Goal: Information Seeking & Learning: Learn about a topic

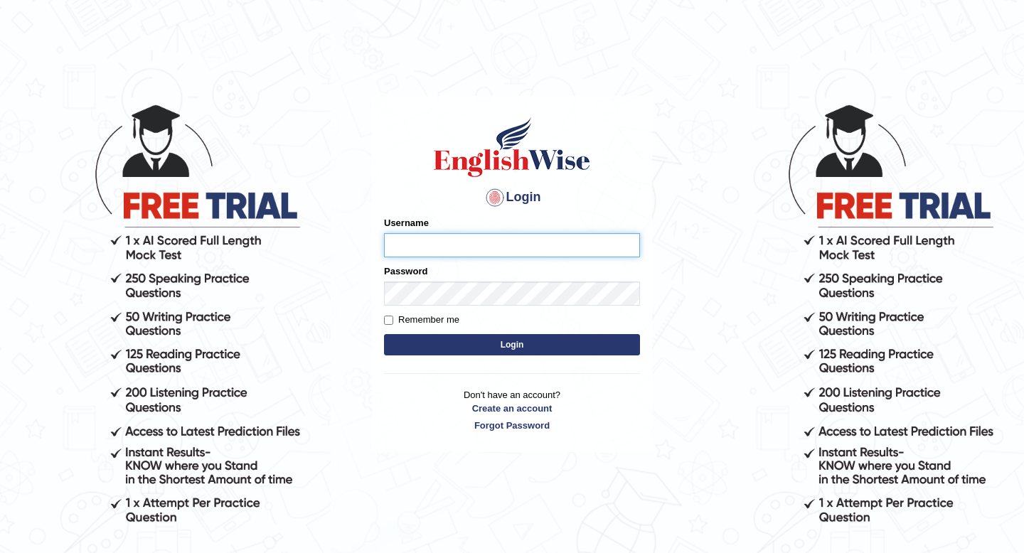
type input "Spmedi"
click at [510, 350] on button "Login" at bounding box center [512, 344] width 256 height 21
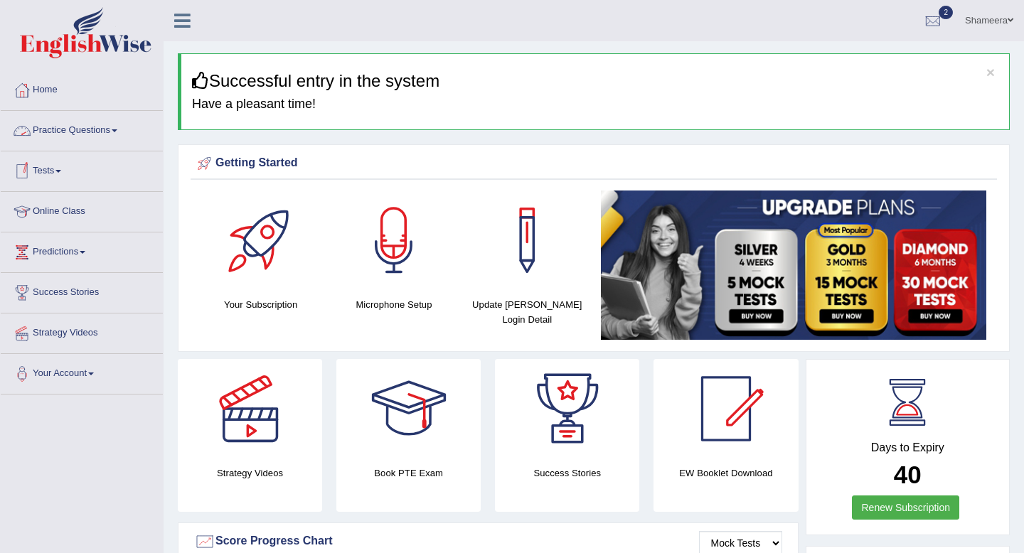
click at [124, 141] on link "Practice Questions" at bounding box center [82, 129] width 162 height 36
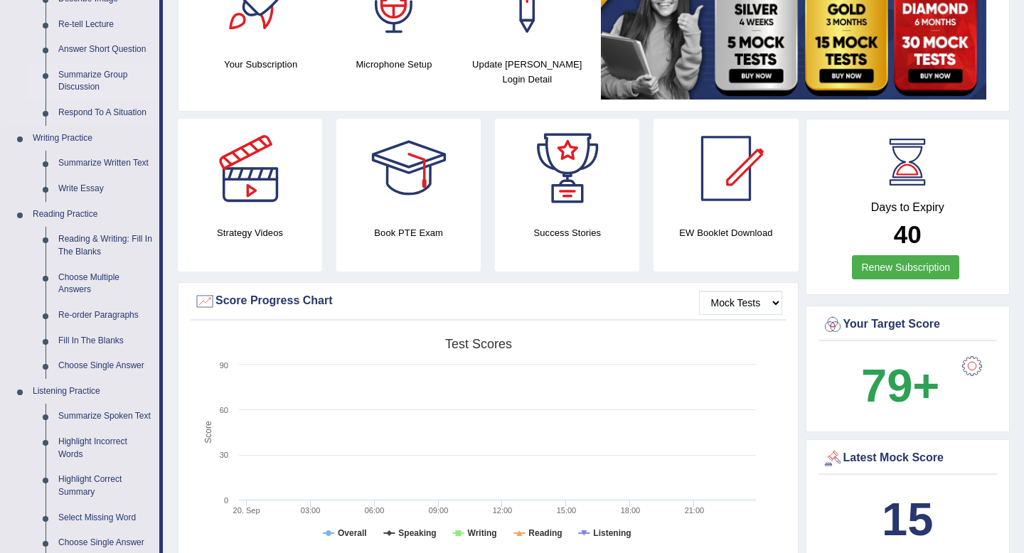
scroll to position [240, 0]
click at [97, 245] on link "Reading & Writing: Fill In The Blanks" at bounding box center [105, 246] width 107 height 38
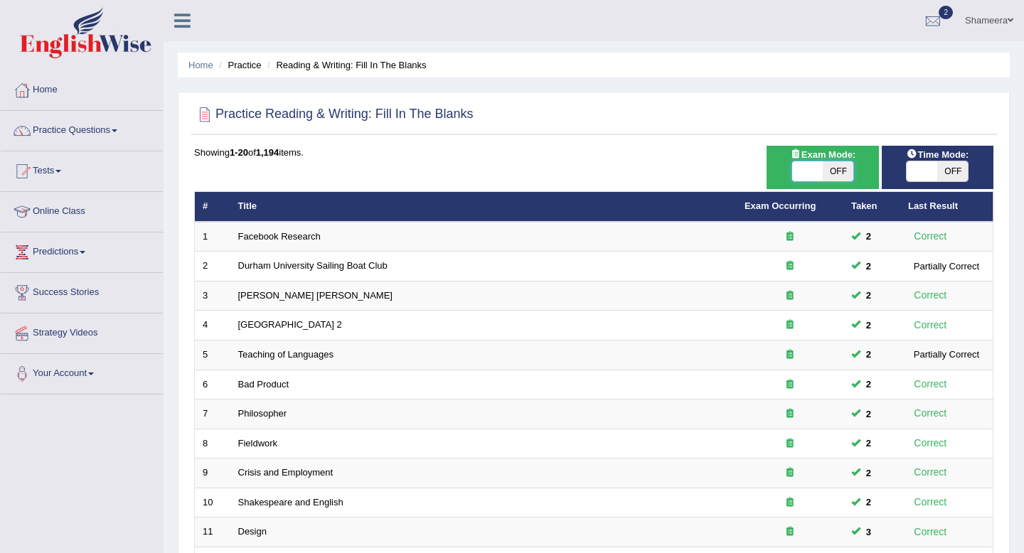
click at [811, 171] on span at bounding box center [807, 171] width 31 height 20
checkbox input "true"
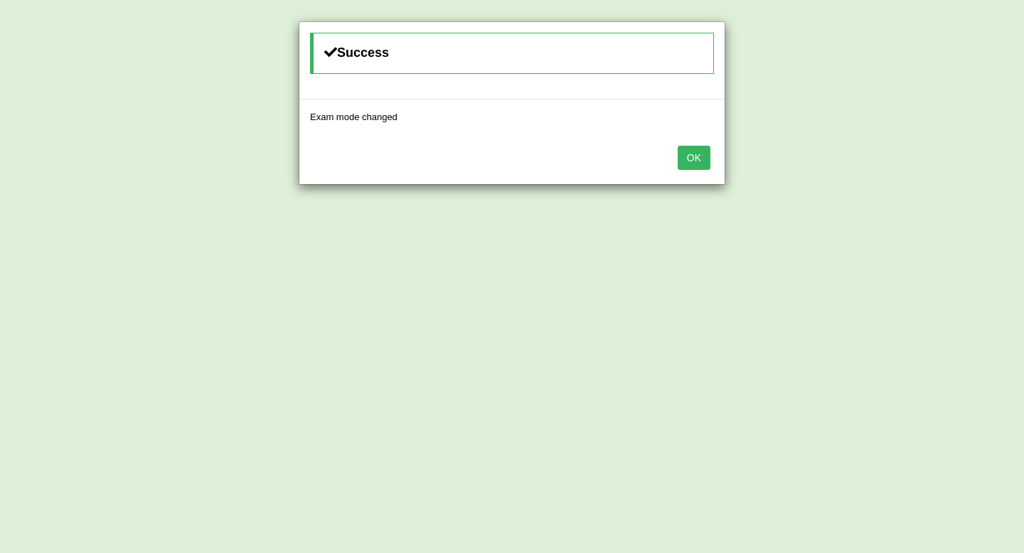
click at [695, 162] on button "OK" at bounding box center [694, 158] width 33 height 24
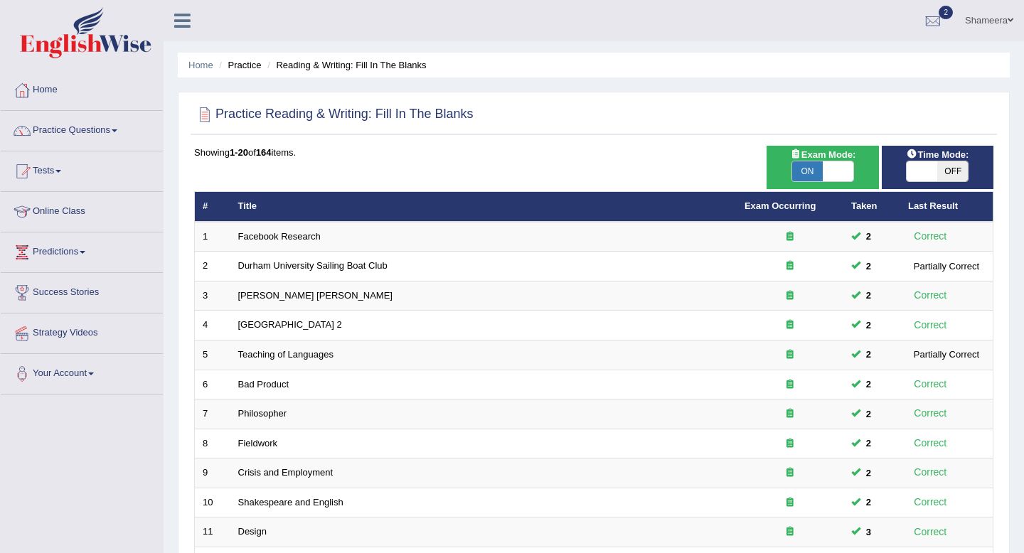
scroll to position [388, 0]
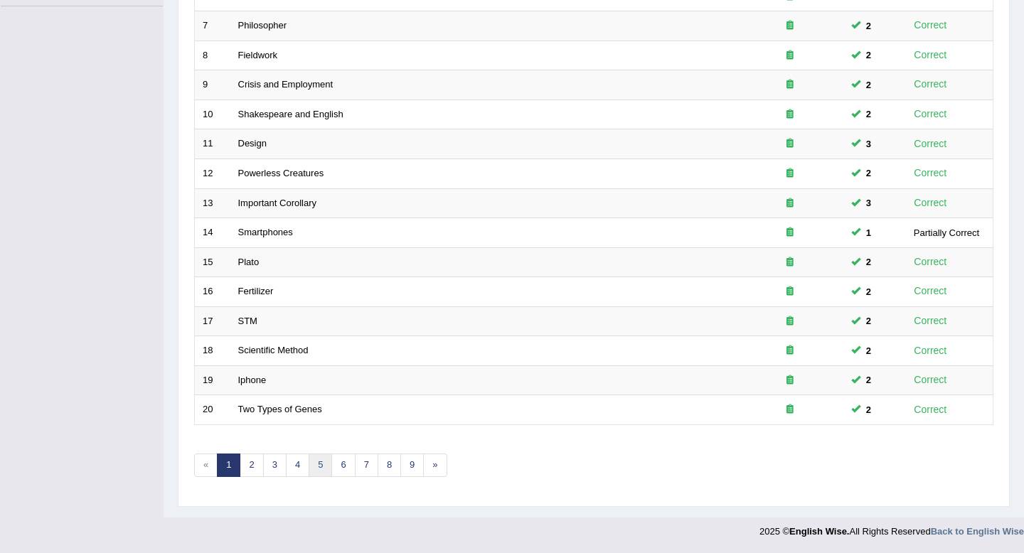
click at [321, 469] on link "5" at bounding box center [320, 465] width 23 height 23
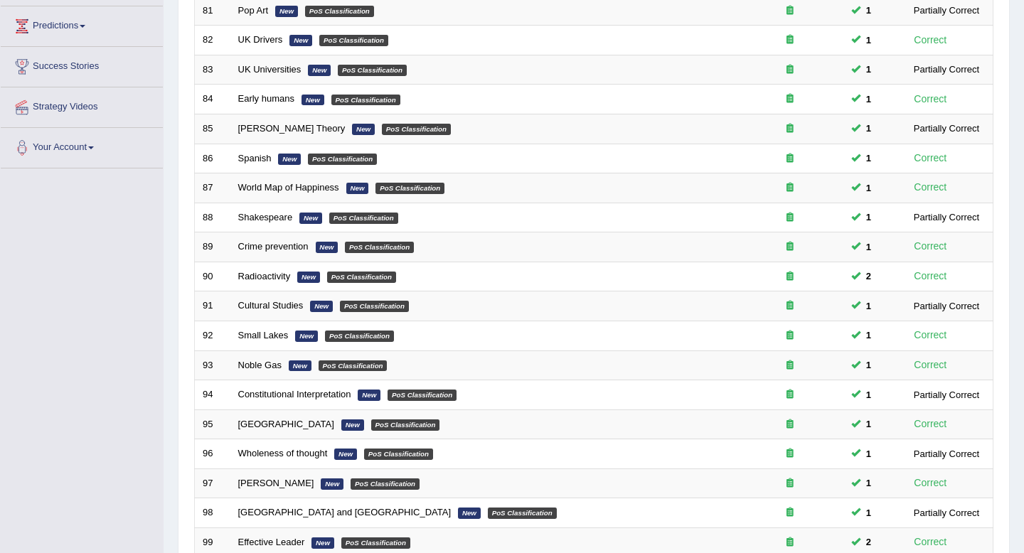
scroll to position [388, 0]
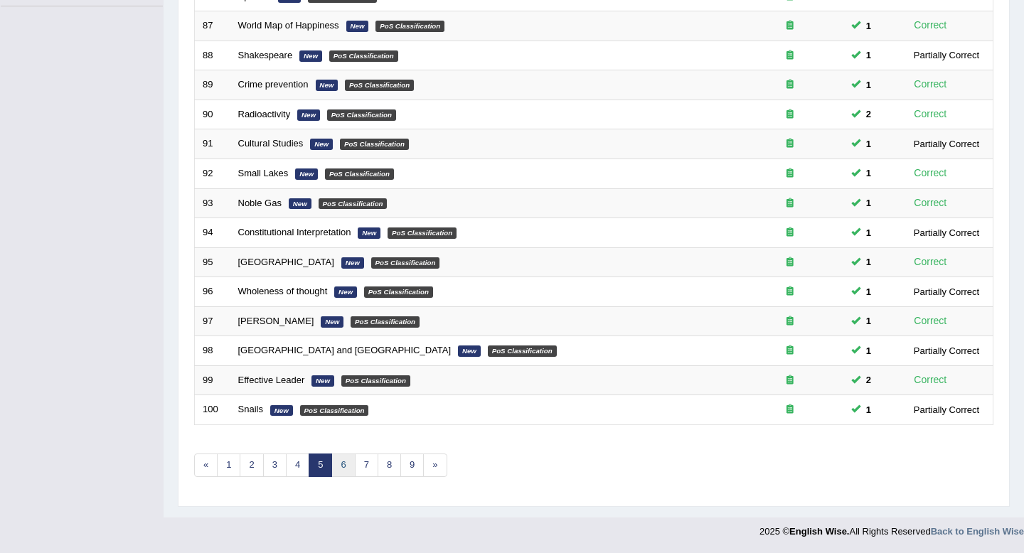
click at [338, 464] on link "6" at bounding box center [342, 465] width 23 height 23
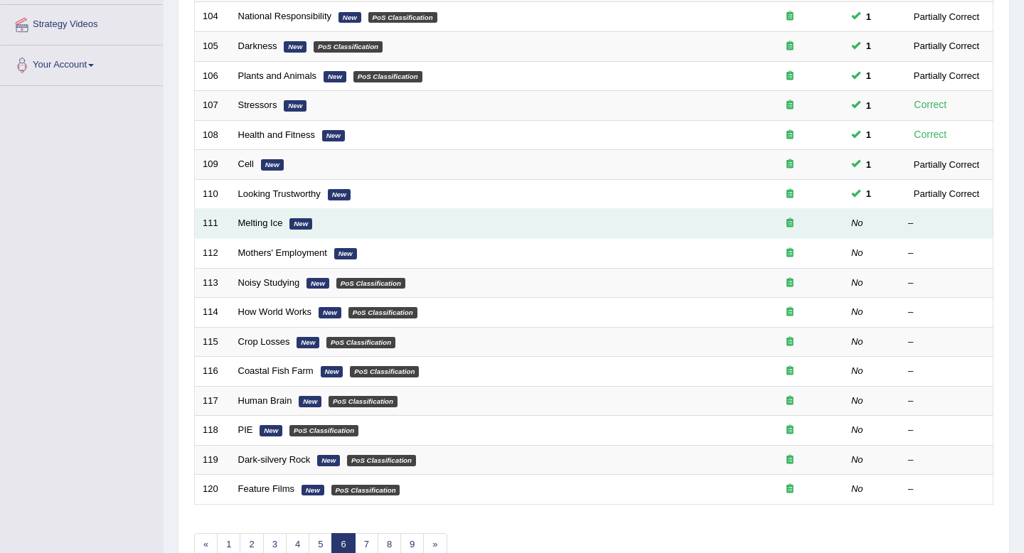
scroll to position [317, 0]
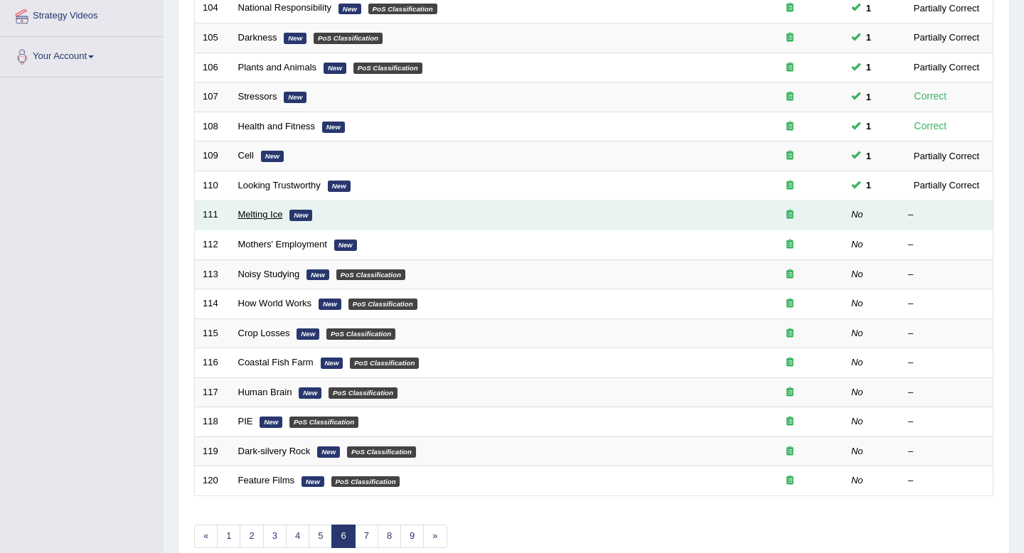
click at [257, 219] on link "Melting Ice" at bounding box center [260, 214] width 45 height 11
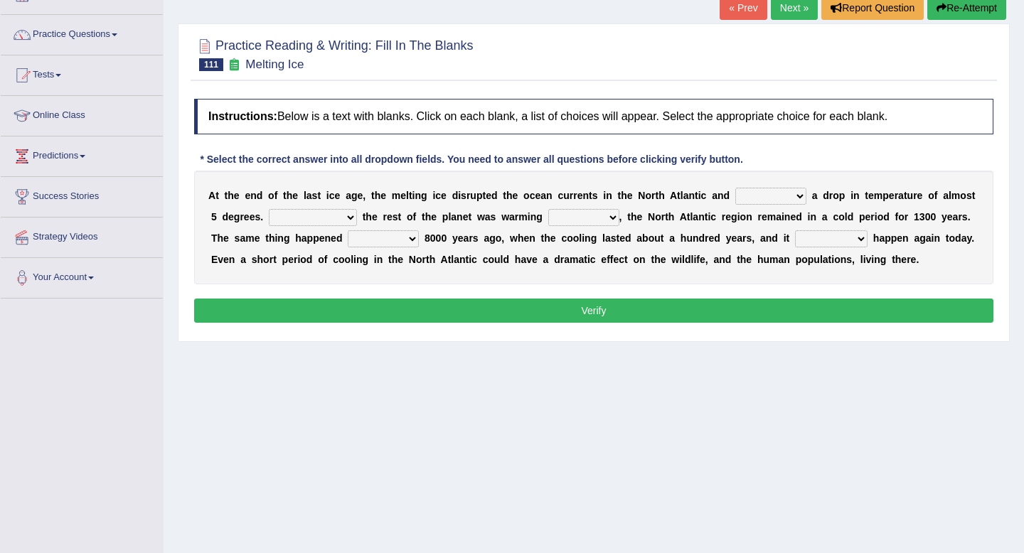
scroll to position [97, 0]
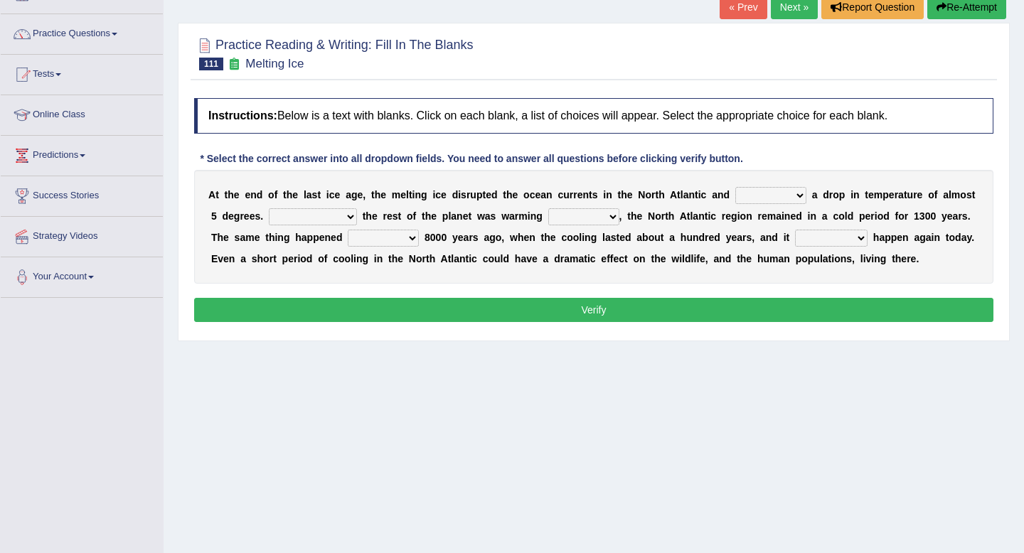
click at [758, 207] on div "A t t h e e n d o f t h e l a s t i c e a g e , t h e m e l t i n g i c e d i s…" at bounding box center [593, 227] width 799 height 114
click at [762, 194] on select "featured denied reflected caused" at bounding box center [770, 195] width 71 height 17
select select "caused"
click at [736, 187] on select "featured denied reflected caused" at bounding box center [770, 195] width 71 height 17
click at [767, 187] on select "featured denied reflected caused" at bounding box center [770, 195] width 71 height 17
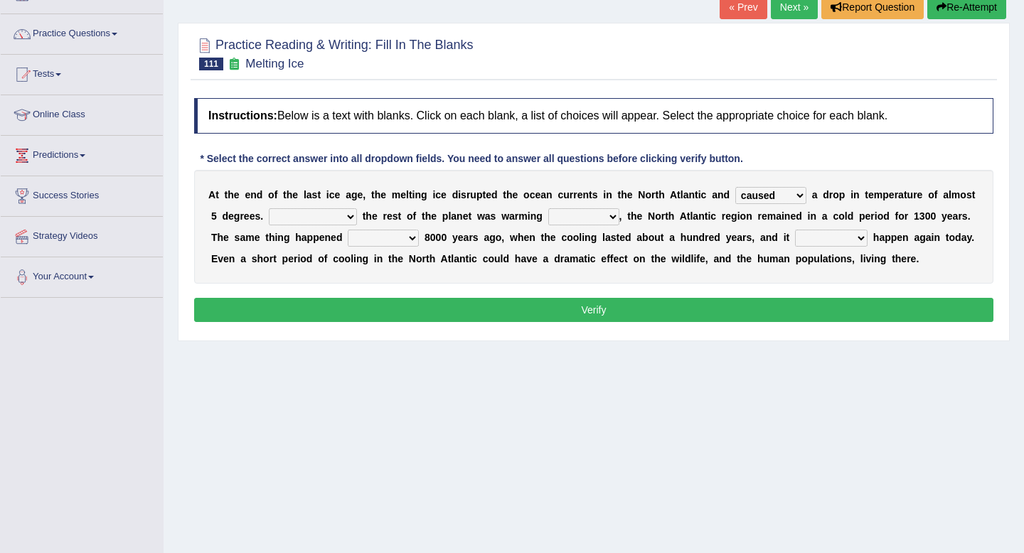
click at [328, 220] on select "Contrasting to Even though As if Now that" at bounding box center [313, 216] width 88 height 17
click at [294, 219] on select "Contrasting to Even though As if Now that" at bounding box center [313, 216] width 88 height 17
select select "Even though"
click at [269, 208] on select "Contrasting to Even though As if Now that" at bounding box center [313, 216] width 88 height 17
click at [569, 218] on select "in off up back" at bounding box center [583, 216] width 71 height 17
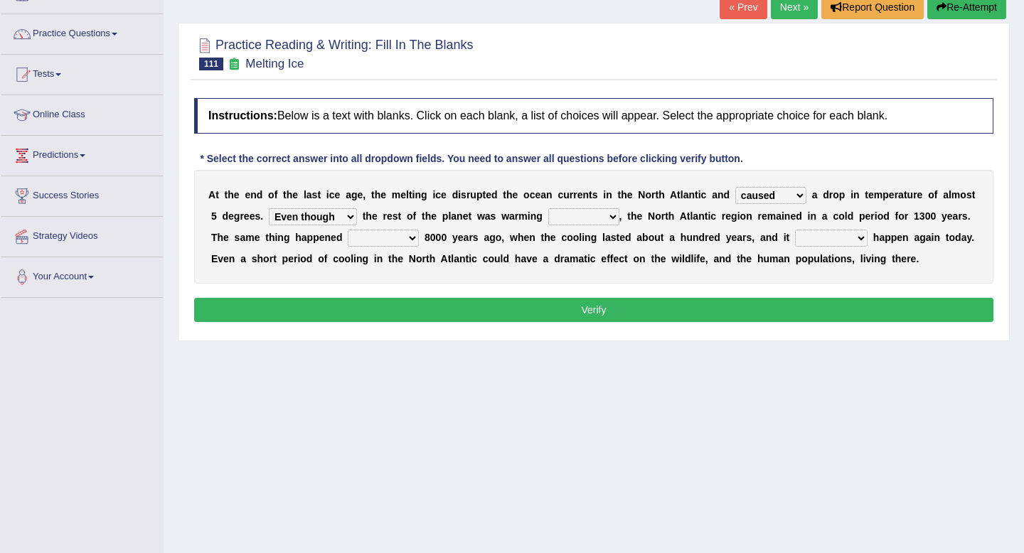
select select "in"
click at [549, 208] on select "in off up back" at bounding box center [583, 216] width 71 height 17
click at [352, 241] on select "on before after around" at bounding box center [383, 238] width 71 height 17
click at [348, 230] on select "on before after around" at bounding box center [383, 238] width 71 height 17
click at [400, 240] on select "on before after around" at bounding box center [383, 238] width 71 height 17
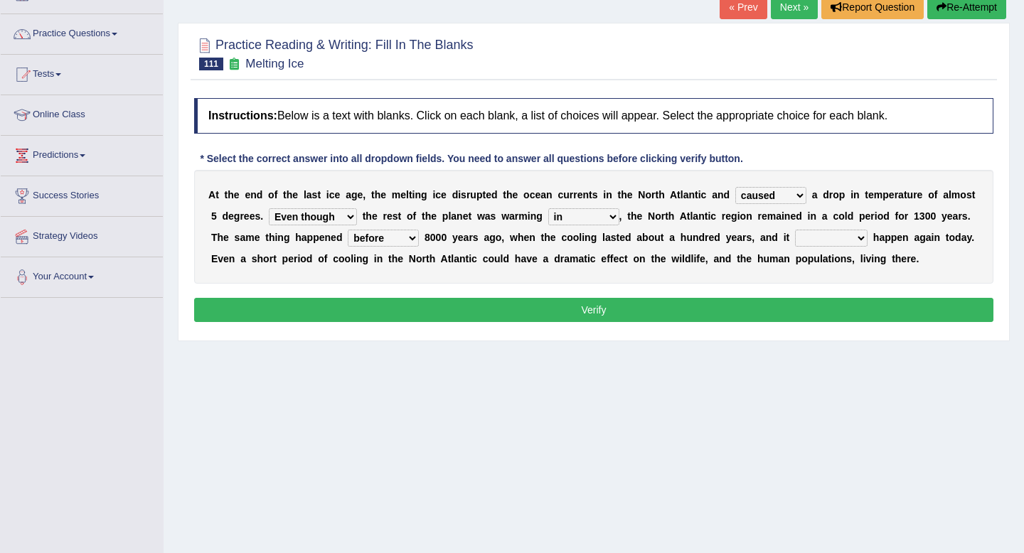
select select "around"
click at [348, 230] on select "on before after around" at bounding box center [383, 238] width 71 height 17
click at [818, 235] on select "could can should could have" at bounding box center [831, 238] width 73 height 17
select select "could"
click at [795, 230] on select "could can should could have" at bounding box center [831, 238] width 73 height 17
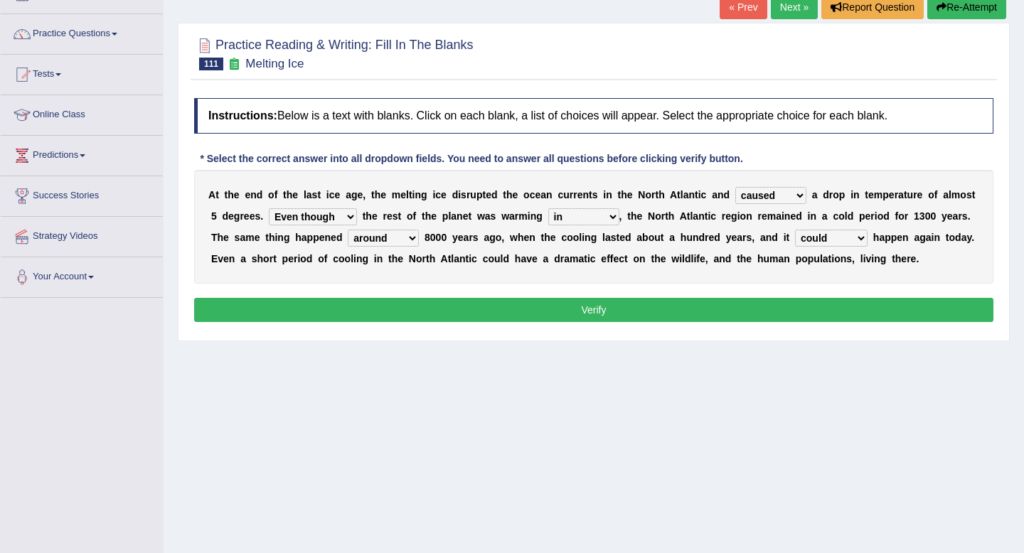
click at [797, 311] on button "Verify" at bounding box center [593, 310] width 799 height 24
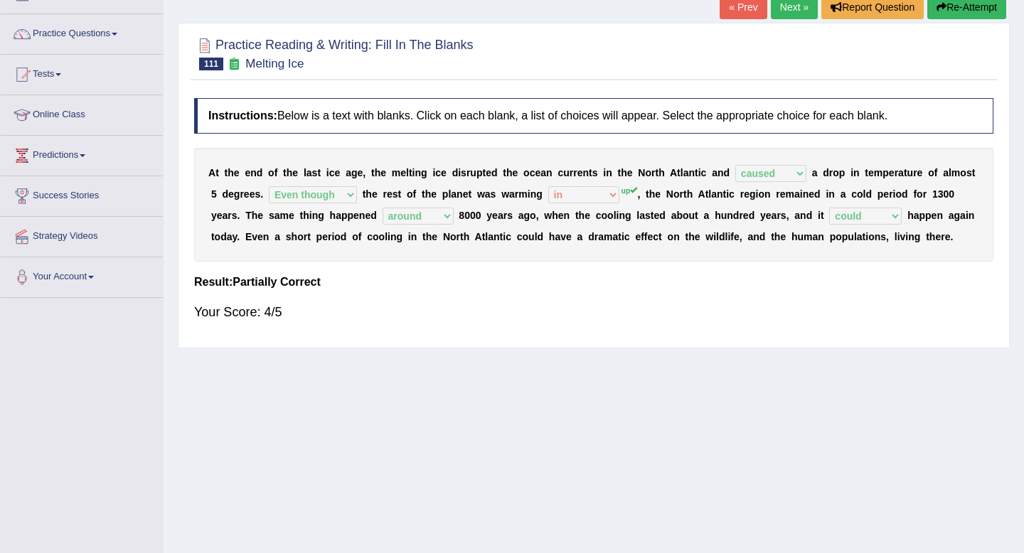
scroll to position [0, 0]
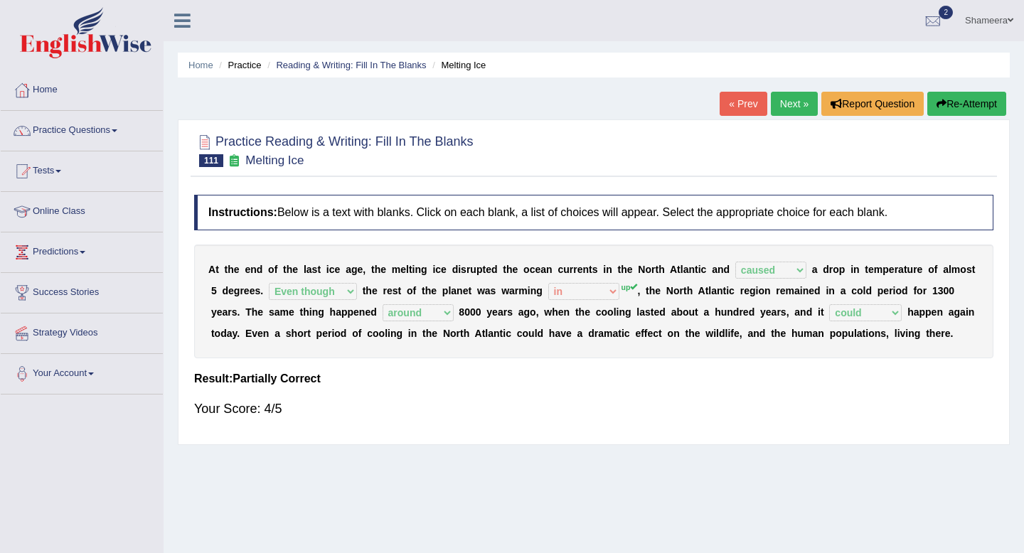
click at [794, 101] on link "Next »" at bounding box center [794, 104] width 47 height 24
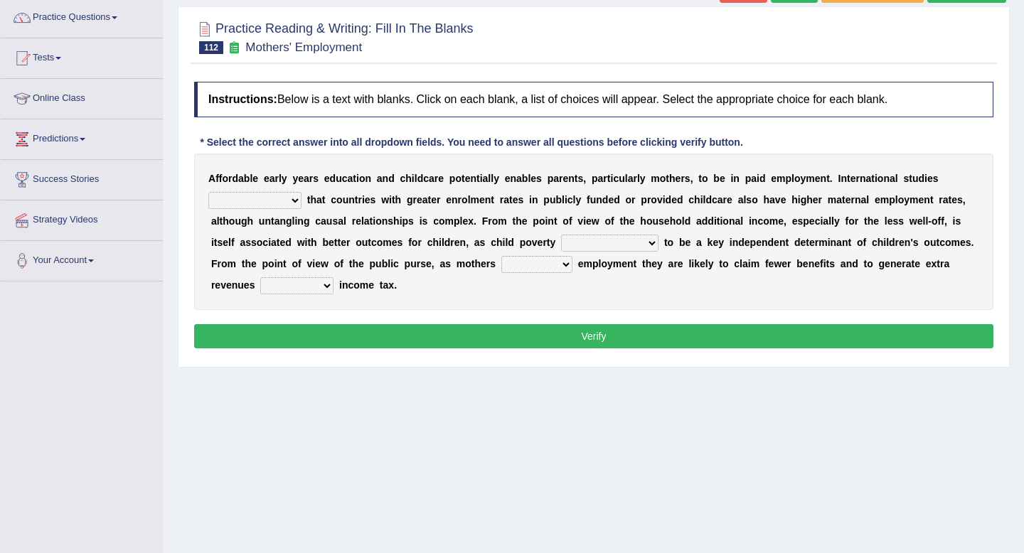
click at [261, 199] on select "are finding found have yet to find have found" at bounding box center [254, 200] width 93 height 17
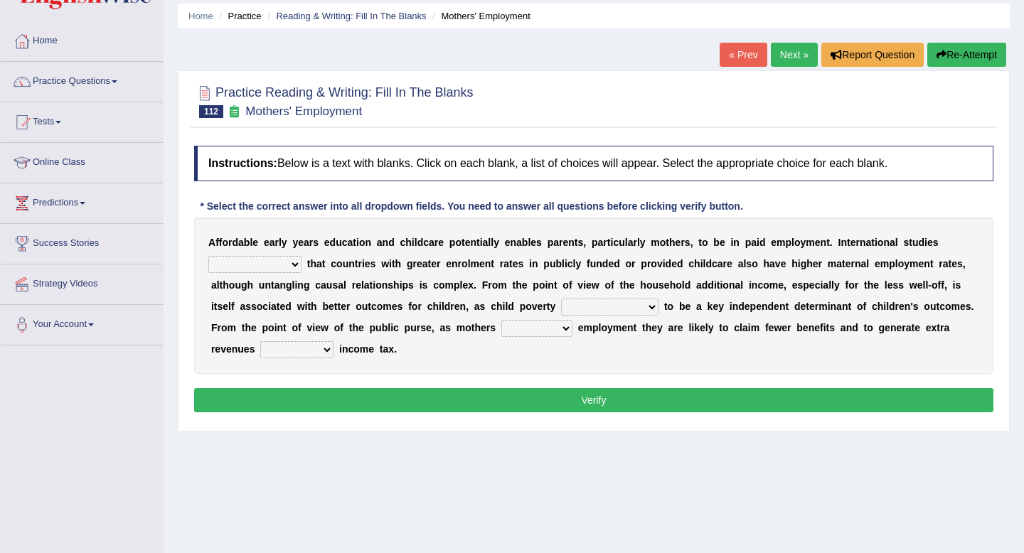
scroll to position [45, 0]
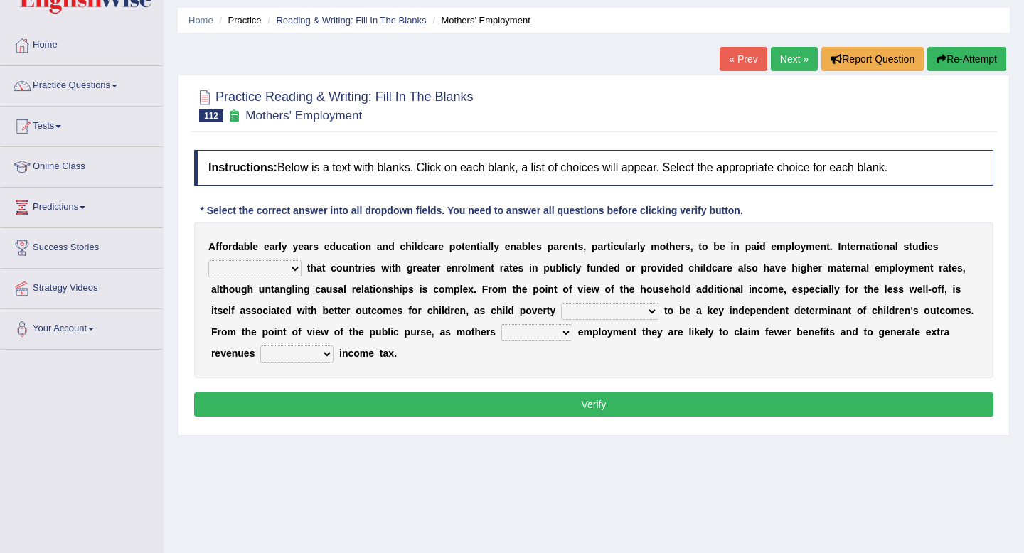
click at [283, 267] on select "are finding found have yet to find have found" at bounding box center [254, 268] width 93 height 17
select select "have found"
click at [208, 260] on select "are finding found have yet to find have found" at bounding box center [254, 268] width 93 height 17
click at [648, 310] on select "is shown has been shown was showing showed" at bounding box center [609, 311] width 97 height 17
click at [623, 314] on select "is shown has been shown was showing showed" at bounding box center [609, 311] width 97 height 17
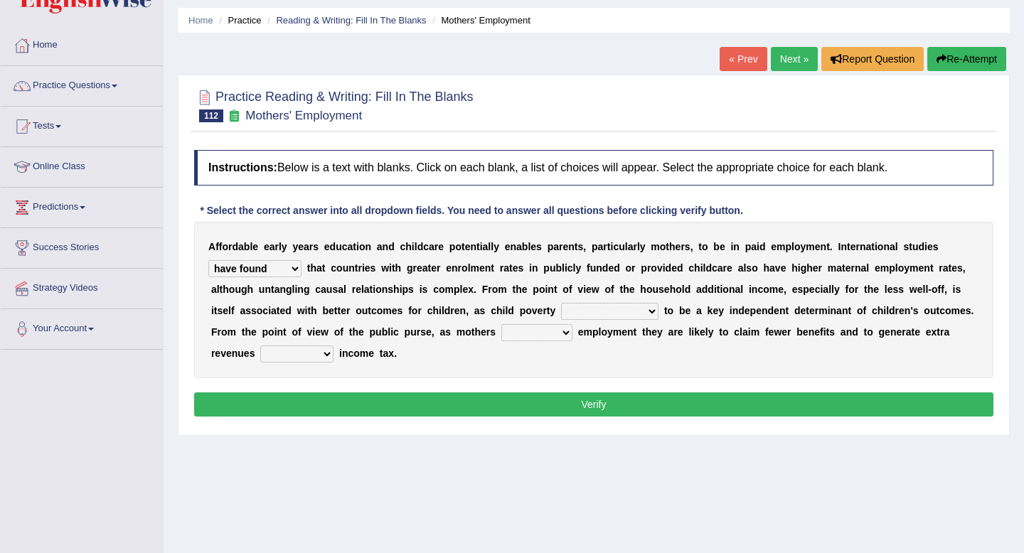
select select "is shown"
click at [561, 303] on select "is shown has been shown was showing showed" at bounding box center [609, 311] width 97 height 17
click at [615, 308] on select "is shown has been shown was showing showed" at bounding box center [609, 311] width 97 height 17
click at [520, 332] on select "enact enrol enter enlist" at bounding box center [536, 332] width 71 height 17
select select "enter"
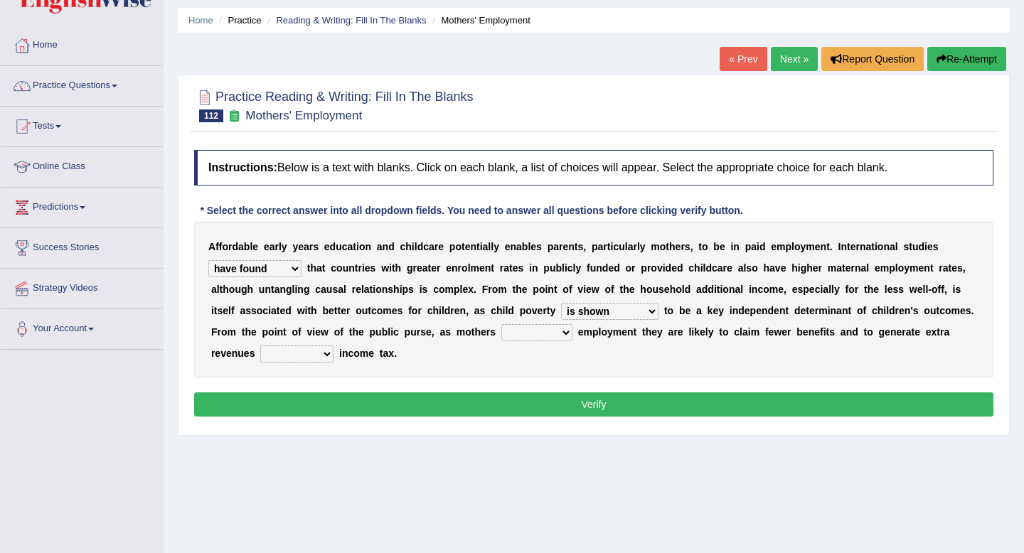
click at [501, 324] on select "enact enrol enter enlist" at bounding box center [536, 332] width 71 height 17
click at [306, 357] on select "through within by throughout" at bounding box center [296, 354] width 73 height 17
select select "through"
click at [260, 346] on select "through within by throughout" at bounding box center [296, 354] width 73 height 17
click at [309, 359] on select "through within by throughout" at bounding box center [296, 354] width 73 height 17
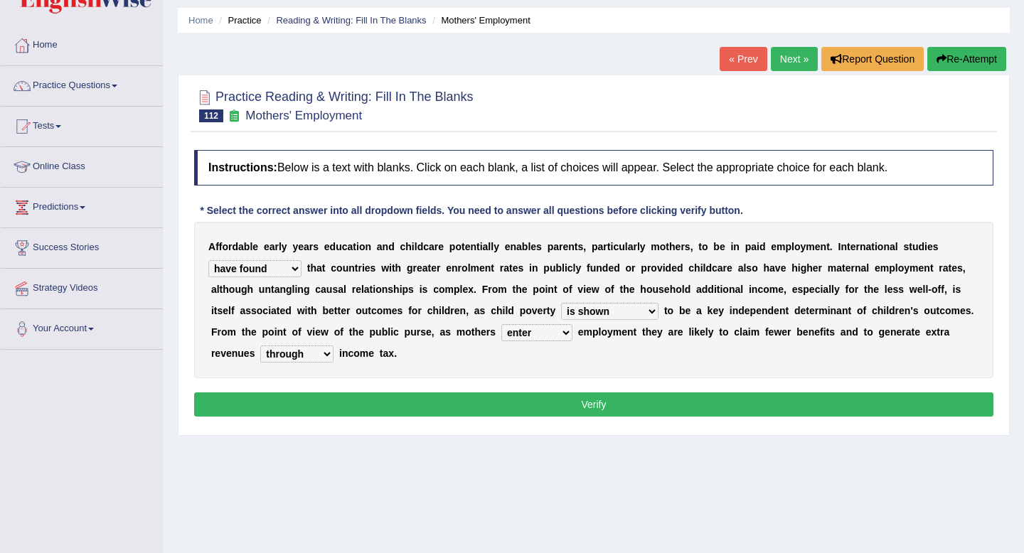
click at [398, 398] on button "Verify" at bounding box center [593, 404] width 799 height 24
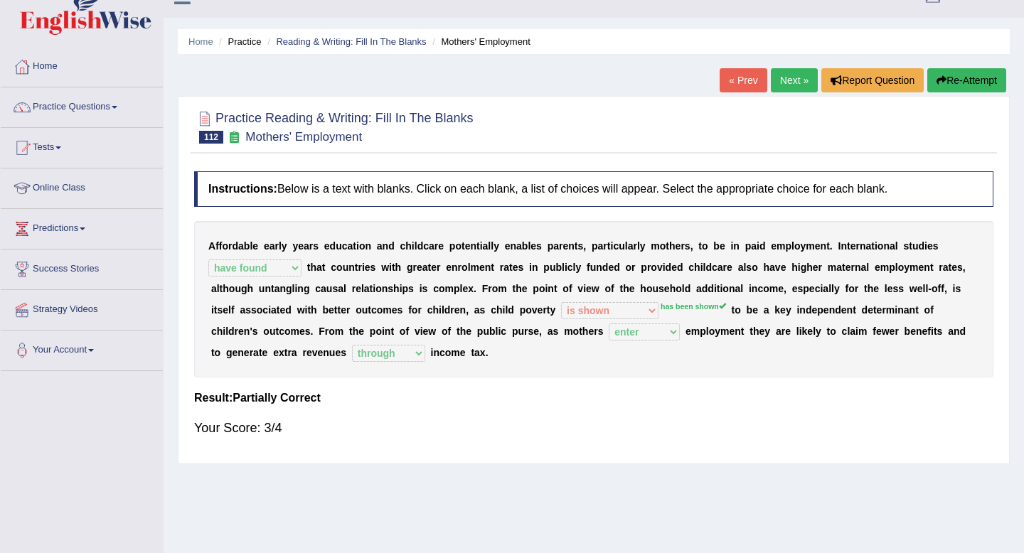
scroll to position [21, 0]
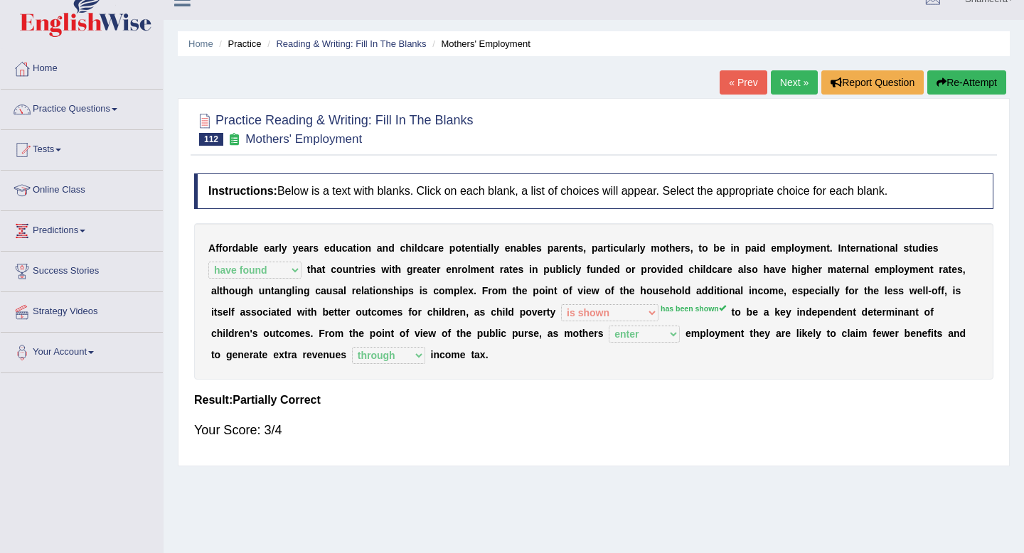
click at [949, 83] on button "Re-Attempt" at bounding box center [966, 82] width 79 height 24
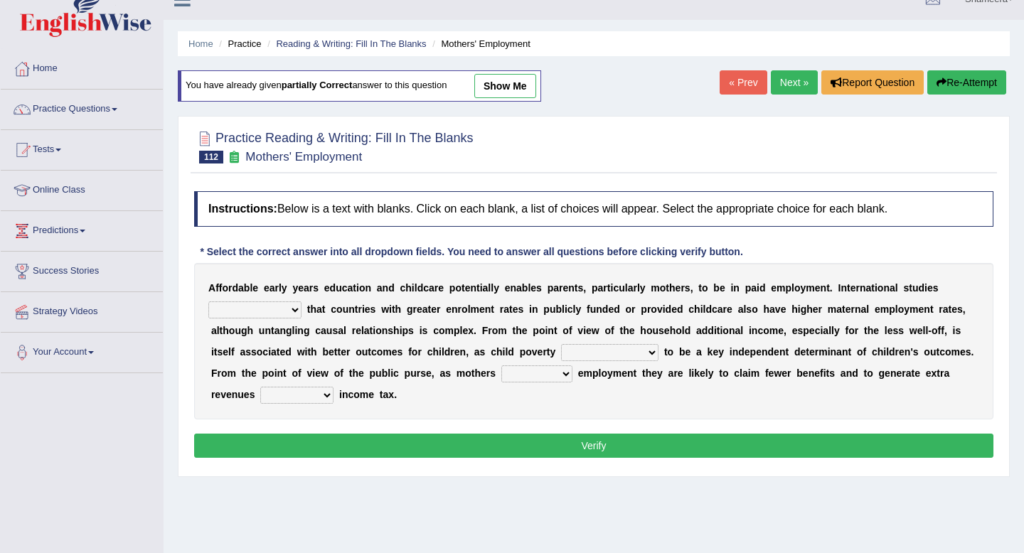
click at [629, 356] on select "is shown has been shown was showing showed" at bounding box center [609, 352] width 97 height 17
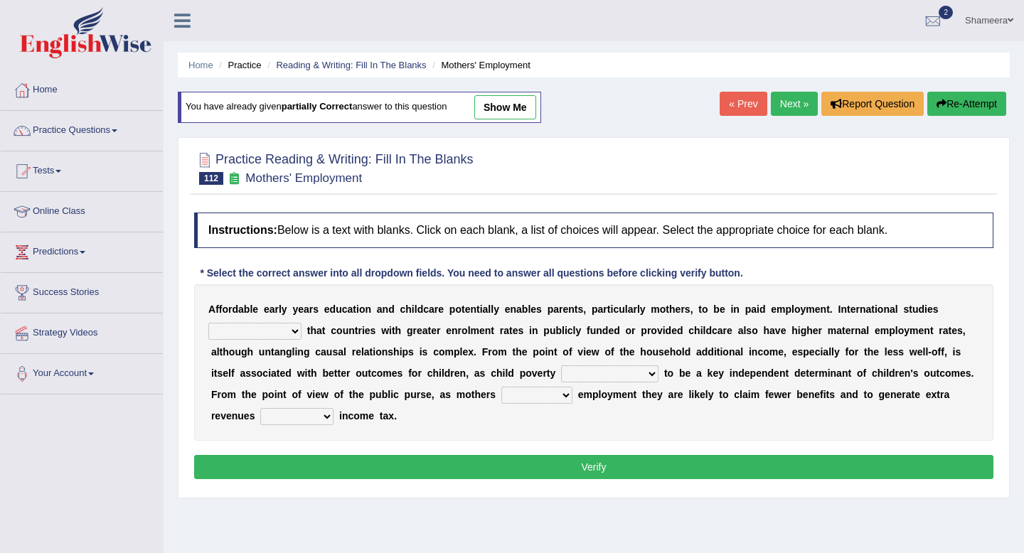
click at [775, 113] on link "Next »" at bounding box center [794, 104] width 47 height 24
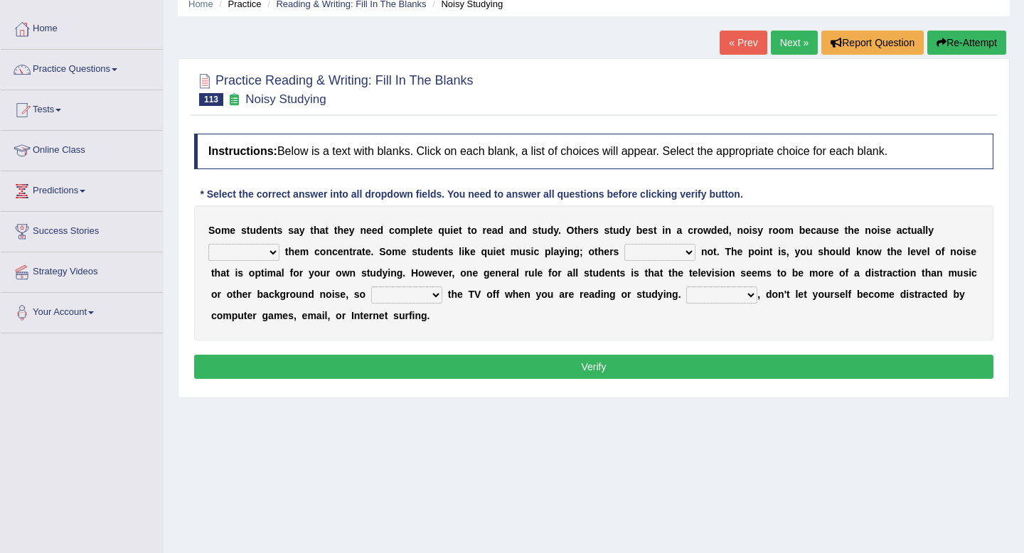
scroll to position [56, 0]
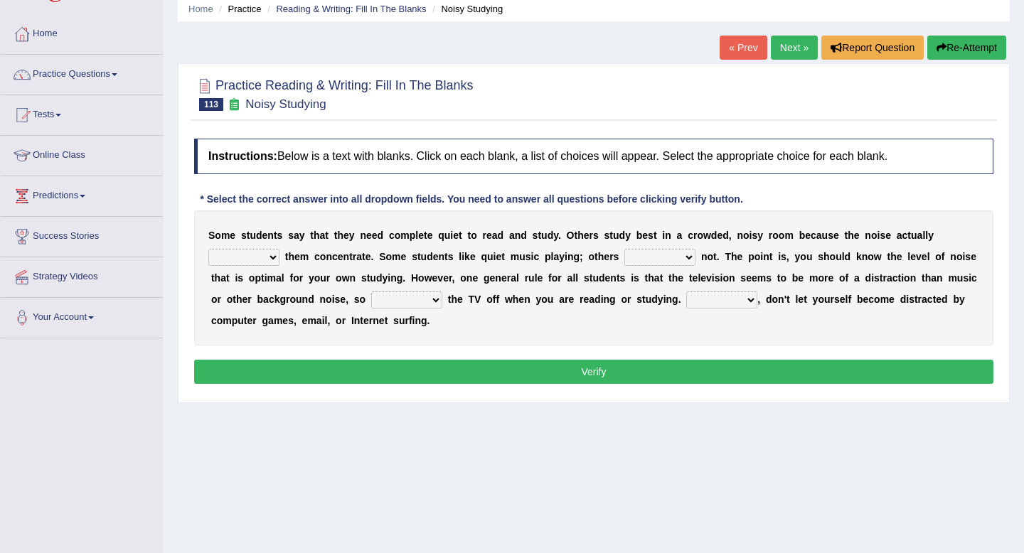
click at [252, 260] on select "helps stops aids gives" at bounding box center [243, 257] width 71 height 17
select select "helps"
click at [208, 249] on select "helps stops aids gives" at bounding box center [243, 257] width 71 height 17
click at [648, 259] on select "have doing do are" at bounding box center [659, 257] width 71 height 17
select select "do"
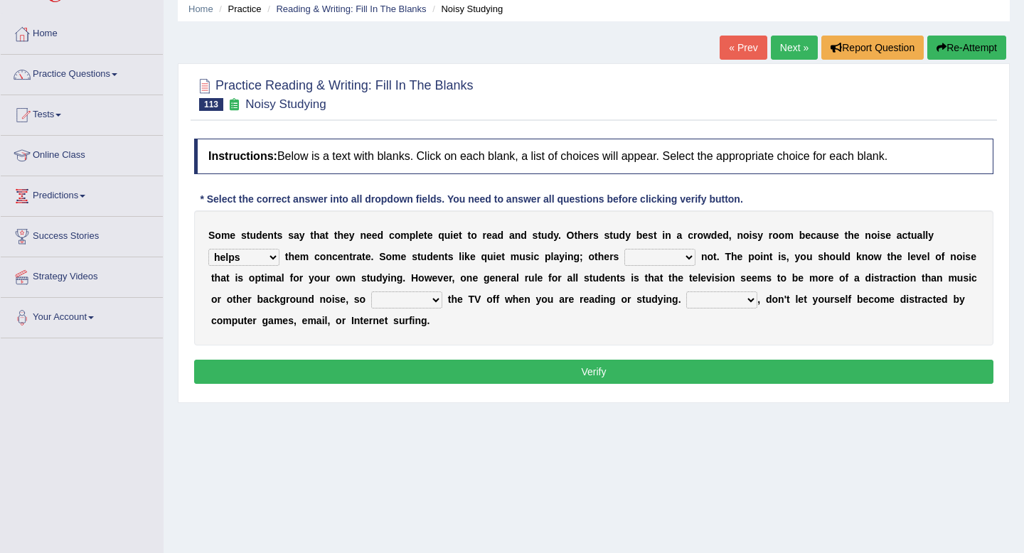
click at [624, 249] on select "have doing do are" at bounding box center [659, 257] width 71 height 17
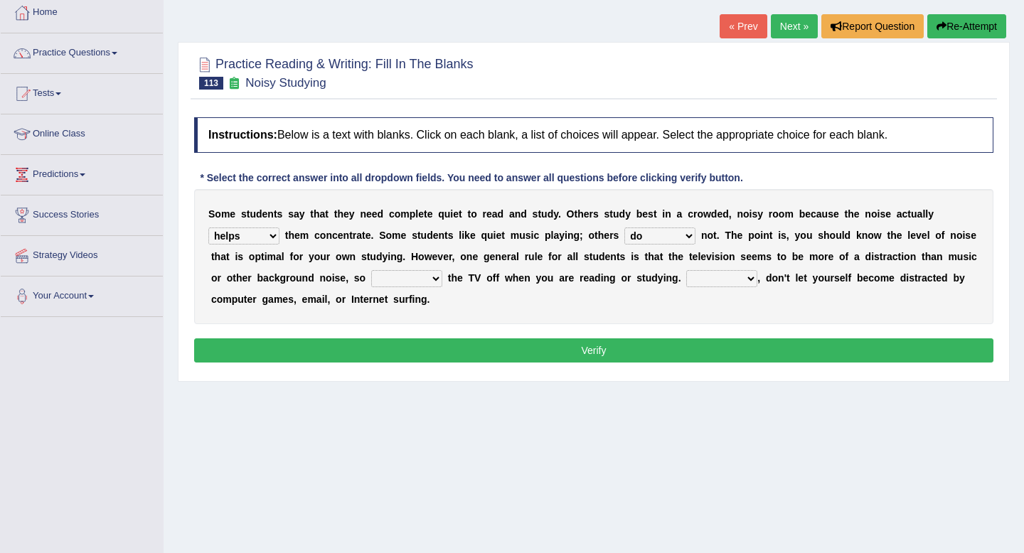
scroll to position [78, 0]
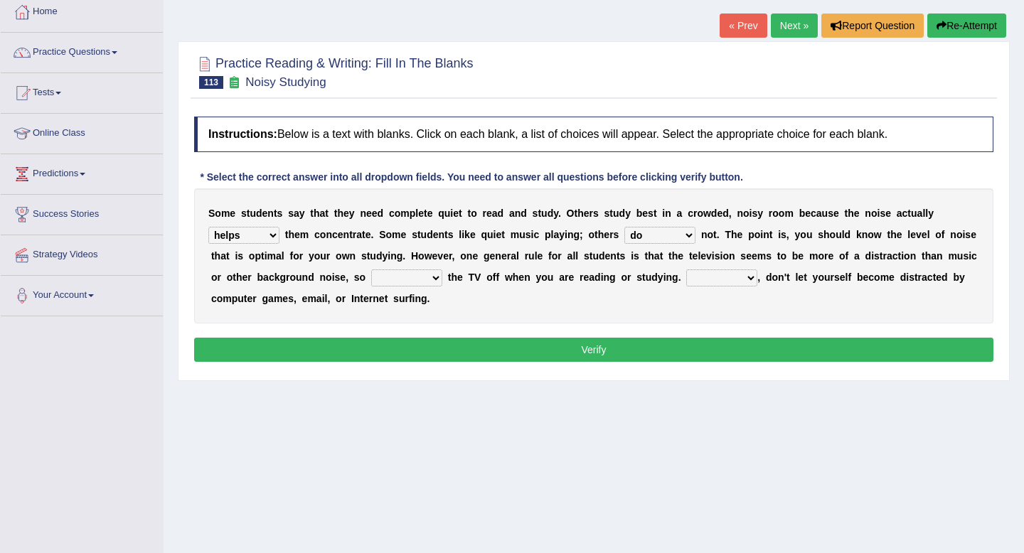
click at [387, 277] on select "make put leave cut" at bounding box center [406, 277] width 71 height 17
click at [371, 269] on select "make put leave cut" at bounding box center [406, 277] width 71 height 17
click at [423, 276] on select "make put leave cut" at bounding box center [406, 277] width 71 height 17
select select "leave"
click at [371, 269] on select "make put leave cut" at bounding box center [406, 277] width 71 height 17
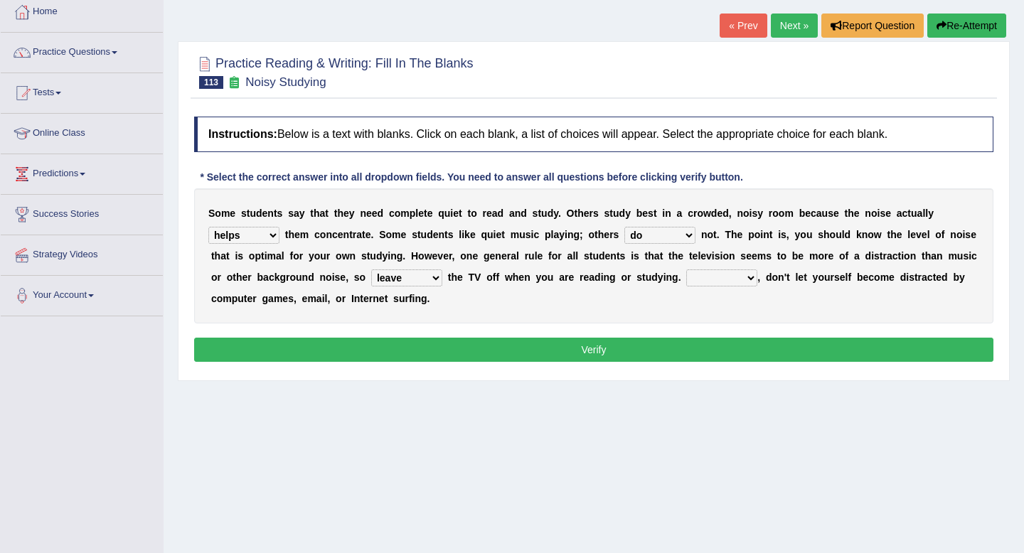
click at [733, 280] on select "Thus However Yet Also" at bounding box center [721, 277] width 71 height 17
select select "Also"
click at [686, 269] on select "Thus However Yet Also" at bounding box center [721, 277] width 71 height 17
click at [728, 358] on button "Verify" at bounding box center [593, 350] width 799 height 24
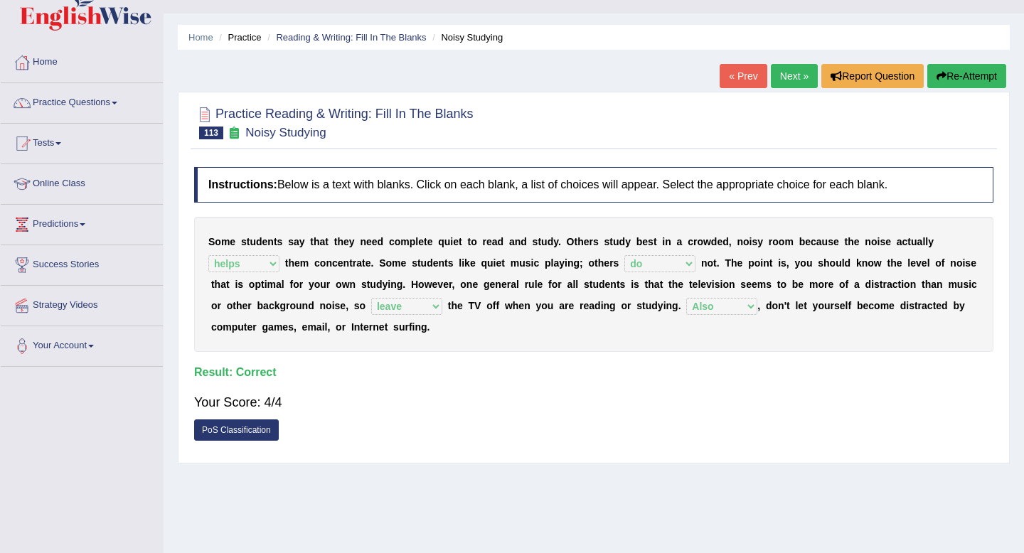
scroll to position [0, 0]
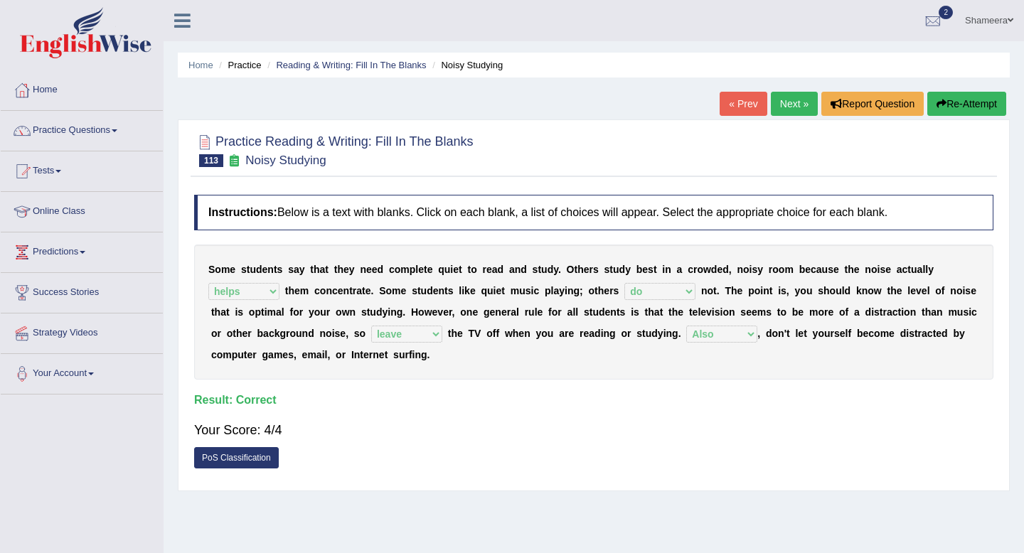
click at [785, 102] on link "Next »" at bounding box center [794, 104] width 47 height 24
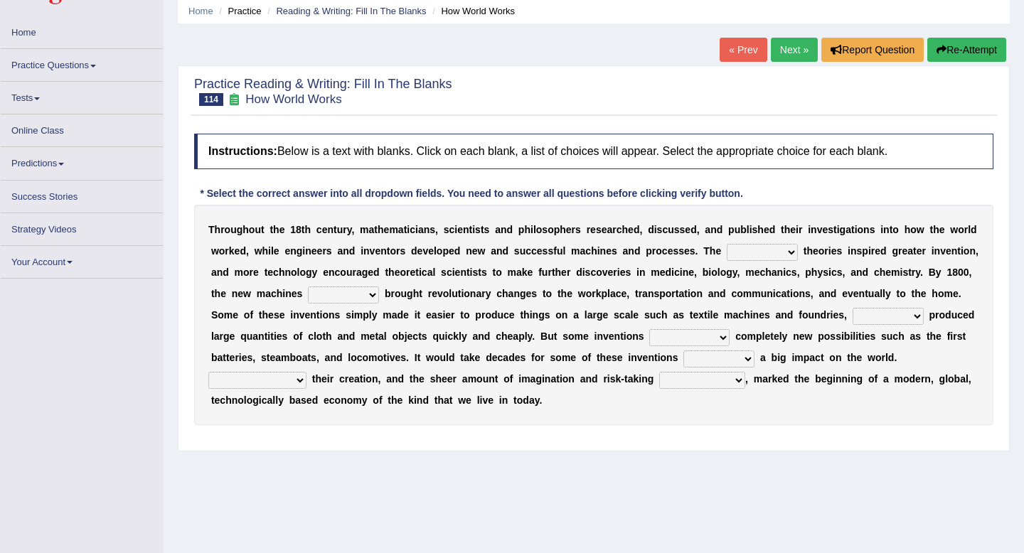
scroll to position [53, 0]
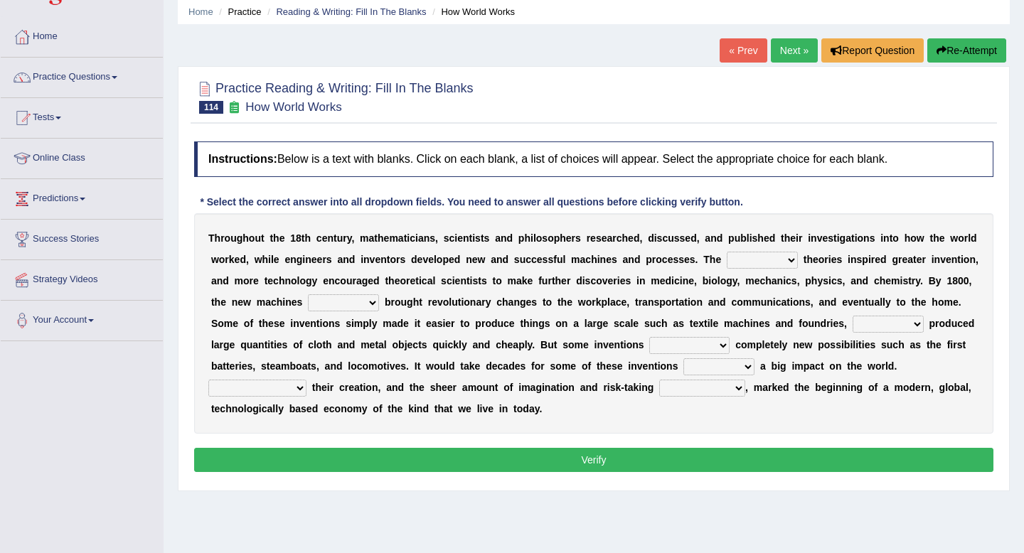
click at [756, 260] on select "fewest newest nearest latest" at bounding box center [762, 260] width 71 height 17
click at [764, 252] on select "fewest newest nearest latest" at bounding box center [762, 260] width 71 height 17
select select "latest"
click at [727, 252] on select "fewest newest nearest latest" at bounding box center [762, 260] width 71 height 17
click at [324, 300] on select "are have were had" at bounding box center [343, 302] width 71 height 17
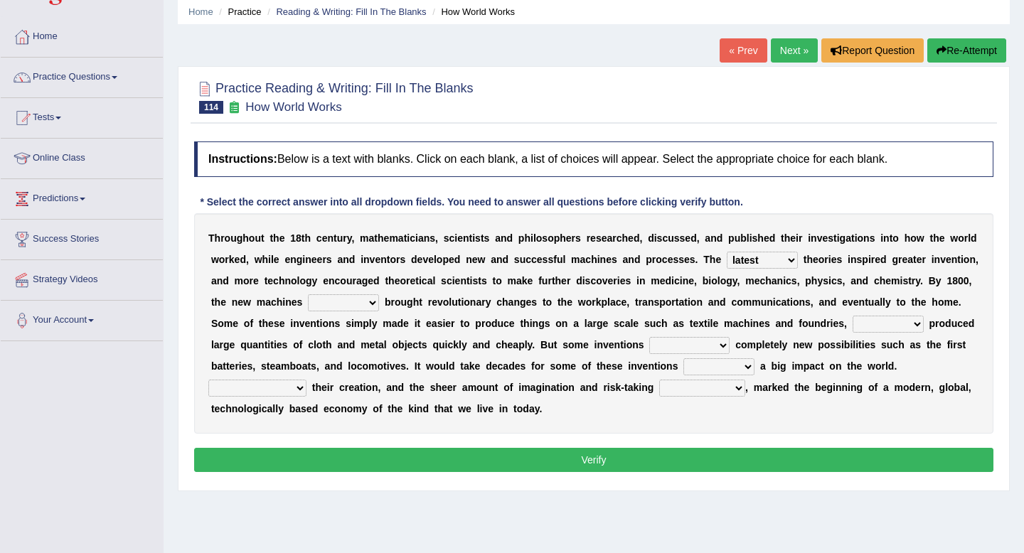
select select "have"
click at [308, 294] on select "are have were had" at bounding box center [343, 302] width 71 height 17
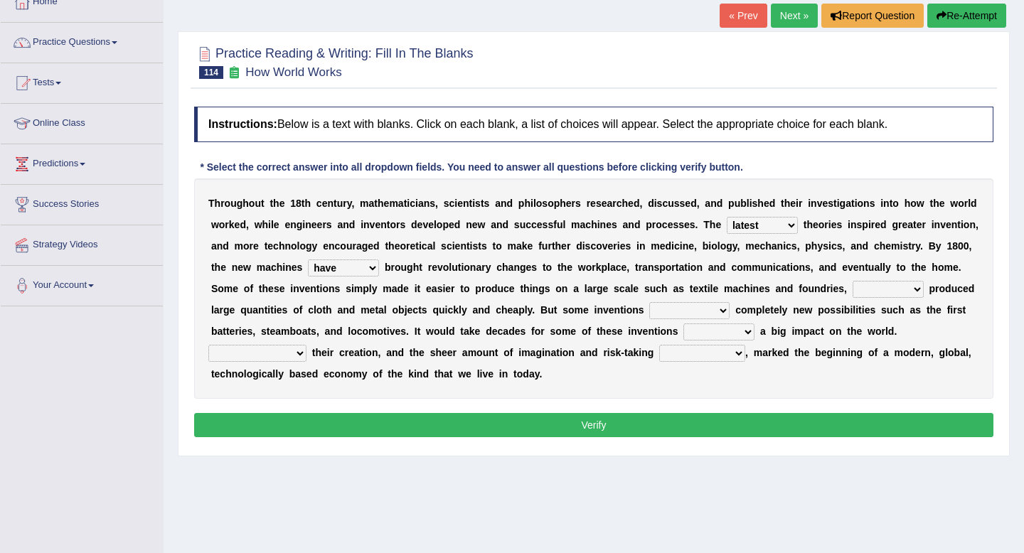
scroll to position [89, 0]
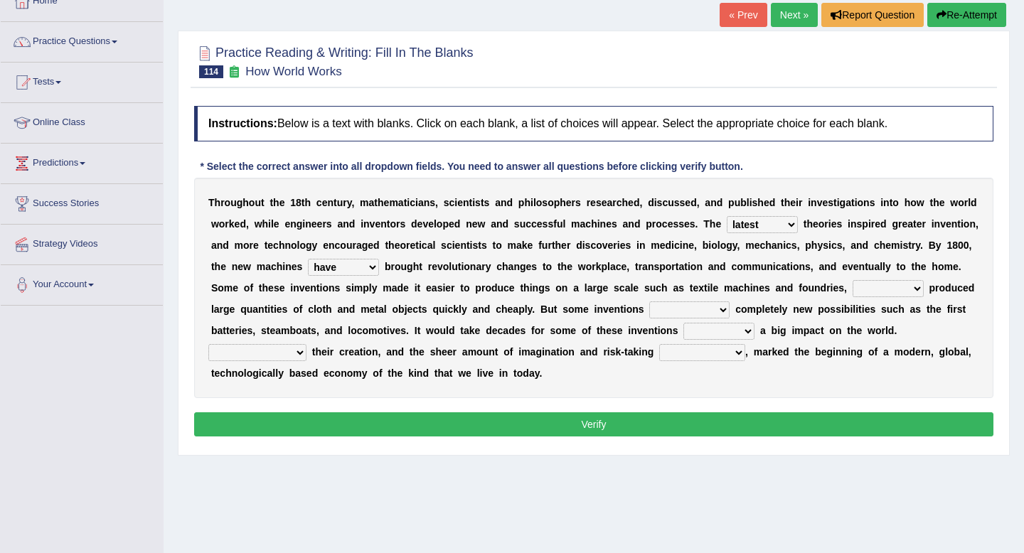
click at [862, 289] on select "those which that what" at bounding box center [887, 288] width 71 height 17
select select "which"
click at [852, 280] on select "those which that what" at bounding box center [887, 288] width 71 height 17
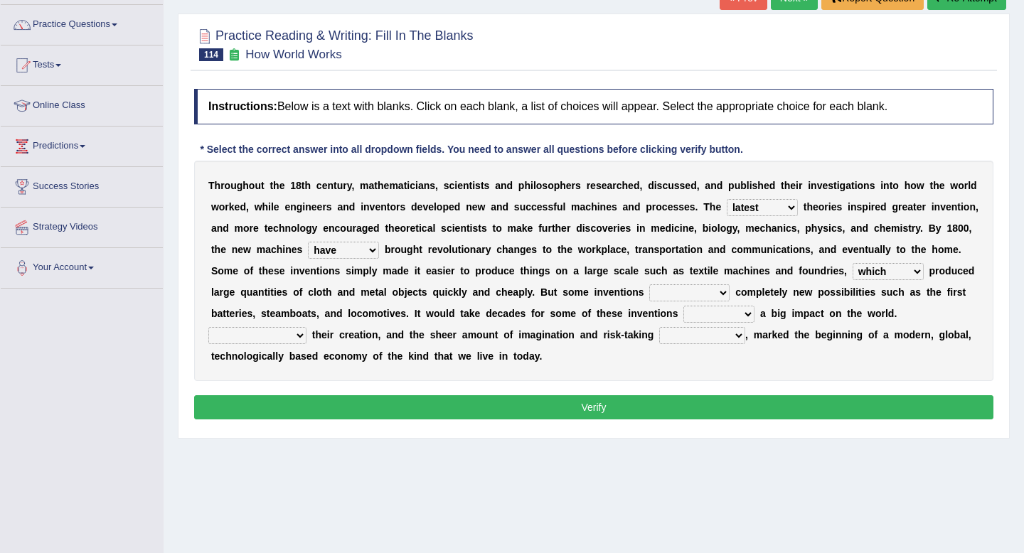
scroll to position [111, 0]
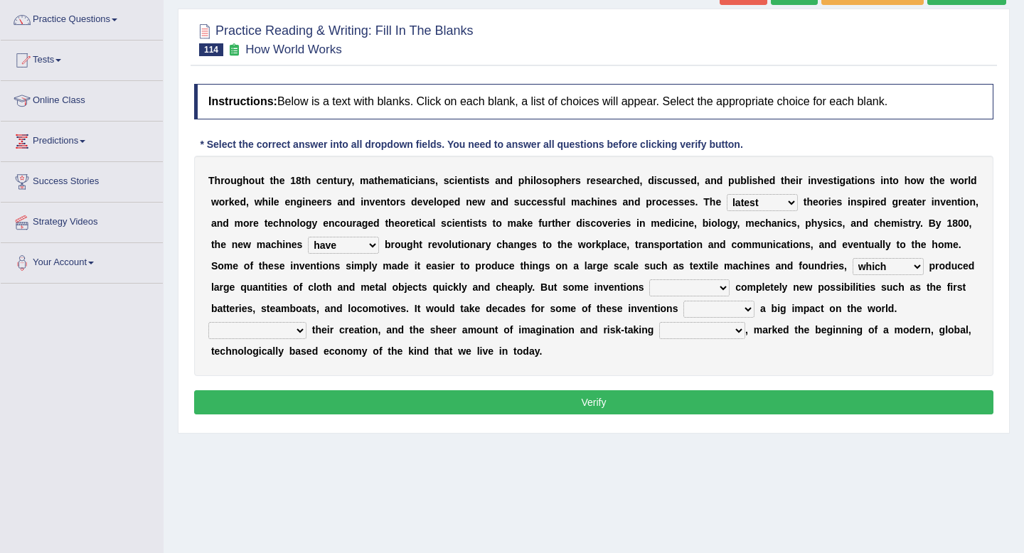
click at [664, 289] on select "brought necessitated enforced took" at bounding box center [689, 287] width 80 height 17
select select "brought"
click at [649, 279] on select "brought necessitated enforced took" at bounding box center [689, 287] width 80 height 17
click at [705, 310] on select "make making made to make" at bounding box center [718, 309] width 71 height 17
select select "to make"
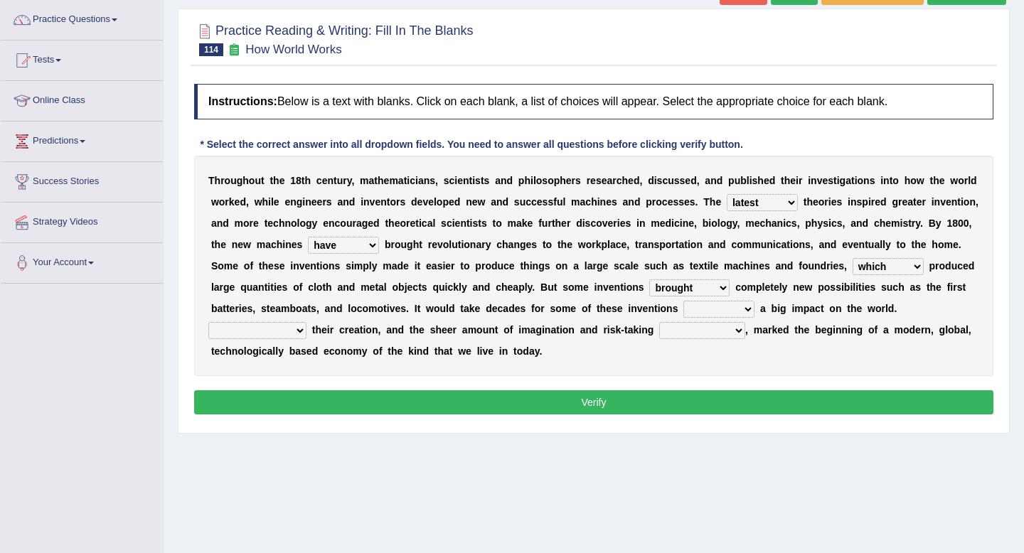
click at [685, 301] on select "make making made to make" at bounding box center [718, 309] width 71 height 17
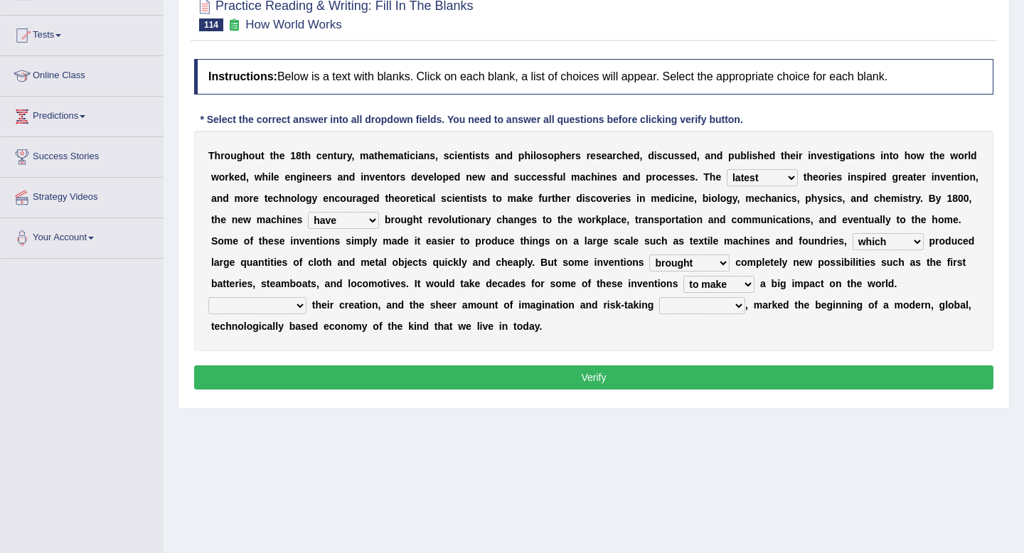
scroll to position [138, 0]
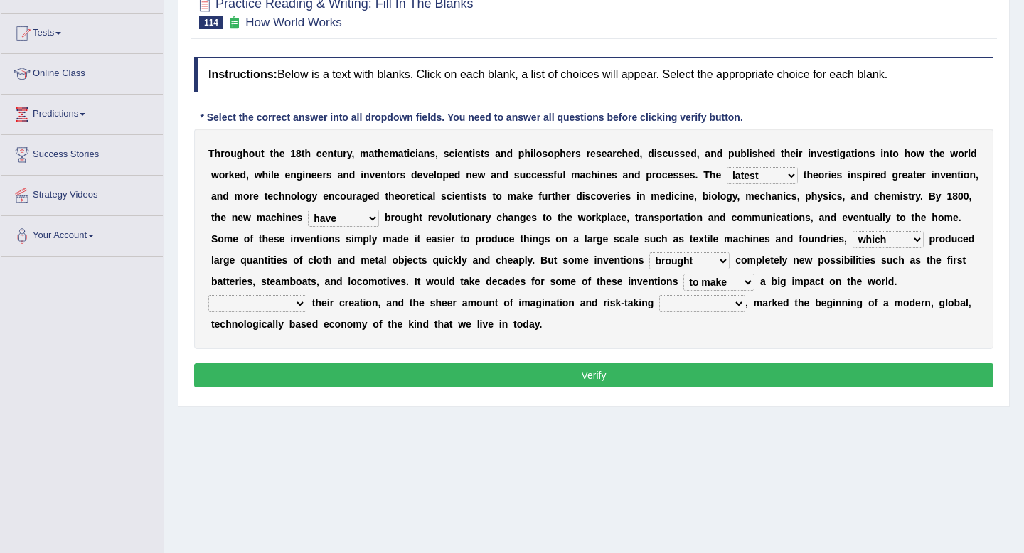
click at [265, 302] on select "Notwithstanding As Whether Yet" at bounding box center [257, 303] width 98 height 17
click at [676, 306] on select "have involved was involved involved involving" at bounding box center [702, 303] width 86 height 17
click at [249, 309] on select "Notwithstanding As Whether Yet" at bounding box center [257, 303] width 98 height 17
click at [727, 304] on select "have involved was involved involved involving" at bounding box center [702, 303] width 86 height 17
select select "involved"
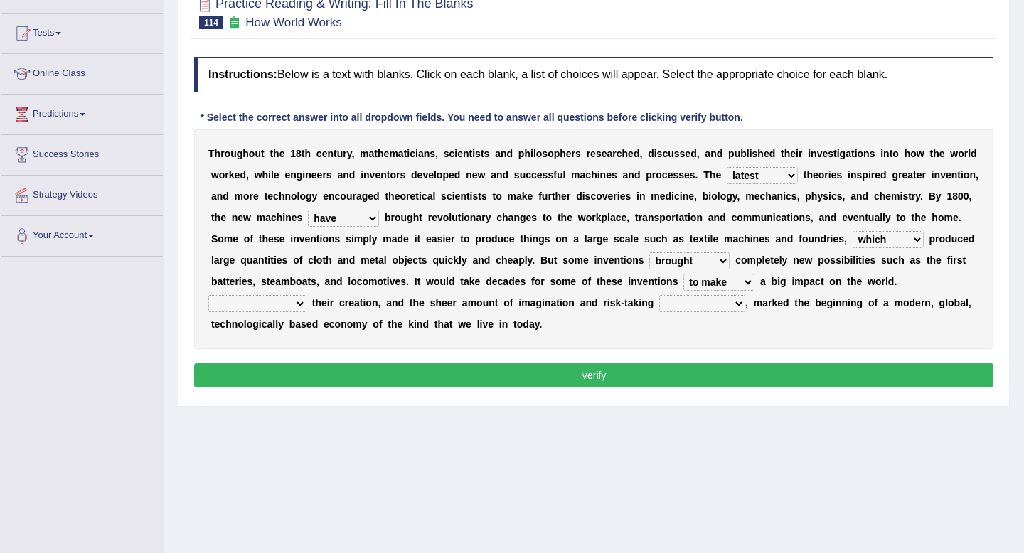
click at [660, 295] on select "have involved was involved involved involving" at bounding box center [702, 303] width 86 height 17
click at [289, 297] on select "Notwithstanding As Whether Yet" at bounding box center [257, 303] width 98 height 17
click at [294, 306] on select "Notwithstanding As Whether Yet" at bounding box center [257, 303] width 98 height 17
select select "As"
click at [208, 295] on select "Notwithstanding As Whether Yet" at bounding box center [257, 303] width 98 height 17
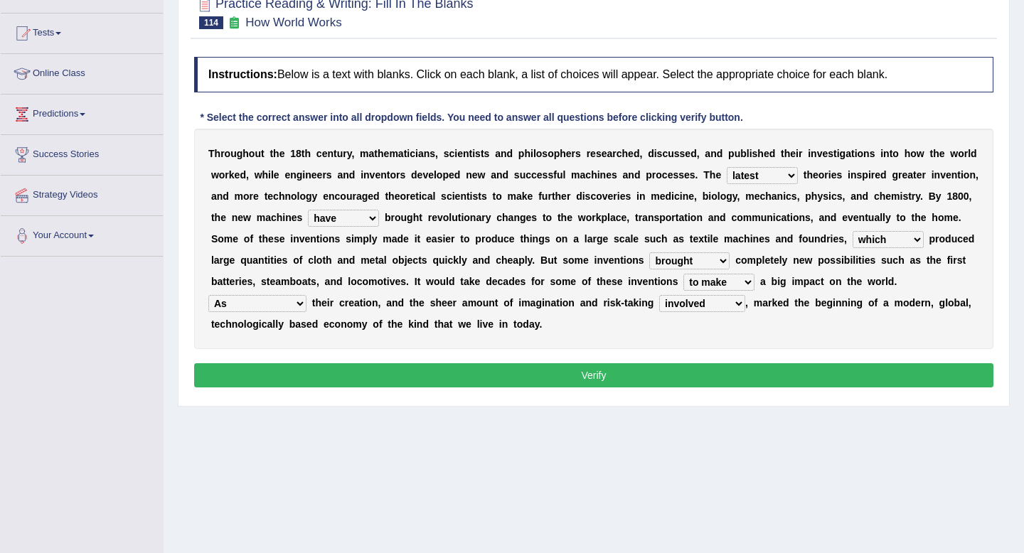
click at [687, 370] on button "Verify" at bounding box center [593, 375] width 799 height 24
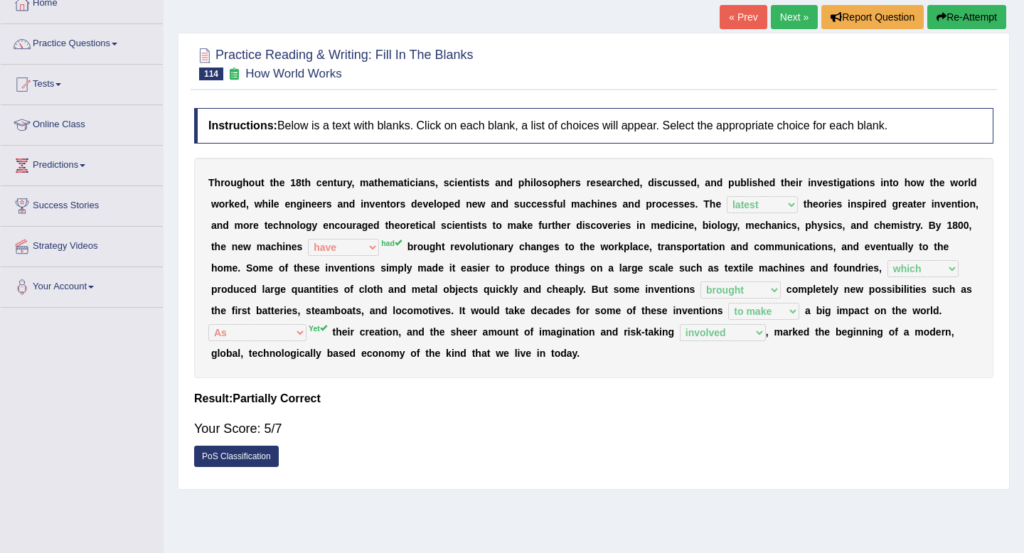
scroll to position [51, 0]
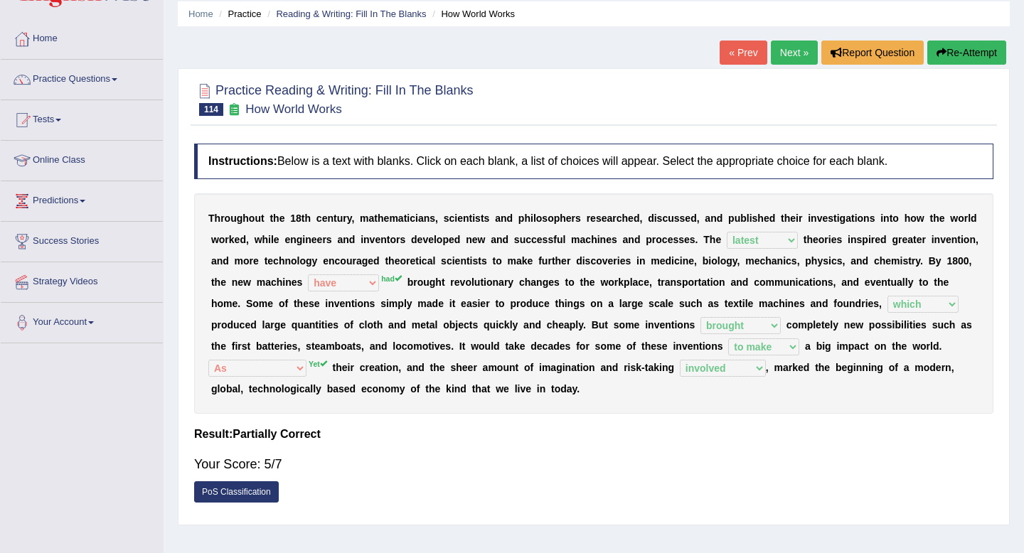
click at [784, 45] on link "Next »" at bounding box center [794, 53] width 47 height 24
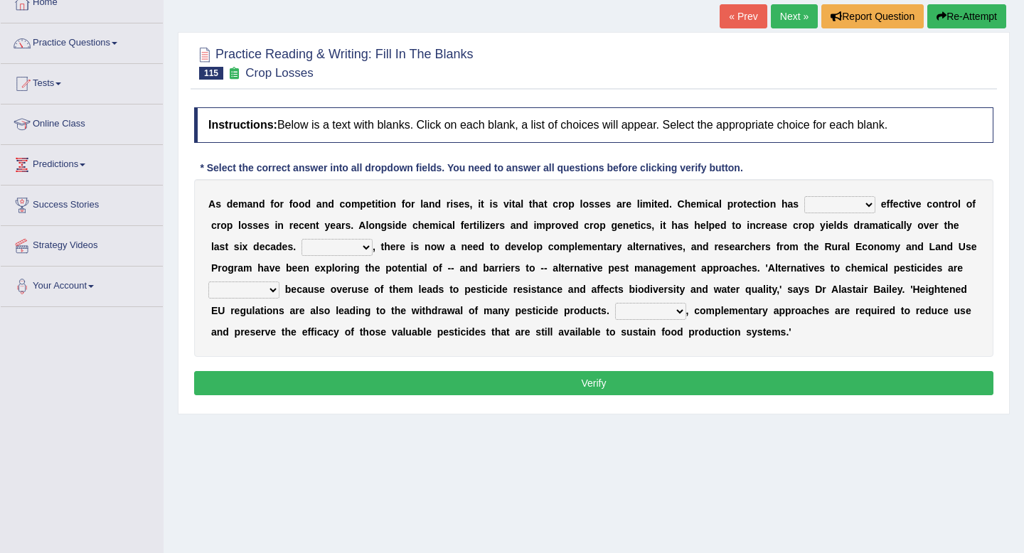
scroll to position [90, 0]
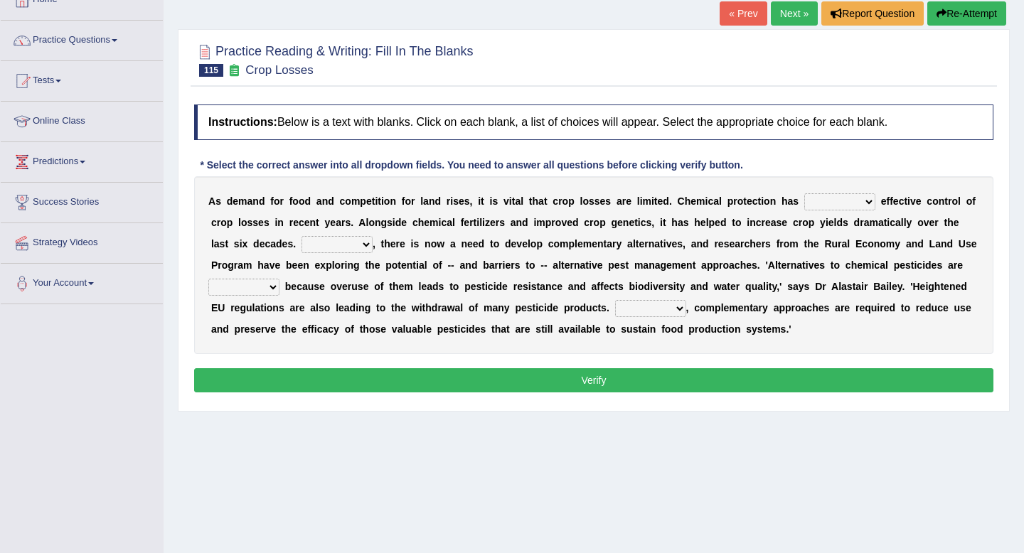
click at [838, 206] on select "harnessed utilized provided offset" at bounding box center [839, 201] width 71 height 17
click at [835, 198] on select "harnessed utilized provided offset" at bounding box center [839, 201] width 71 height 17
select select "utilized"
click at [804, 193] on select "harnessed utilized provided offset" at bounding box center [839, 201] width 71 height 17
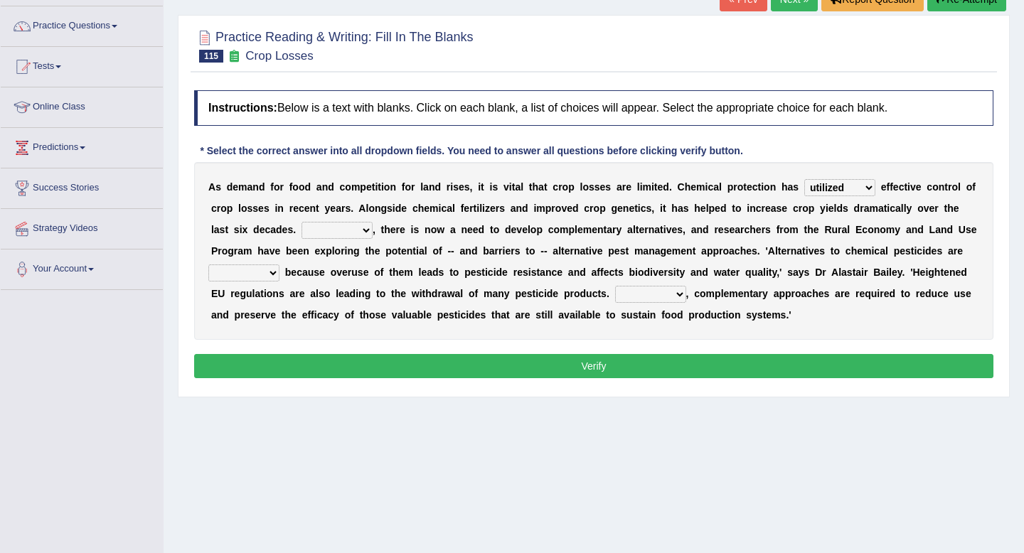
scroll to position [106, 0]
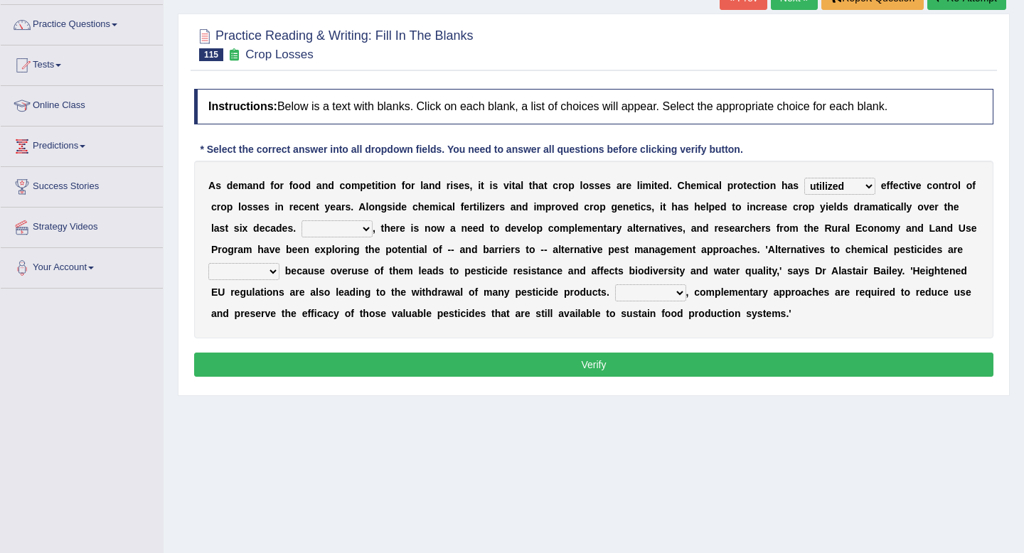
click at [331, 231] on select "Hopefully However Strangely Therefore" at bounding box center [336, 228] width 71 height 17
click at [353, 232] on select "Hopefully However Strangely Therefore" at bounding box center [336, 228] width 71 height 17
select select "However"
click at [301, 220] on select "Hopefully However Strangely Therefore" at bounding box center [336, 228] width 71 height 17
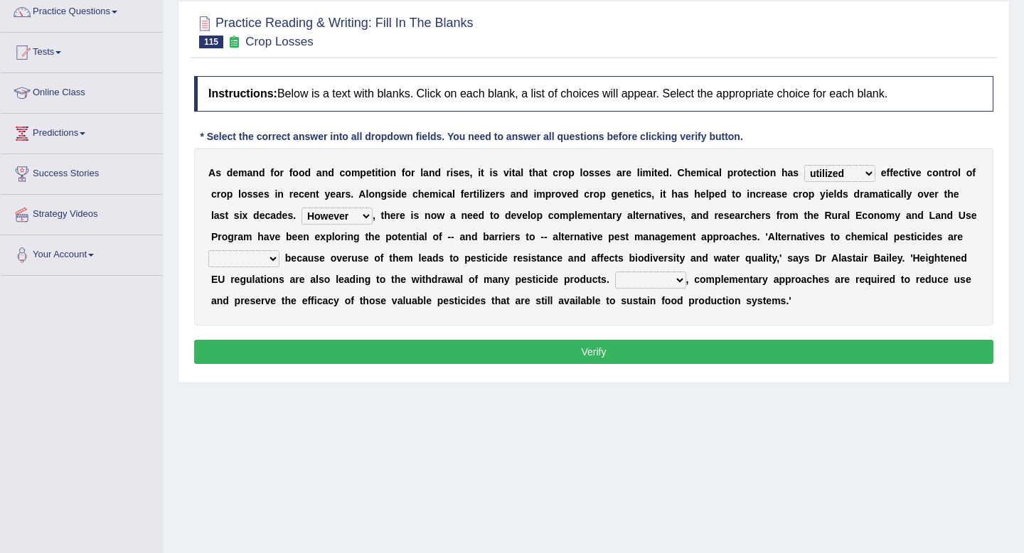
scroll to position [122, 0]
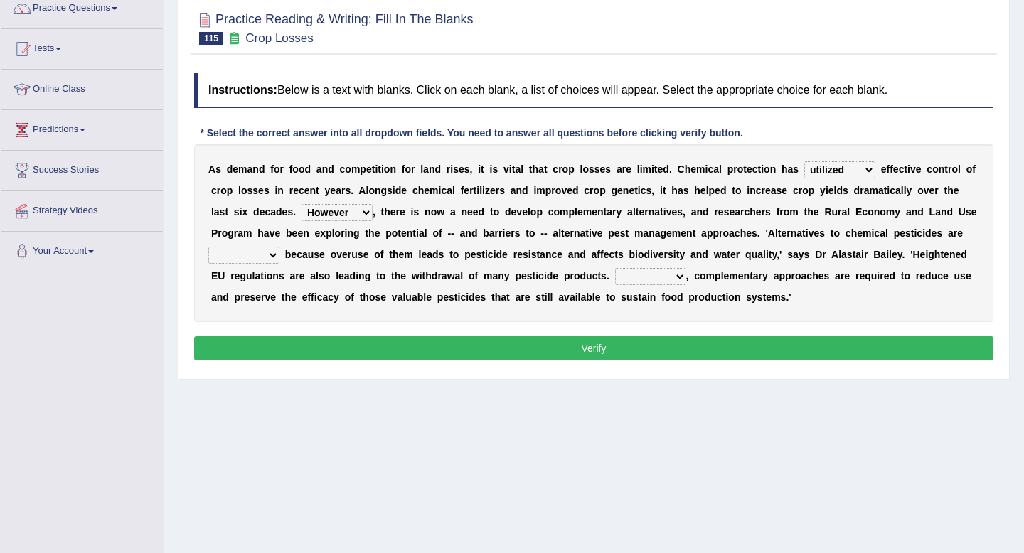
click at [267, 258] on select "overshot expired needed engaged" at bounding box center [243, 255] width 71 height 17
select select "needed"
click at [208, 247] on select "overshot expired needed engaged" at bounding box center [243, 255] width 71 height 17
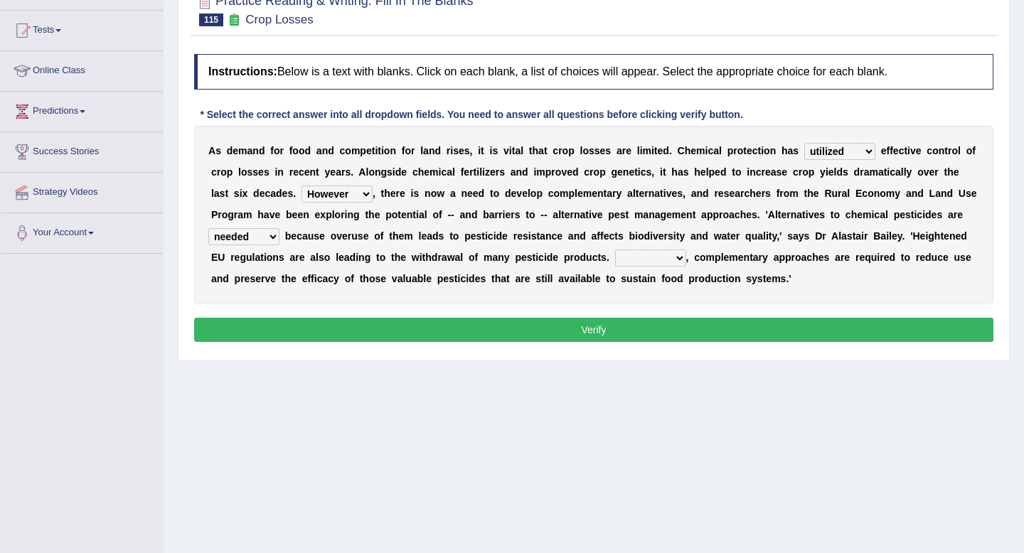
scroll to position [144, 0]
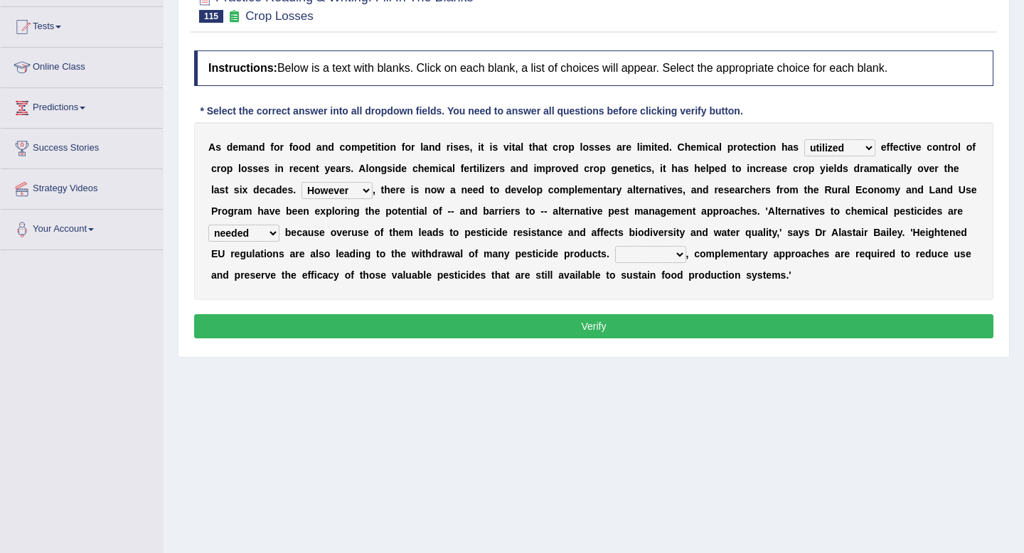
click at [641, 259] on select "Though Yet Hence But" at bounding box center [650, 254] width 71 height 17
click at [638, 256] on select "Though Yet Hence But" at bounding box center [650, 254] width 71 height 17
select select "But"
click at [615, 246] on select "Though Yet Hence But" at bounding box center [650, 254] width 71 height 17
click at [637, 324] on button "Verify" at bounding box center [593, 326] width 799 height 24
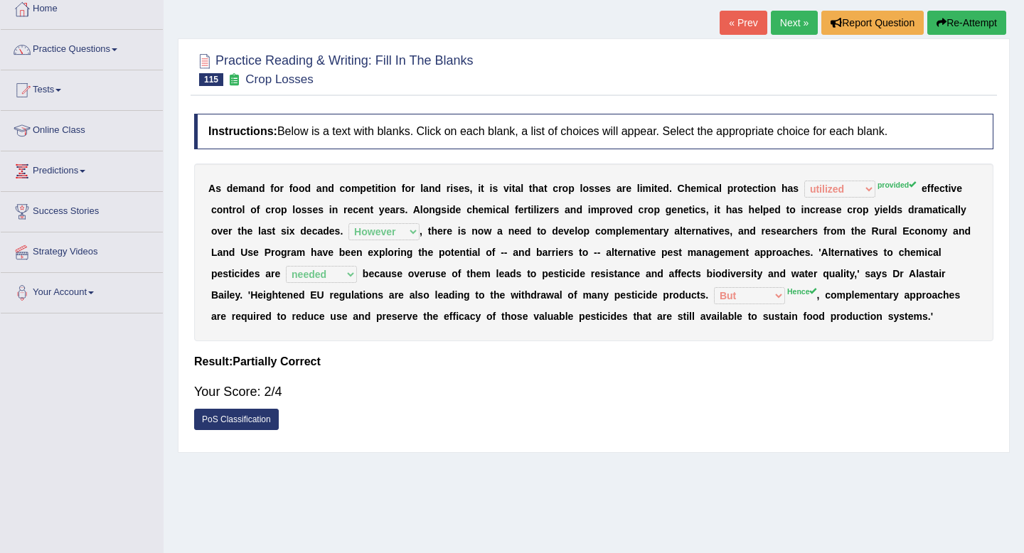
scroll to position [0, 0]
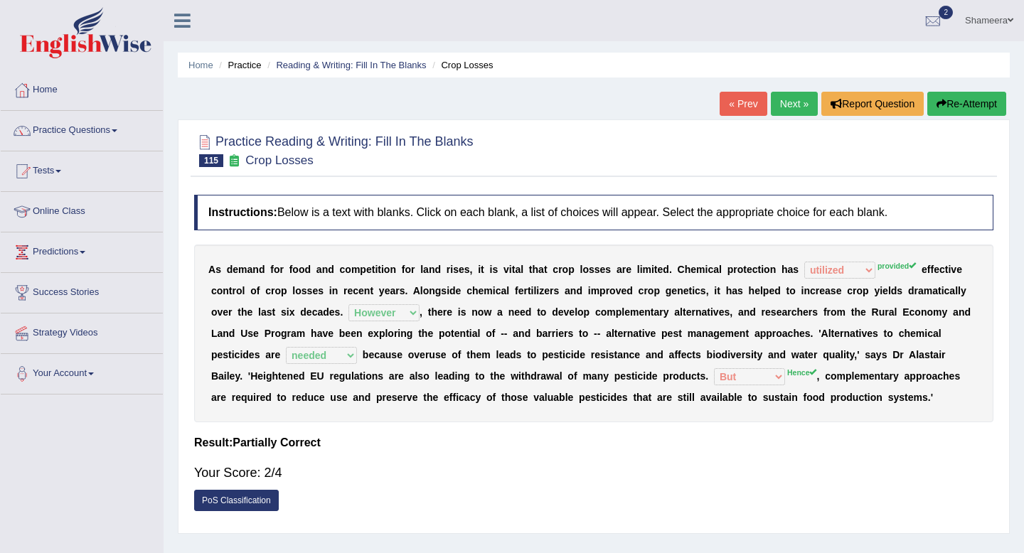
click at [938, 107] on icon "button" at bounding box center [941, 104] width 10 height 10
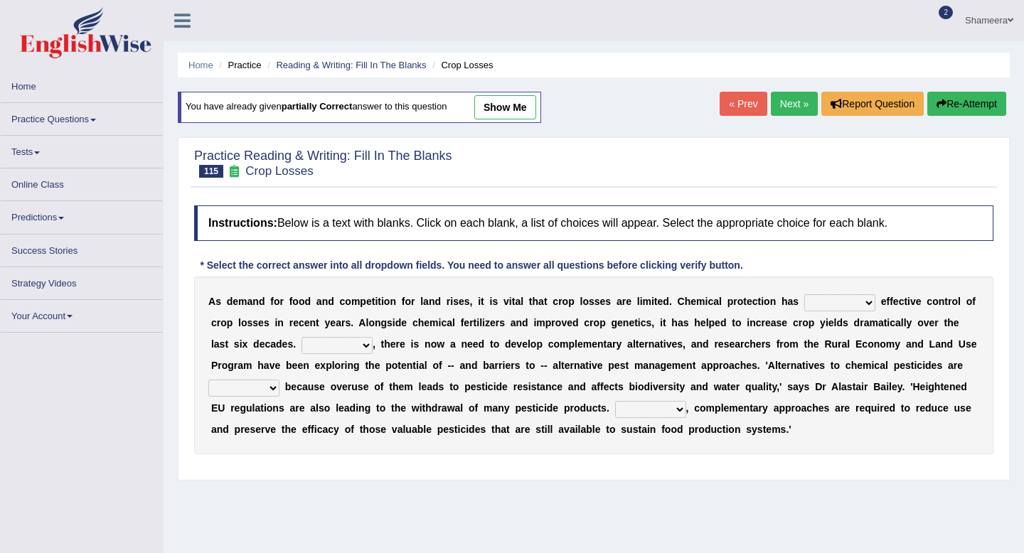
click at [641, 409] on select "Though Yet Hence But" at bounding box center [650, 409] width 71 height 17
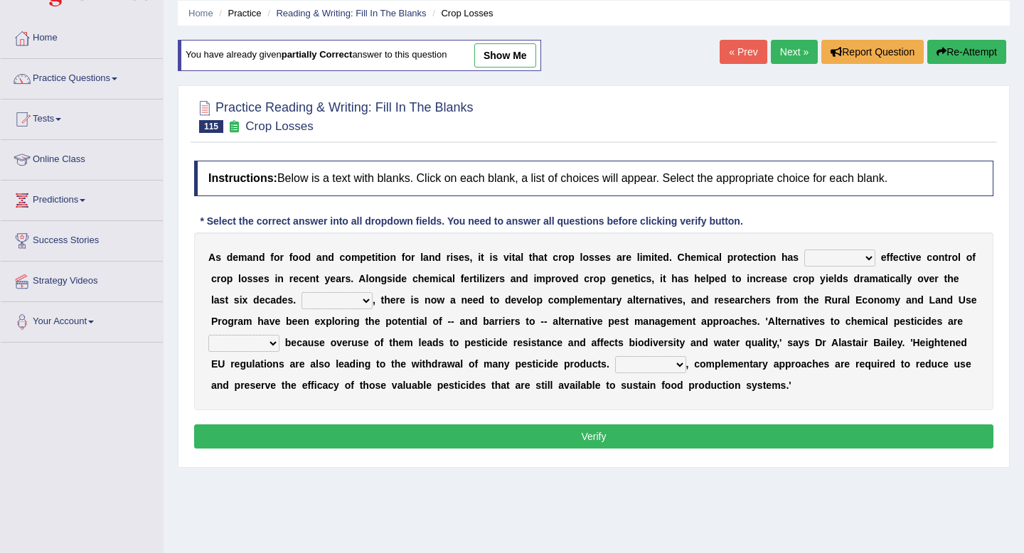
scroll to position [51, 0]
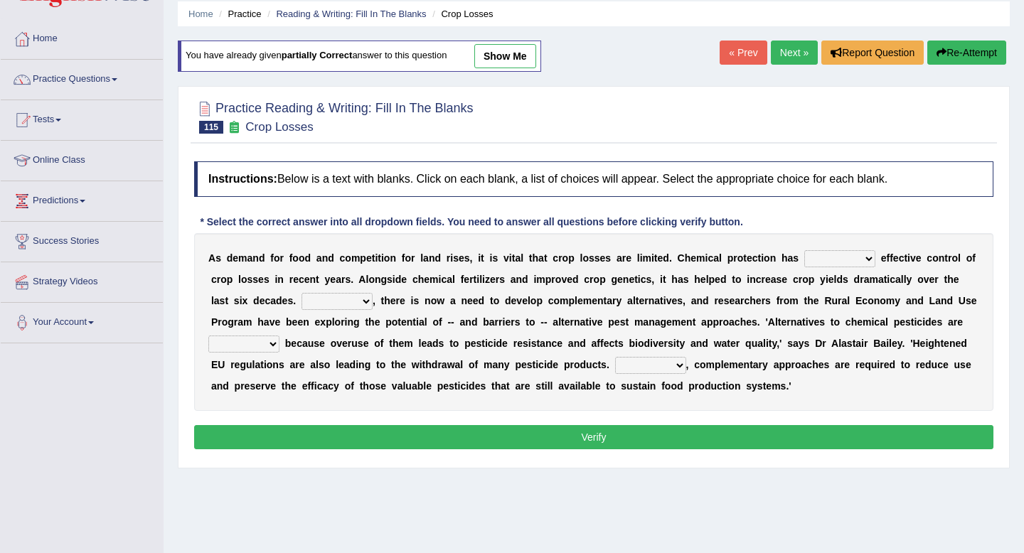
click at [666, 363] on select "Though Yet Hence But" at bounding box center [650, 365] width 71 height 17
click at [779, 45] on link "Next »" at bounding box center [794, 53] width 47 height 24
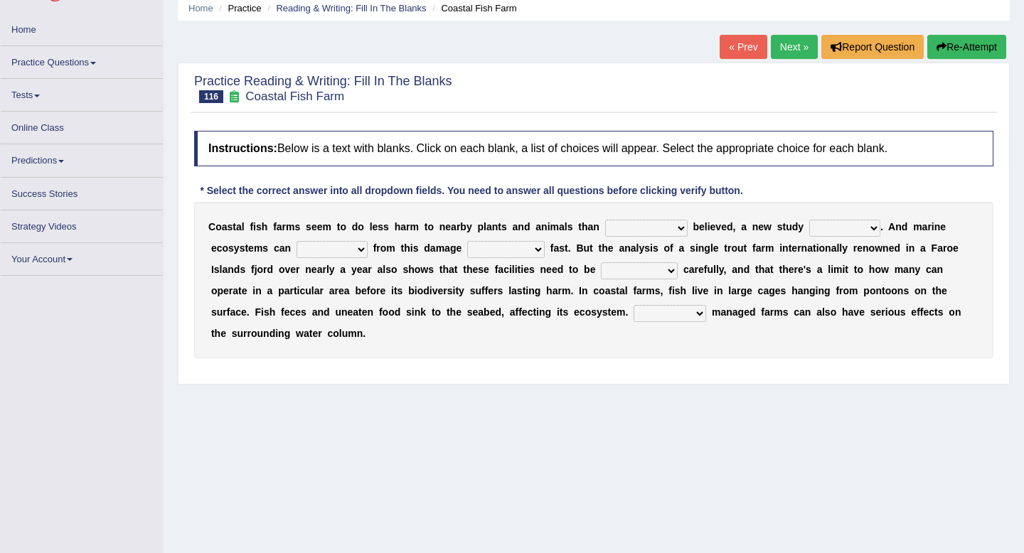
scroll to position [58, 0]
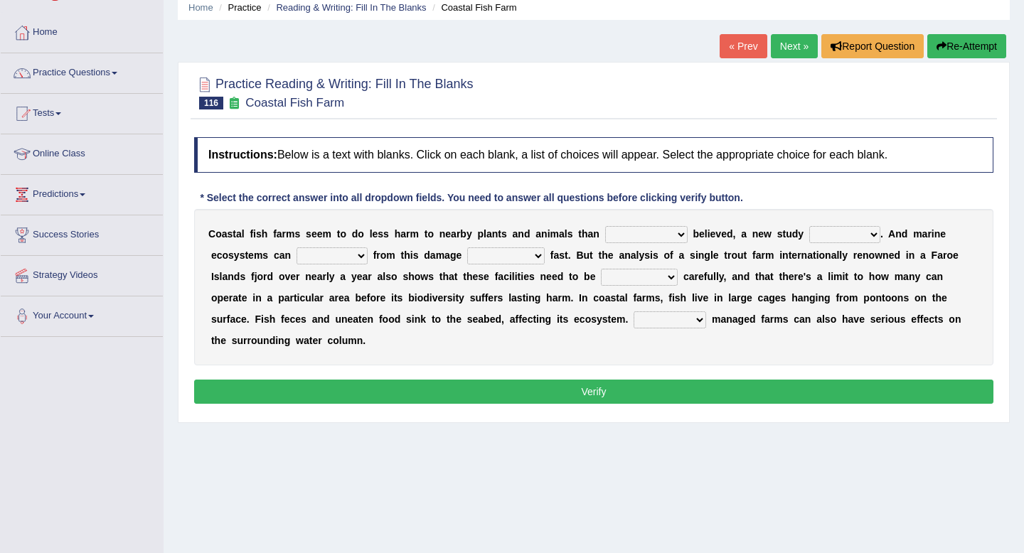
click at [640, 236] on select "collectively individually previously pretentiously" at bounding box center [646, 234] width 82 height 17
select select "previously"
click at [605, 226] on select "collectively individually previously pretentiously" at bounding box center [646, 234] width 82 height 17
click at [848, 236] on select "introduces deceives reveals conceives" at bounding box center [844, 234] width 71 height 17
select select "reveals"
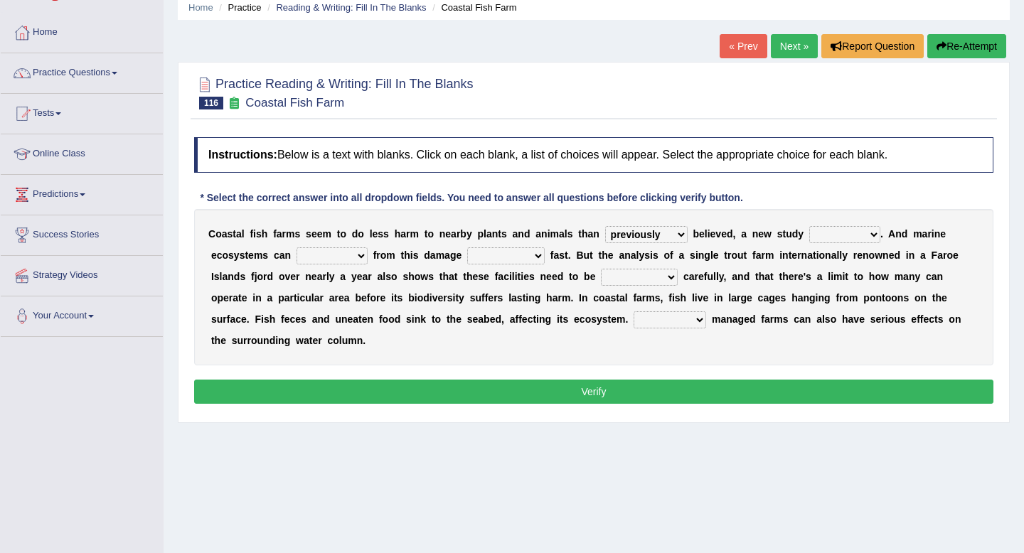
click at [809, 226] on select "introduces deceives reveals conceives" at bounding box center [844, 234] width 71 height 17
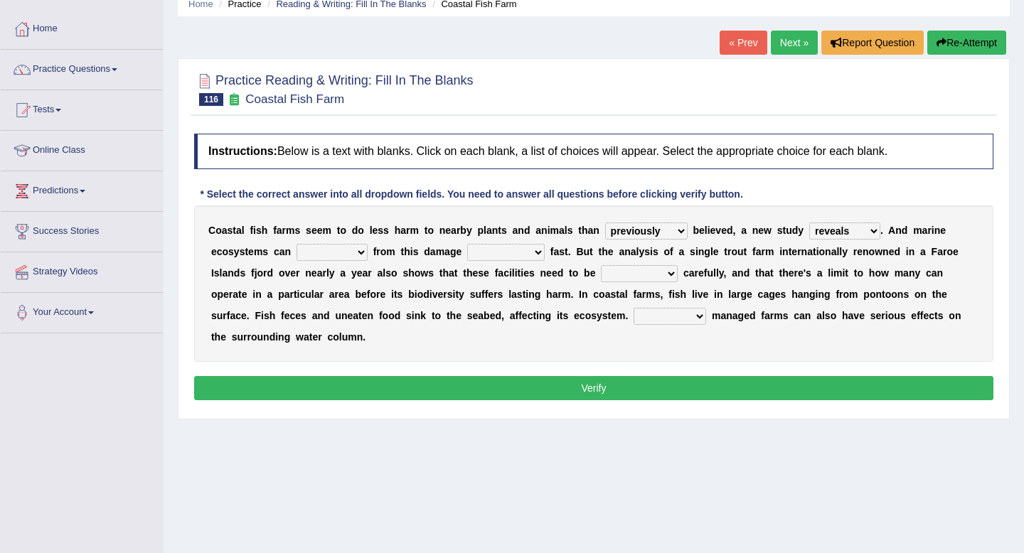
click at [345, 260] on select "derive Segregate recover prevent" at bounding box center [331, 252] width 71 height 17
select select "recover"
click at [296, 244] on select "derive Segregate recover prevent" at bounding box center [331, 252] width 71 height 17
click at [505, 257] on select "visually commonly surprisingly spiritually" at bounding box center [505, 252] width 77 height 17
select select "surprisingly"
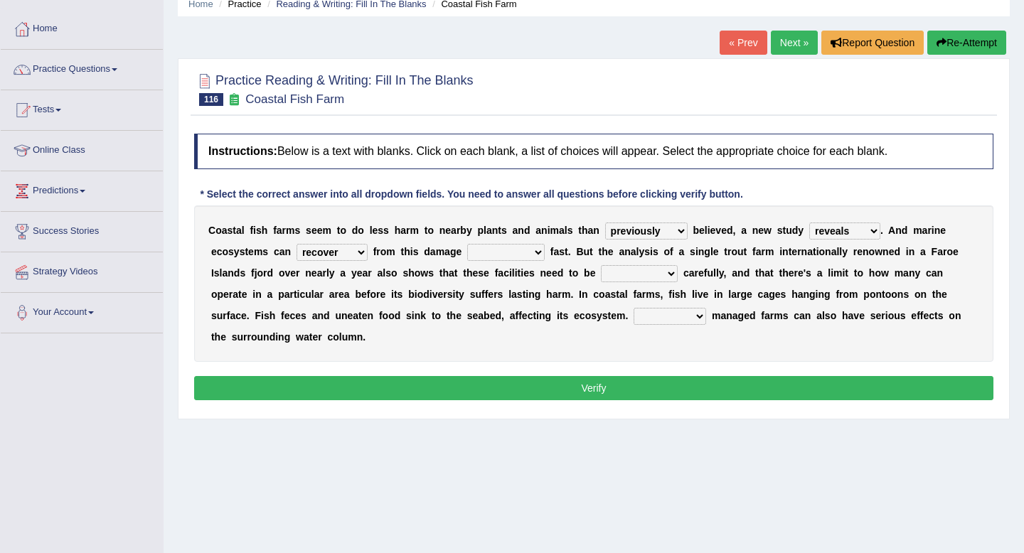
click at [467, 244] on select "visually commonly surprisingly spiritually" at bounding box center [505, 252] width 77 height 17
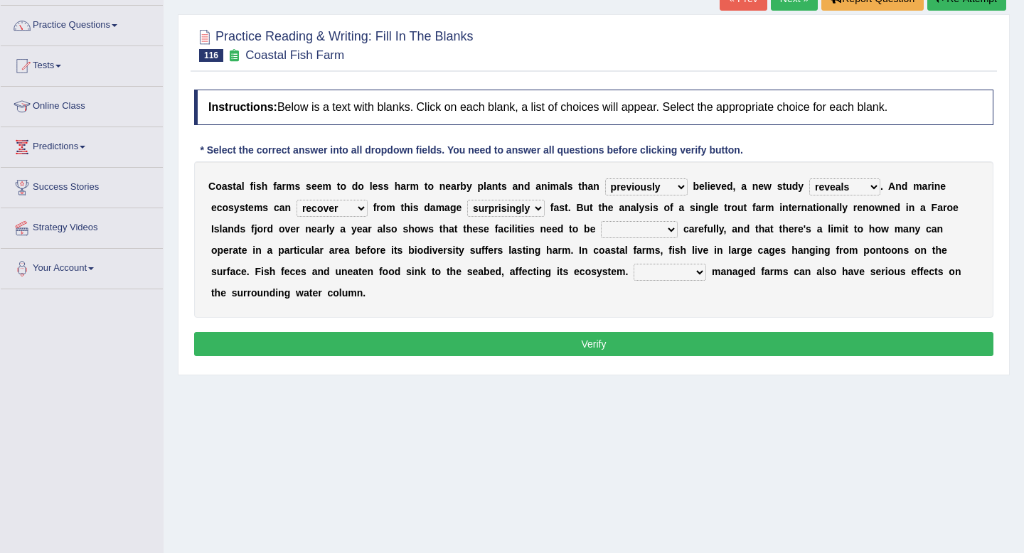
scroll to position [107, 0]
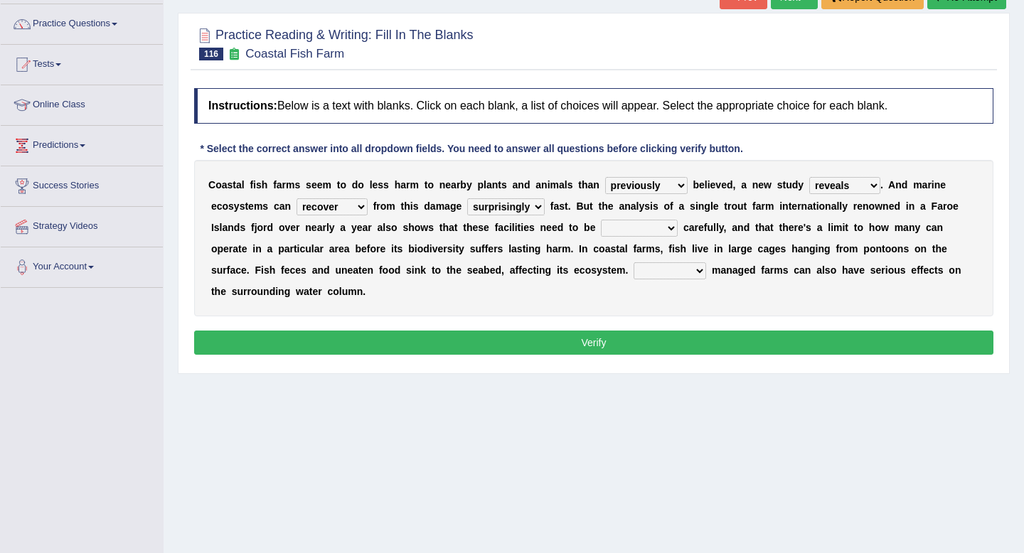
click at [612, 228] on select "dislocated estimated placed dismounted" at bounding box center [639, 228] width 77 height 17
click at [611, 227] on select "dislocated estimated placed dismounted" at bounding box center [639, 228] width 77 height 17
select select "placed"
click at [601, 220] on select "dislocated estimated placed dismounted" at bounding box center [639, 228] width 77 height 17
click at [656, 274] on select "Well Badly Expectedly Attentively" at bounding box center [669, 270] width 73 height 17
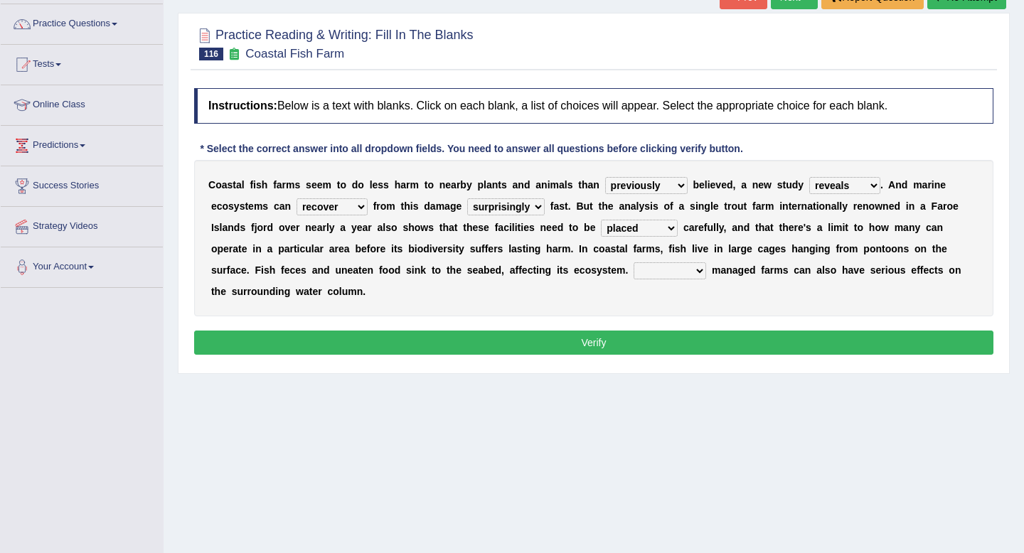
select select "Badly"
click at [633, 262] on select "Well Badly Expectedly Attentively" at bounding box center [669, 270] width 73 height 17
click at [678, 341] on button "Verify" at bounding box center [593, 343] width 799 height 24
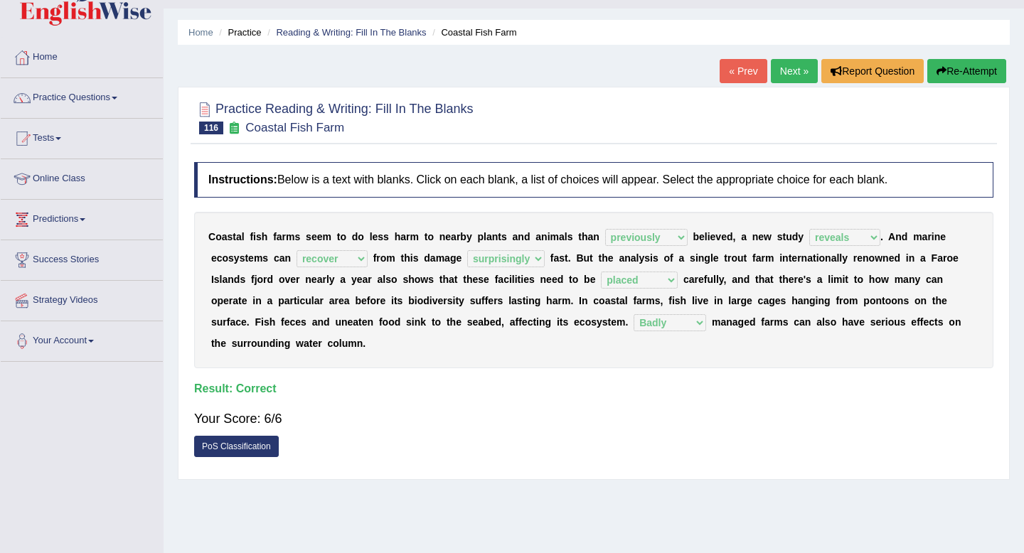
scroll to position [0, 0]
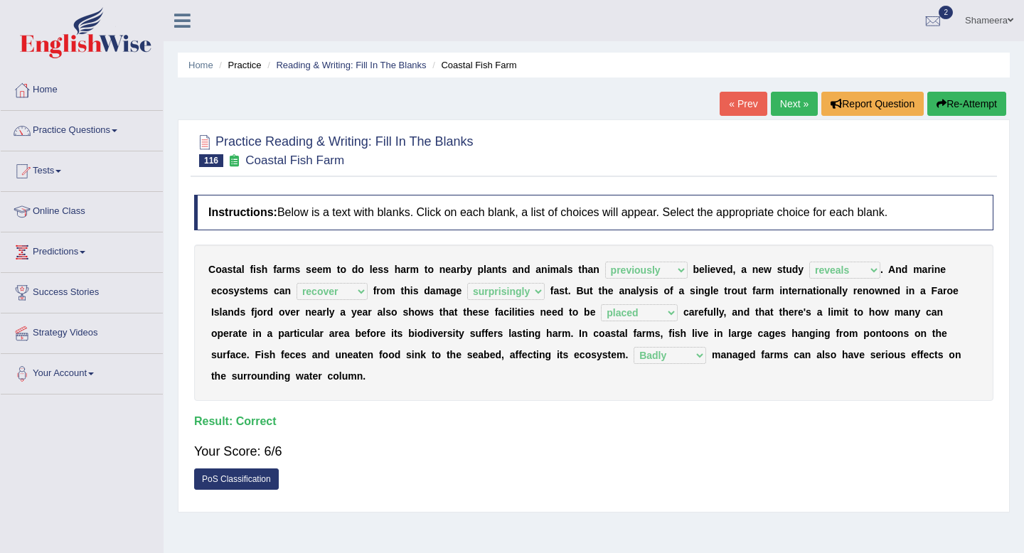
click at [787, 107] on link "Next »" at bounding box center [794, 104] width 47 height 24
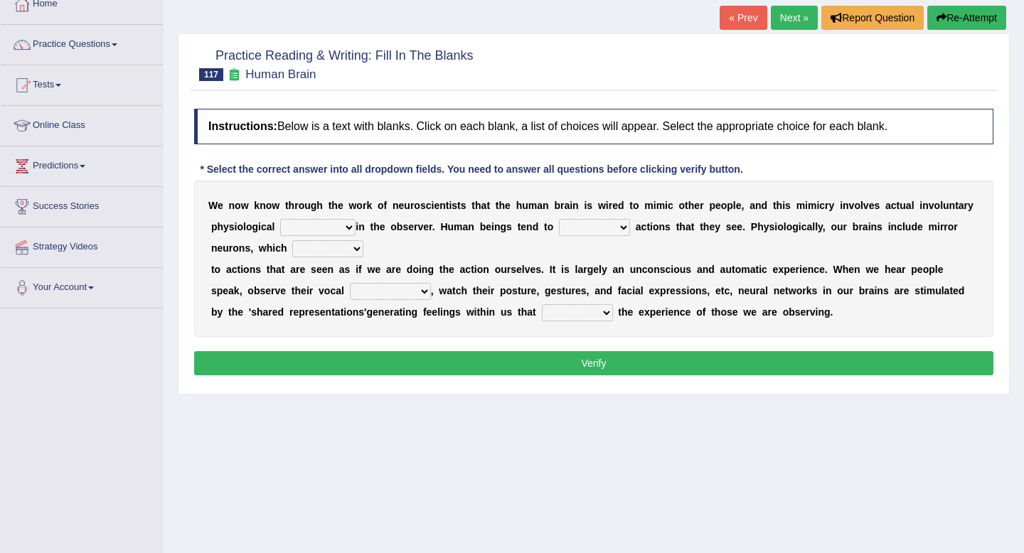
scroll to position [89, 0]
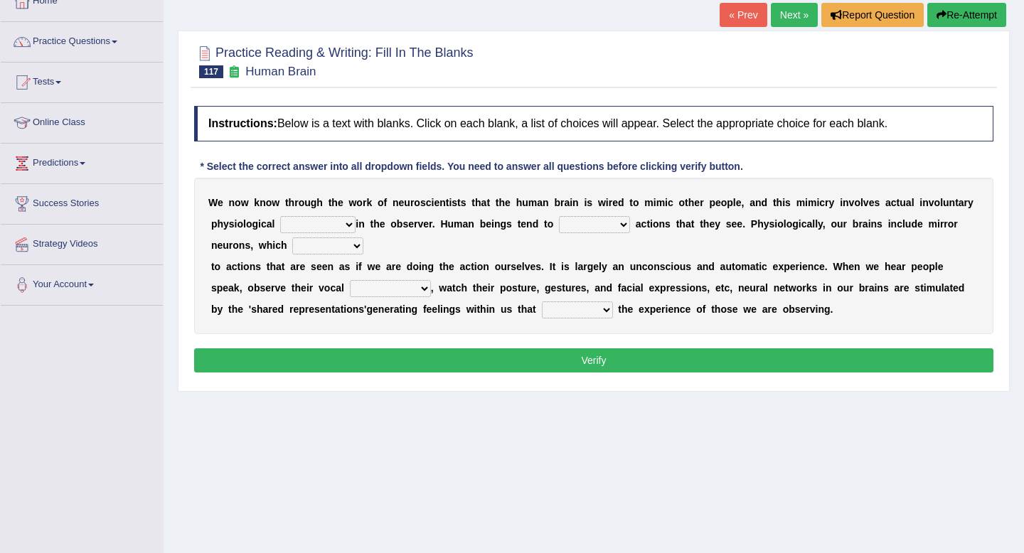
click at [326, 231] on select "emotion experience expression expectation" at bounding box center [317, 224] width 75 height 17
select select "experience"
click at [280, 216] on select "emotion experience expression expectation" at bounding box center [317, 224] width 75 height 17
click at [562, 227] on select "prevent imitate limit discipline" at bounding box center [594, 224] width 71 height 17
select select "imitate"
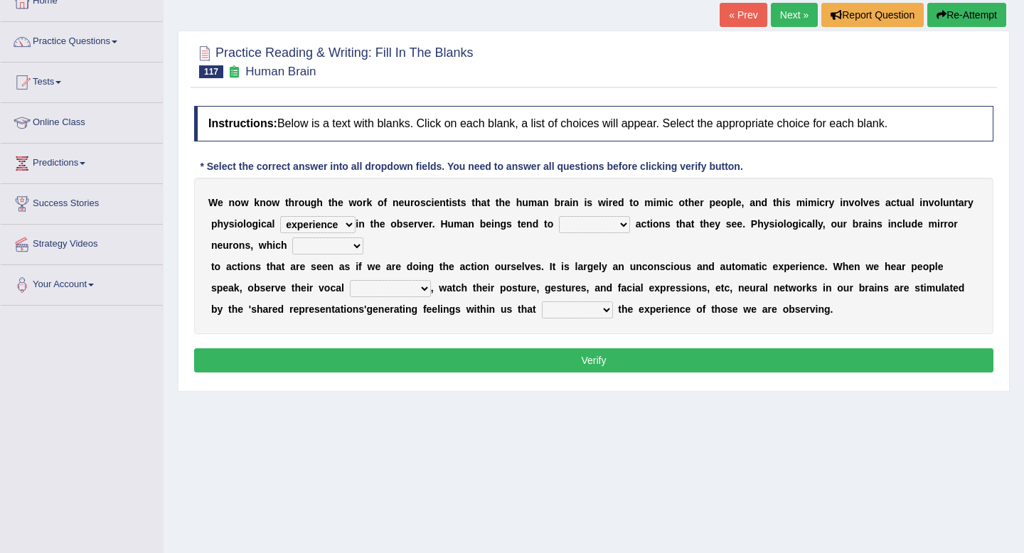
click at [559, 216] on select "prevent imitate limit discipline" at bounding box center [594, 224] width 71 height 17
click at [321, 254] on select "recover refer react lead" at bounding box center [327, 245] width 71 height 17
select select "react"
click at [292, 237] on select "recover refer react lead" at bounding box center [327, 245] width 71 height 17
click at [378, 299] on div "W e n o w k n o w t h r o u g h t h e w o r k o f n e u r o s c i e n t i s t s…" at bounding box center [593, 256] width 799 height 156
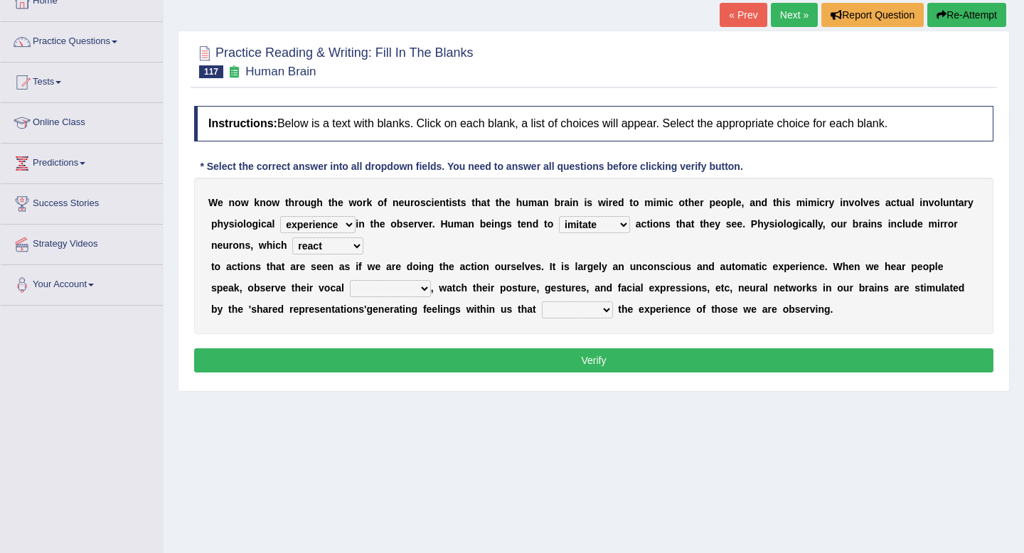
click at [381, 290] on select "appearances nuances volumes shapes" at bounding box center [390, 288] width 81 height 17
click at [390, 290] on select "appearances nuances volumes shapes" at bounding box center [390, 288] width 81 height 17
select select "nuances"
click at [350, 280] on select "appearances nuances volumes shapes" at bounding box center [390, 288] width 81 height 17
click at [589, 311] on select "circle multiply reflect subscribe" at bounding box center [577, 309] width 71 height 17
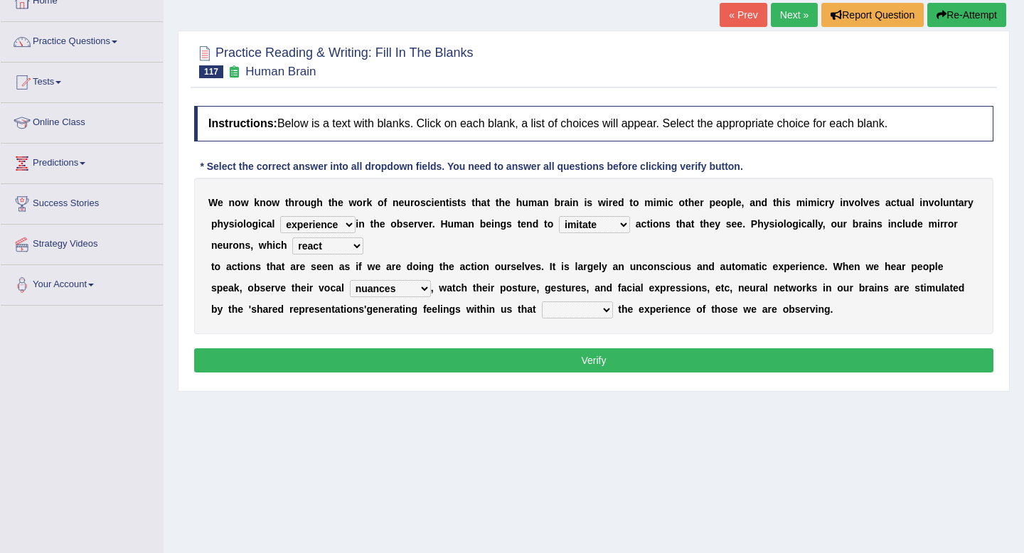
select select "reflect"
click at [542, 301] on select "circle multiply reflect subscribe" at bounding box center [577, 309] width 71 height 17
click at [585, 361] on button "Verify" at bounding box center [593, 360] width 799 height 24
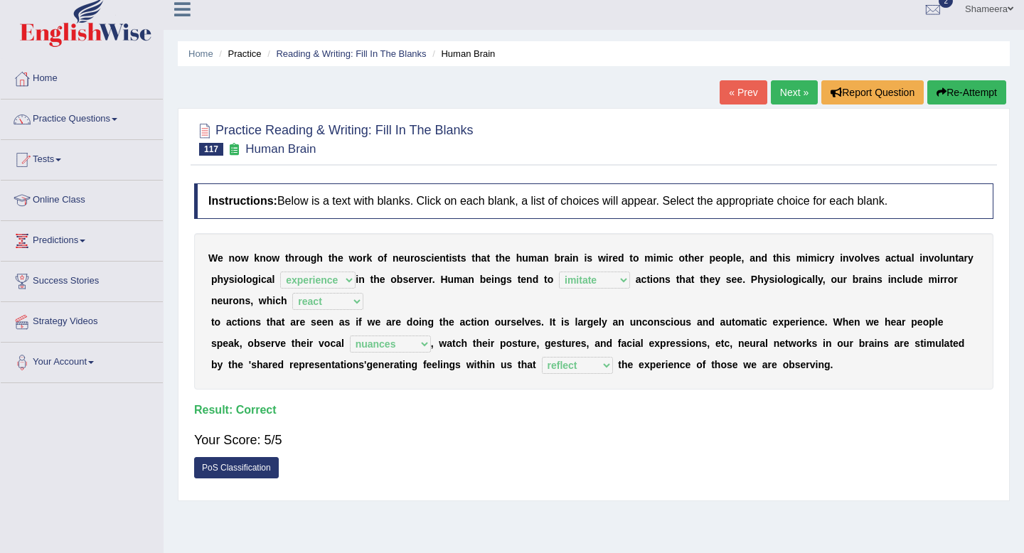
scroll to position [0, 0]
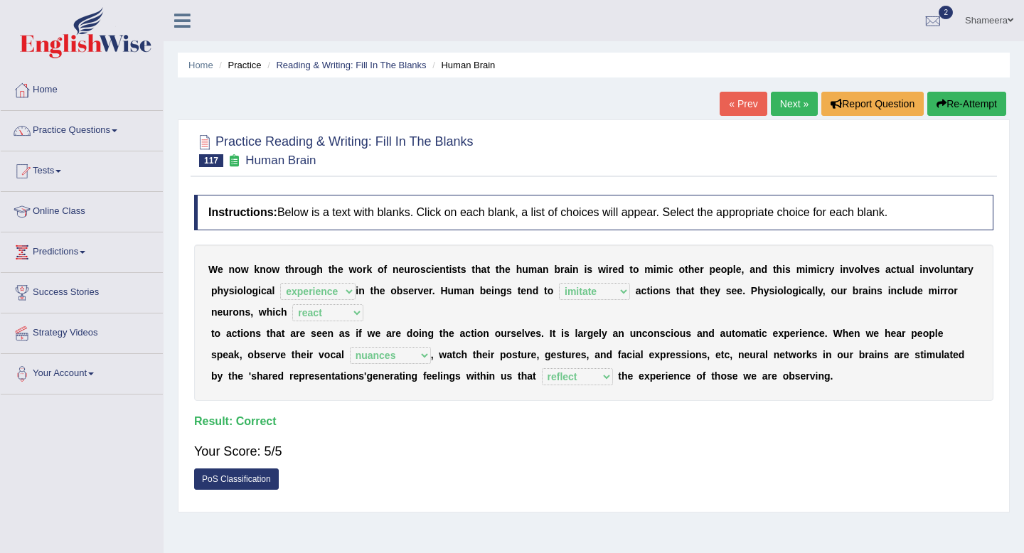
click at [794, 111] on link "Next »" at bounding box center [794, 104] width 47 height 24
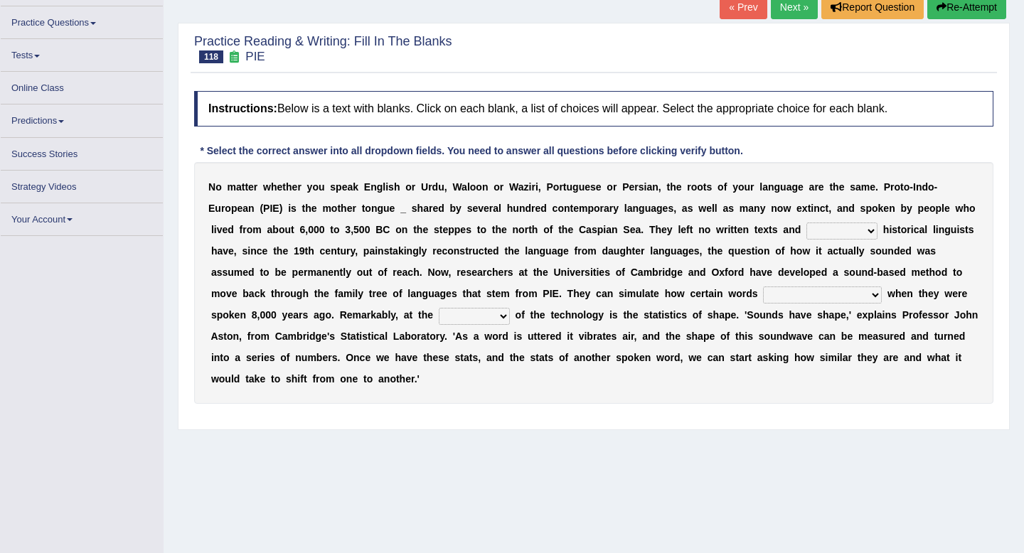
scroll to position [100, 0]
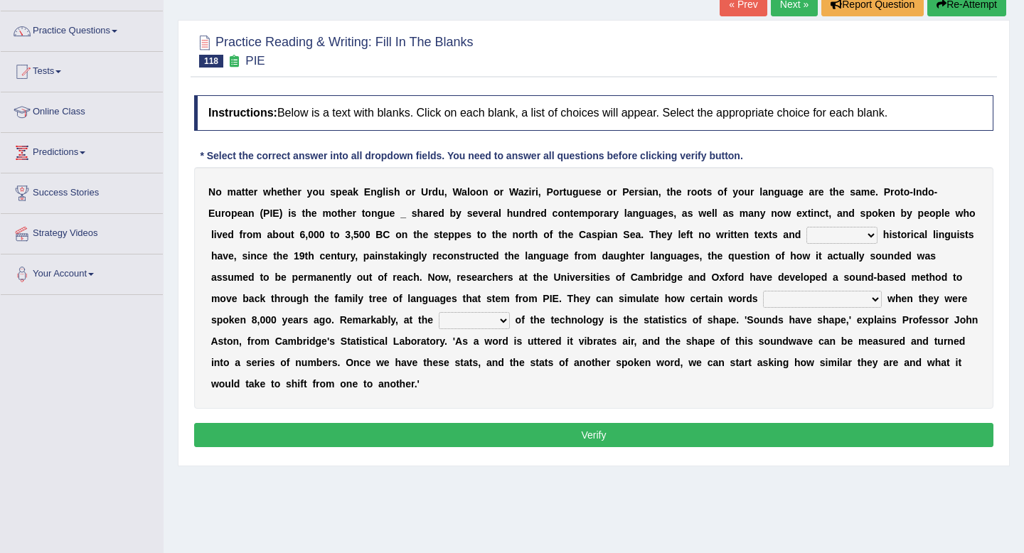
click at [831, 240] on select "therefore until where although" at bounding box center [841, 235] width 71 height 17
click at [837, 237] on select "therefore until where although" at bounding box center [841, 235] width 71 height 17
select select "therefore"
click at [806, 227] on select "therefore until where although" at bounding box center [841, 235] width 71 height 17
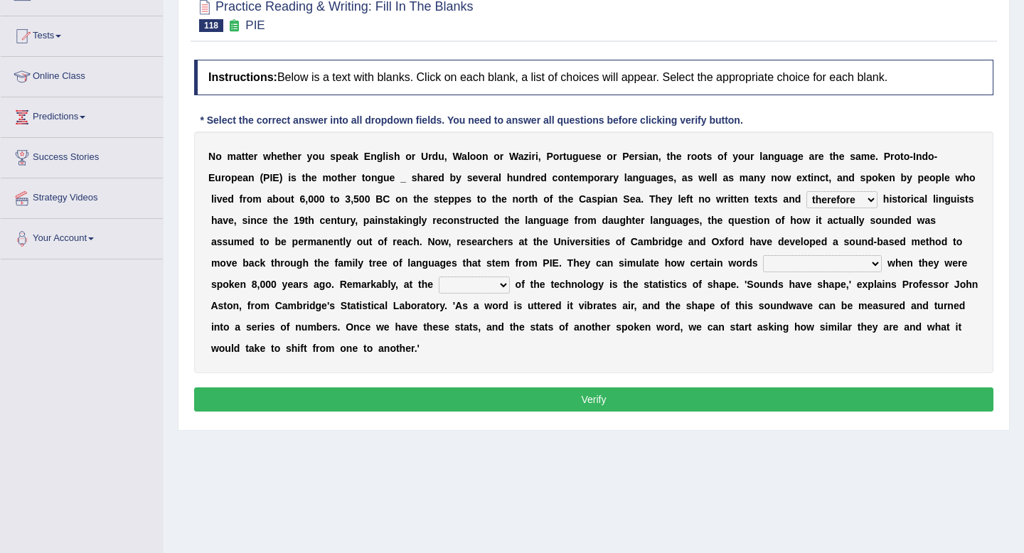
scroll to position [144, 0]
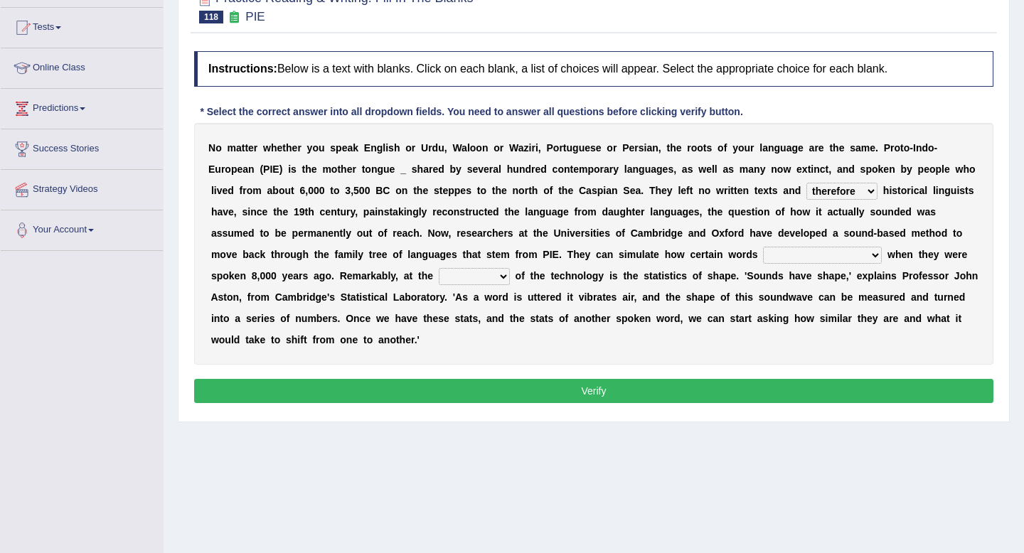
click at [773, 259] on select "would sound would have sounded sound have sound" at bounding box center [822, 255] width 119 height 17
select select "would have sounded"
click at [764, 247] on select "would sound would have sounded sound have sound" at bounding box center [822, 255] width 119 height 17
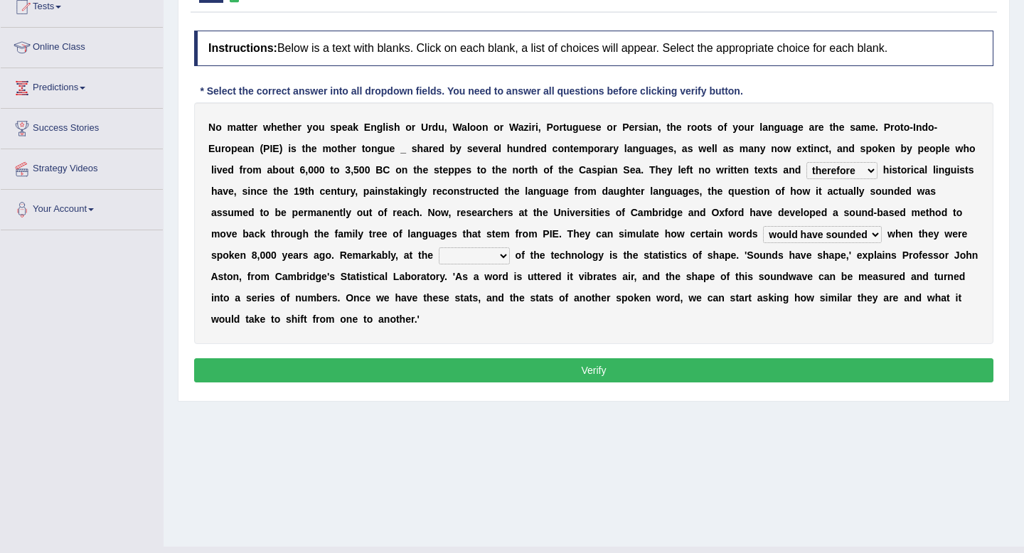
scroll to position [168, 0]
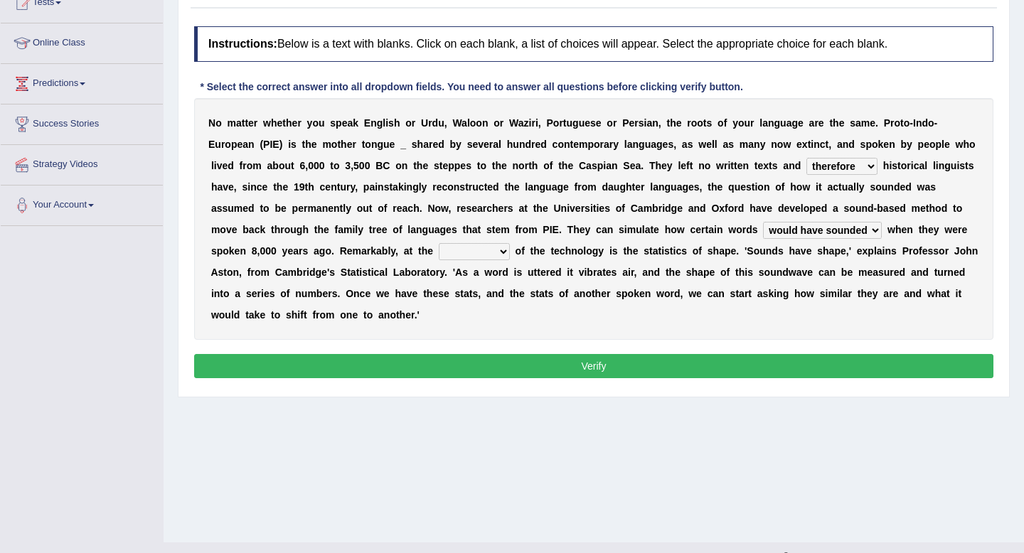
click at [451, 255] on select "cost heart end moment" at bounding box center [474, 251] width 71 height 17
select select "heart"
click at [439, 243] on select "cost heart end moment" at bounding box center [474, 251] width 71 height 17
click at [484, 363] on button "Verify" at bounding box center [593, 366] width 799 height 24
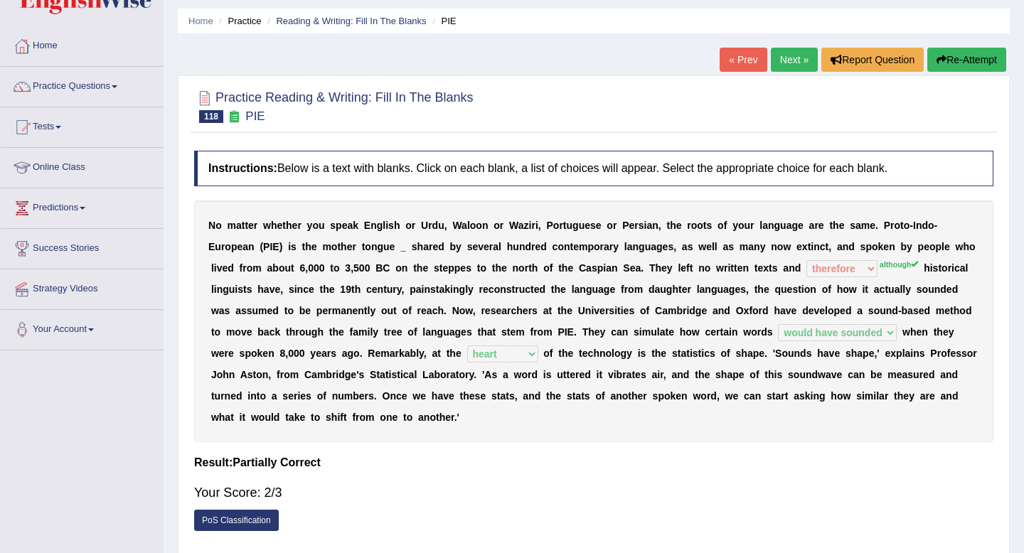
scroll to position [0, 0]
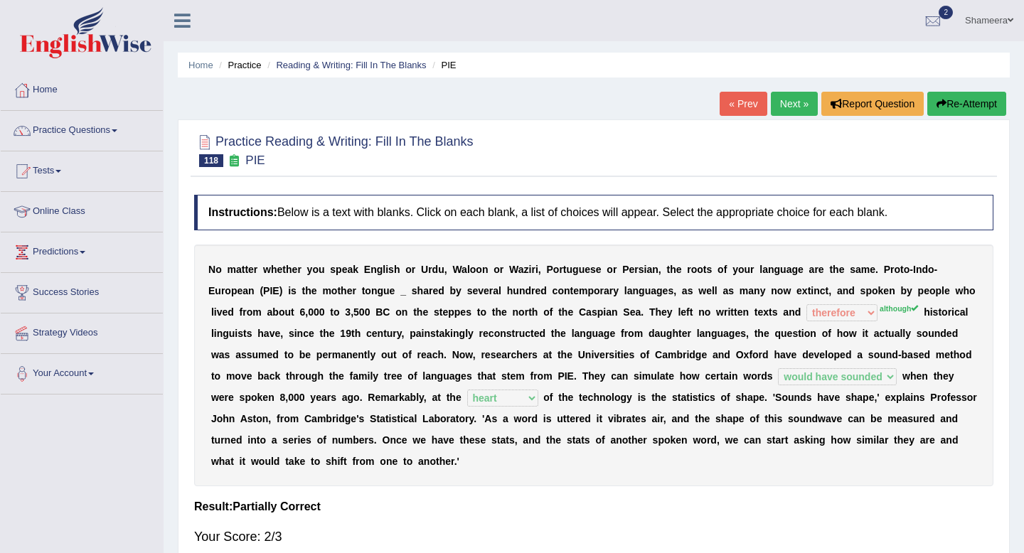
click at [786, 90] on div "Home Practice Reading & Writing: Fill In The Blanks PIE « Prev Next » Report Qu…" at bounding box center [594, 355] width 860 height 711
click at [784, 99] on link "Next »" at bounding box center [794, 104] width 47 height 24
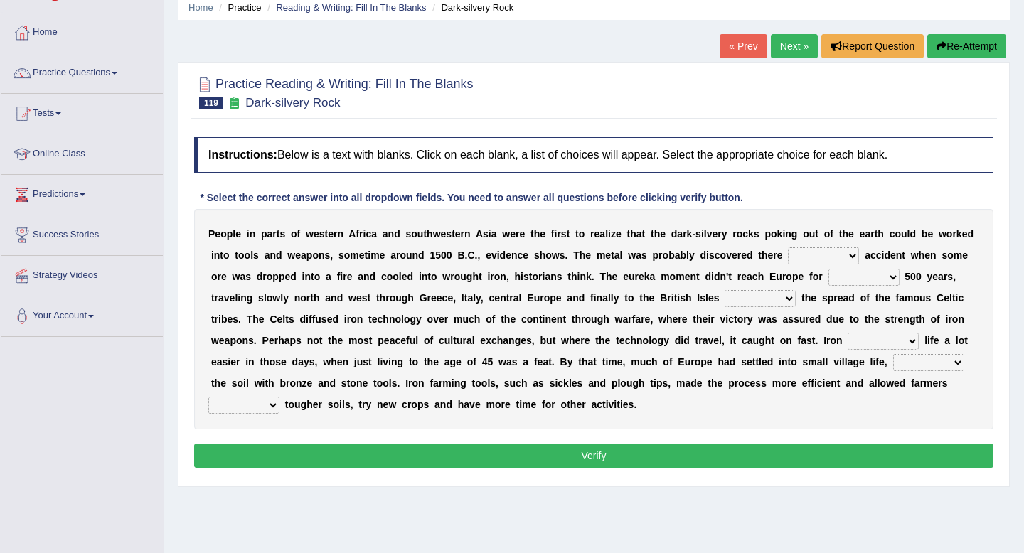
scroll to position [56, 0]
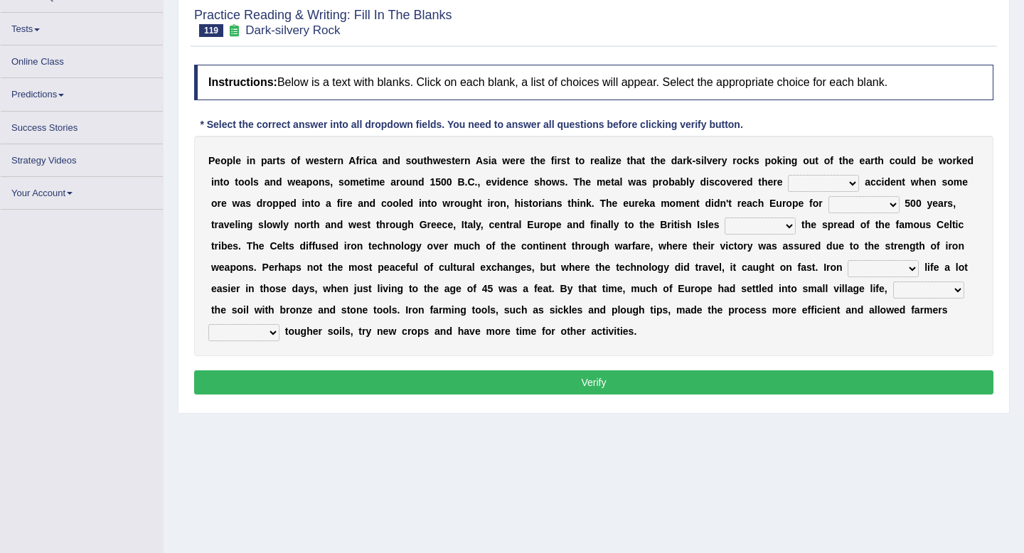
scroll to position [135, 0]
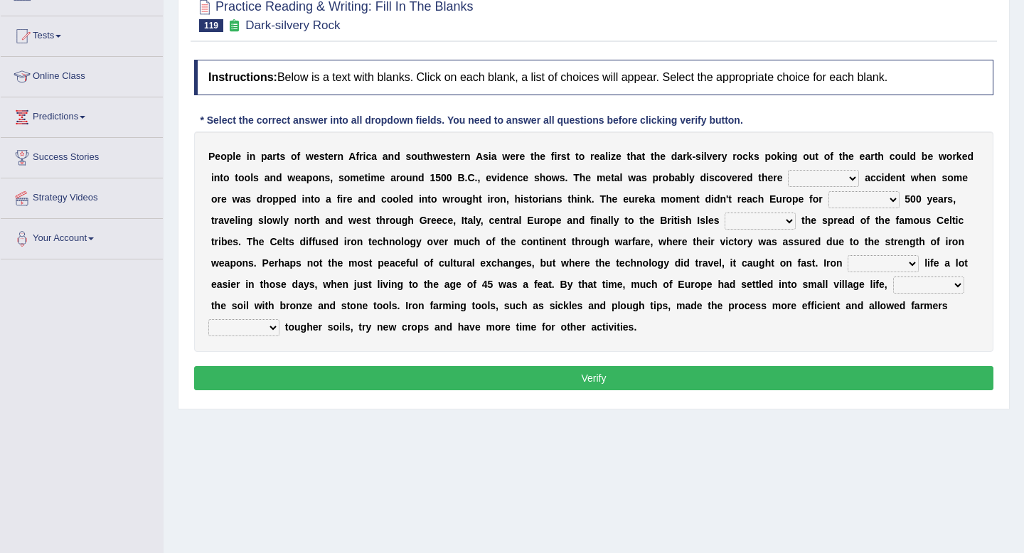
click at [796, 181] on select "at for in by" at bounding box center [823, 178] width 71 height 17
select select "by"
click at [788, 170] on select "at for in by" at bounding box center [823, 178] width 71 height 17
click at [842, 203] on select "few another further less" at bounding box center [863, 199] width 71 height 17
select select "another"
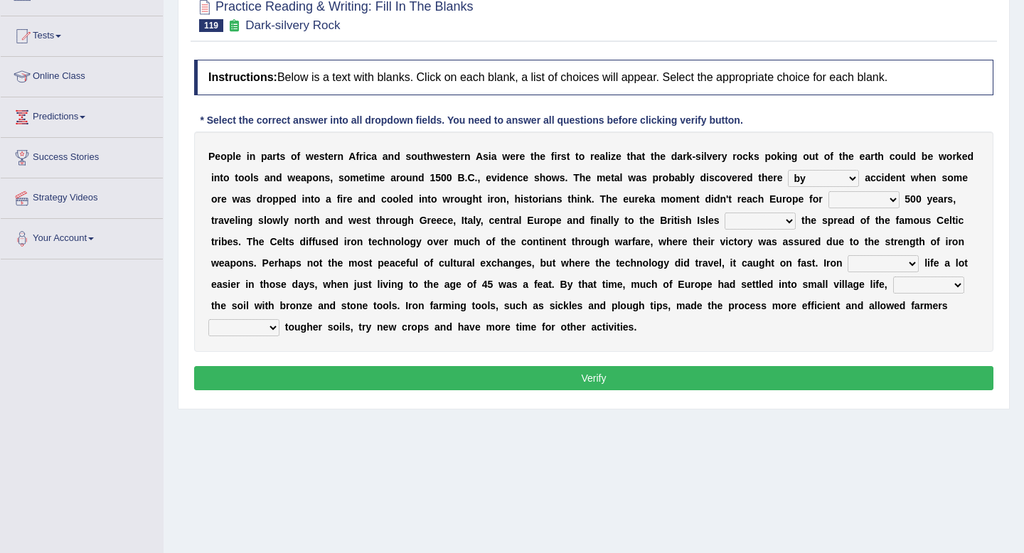
click at [828, 191] on select "few another further less" at bounding box center [863, 199] width 71 height 17
click at [728, 220] on select "along with without for" at bounding box center [759, 221] width 71 height 17
select select "with"
click at [724, 213] on select "along with without for" at bounding box center [759, 221] width 71 height 17
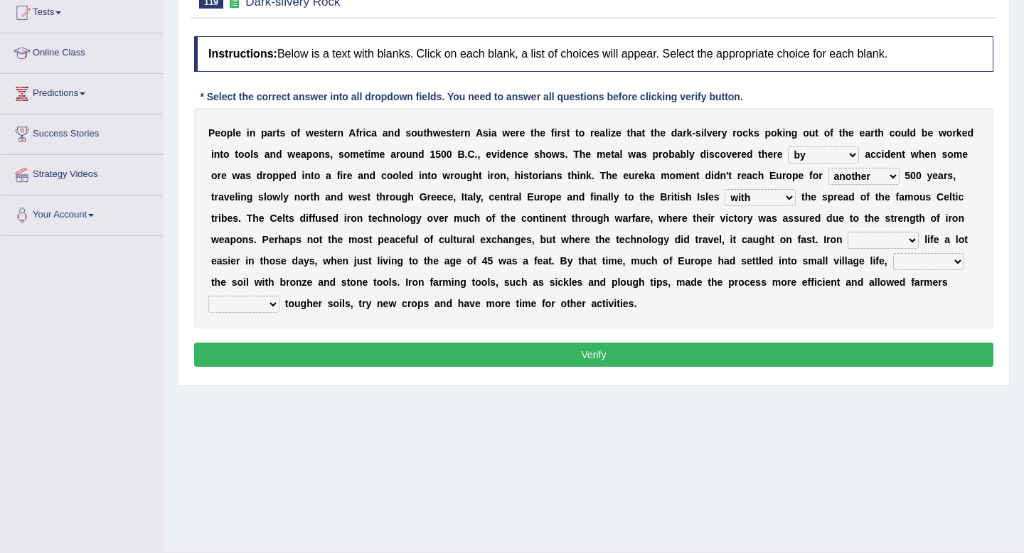
scroll to position [161, 0]
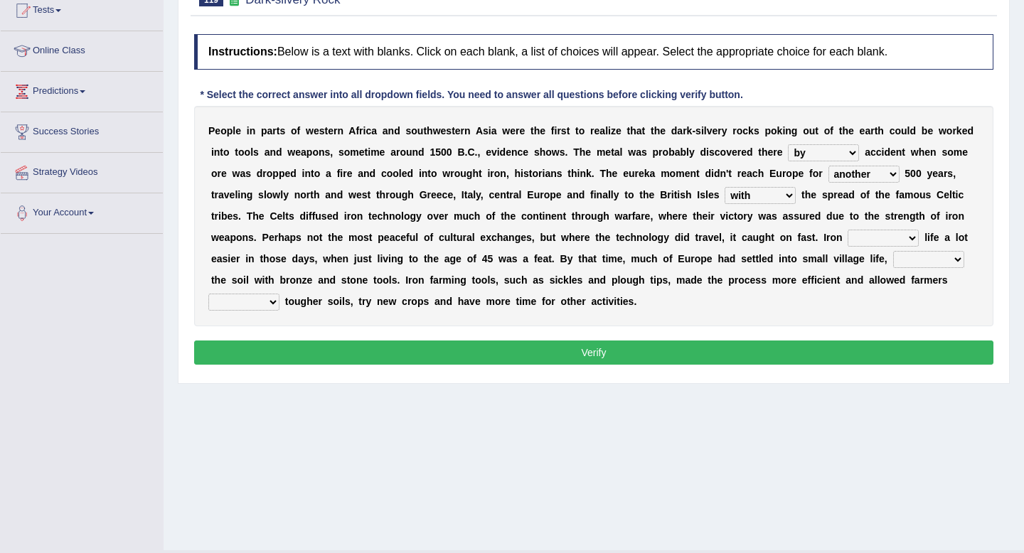
click at [858, 237] on select "caused made became begot" at bounding box center [882, 238] width 71 height 17
select select "made"
click at [848, 230] on select "caused made became begot" at bounding box center [882, 238] width 71 height 17
click at [904, 265] on select "having toiling burdening treading" at bounding box center [928, 259] width 71 height 17
click at [259, 299] on select "exploit to exploit exploits exploited" at bounding box center [243, 302] width 71 height 17
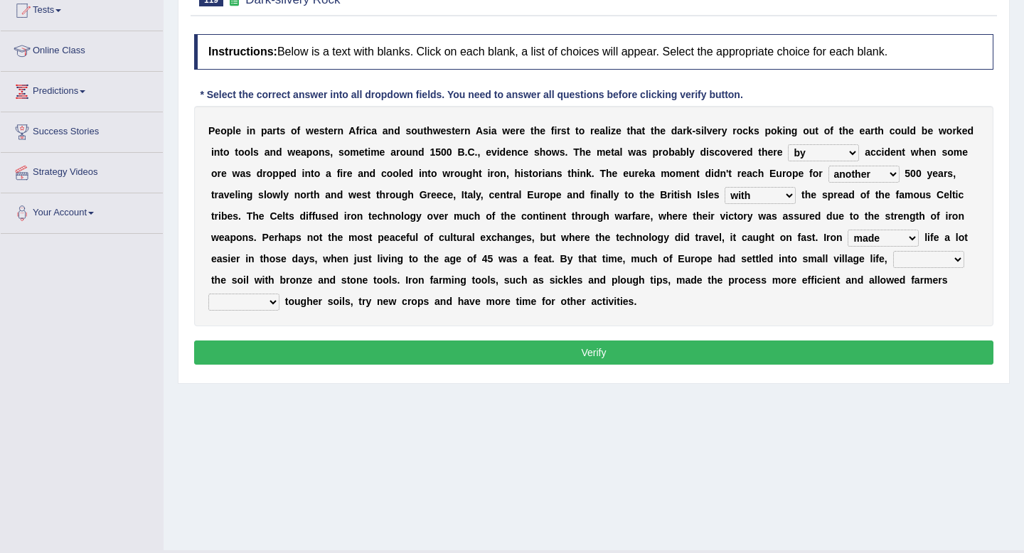
select select "to exploit"
click at [208, 294] on select "exploit to exploit exploits exploited" at bounding box center [243, 302] width 71 height 17
click at [911, 248] on div "P e o p l e i n p a r t s o f w e s t e r n A f r i c a a n d s o u t h w e s t…" at bounding box center [593, 216] width 799 height 220
click at [912, 253] on select "having toiling burdening treading" at bounding box center [928, 259] width 71 height 17
select select "having"
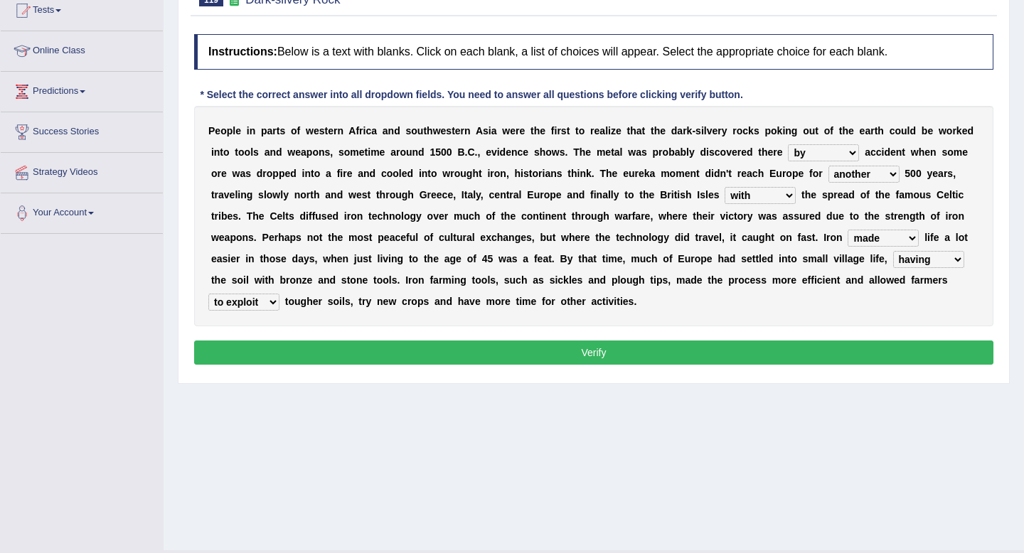
click at [893, 251] on select "having toiling burdening treading" at bounding box center [928, 259] width 71 height 17
click at [904, 357] on button "Verify" at bounding box center [593, 353] width 799 height 24
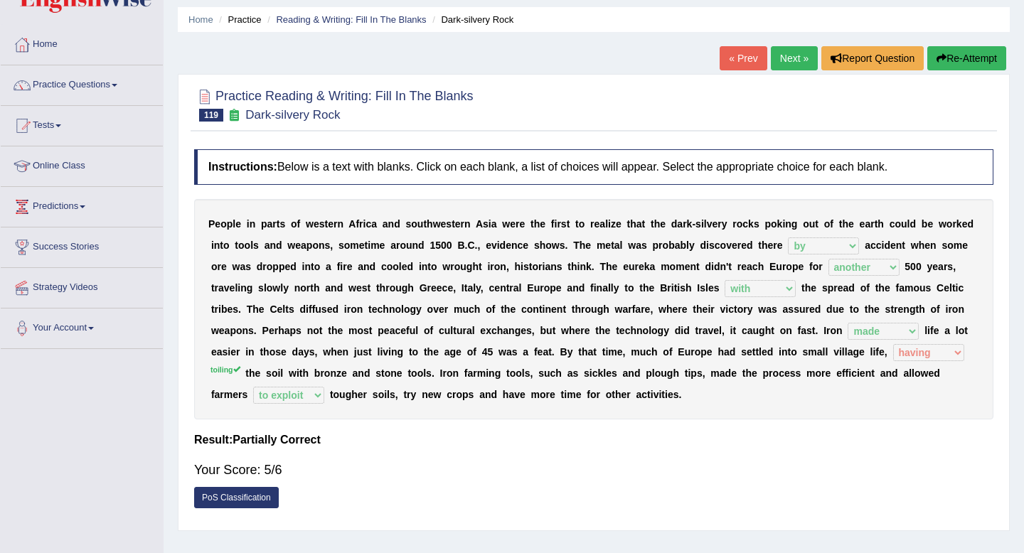
scroll to position [0, 0]
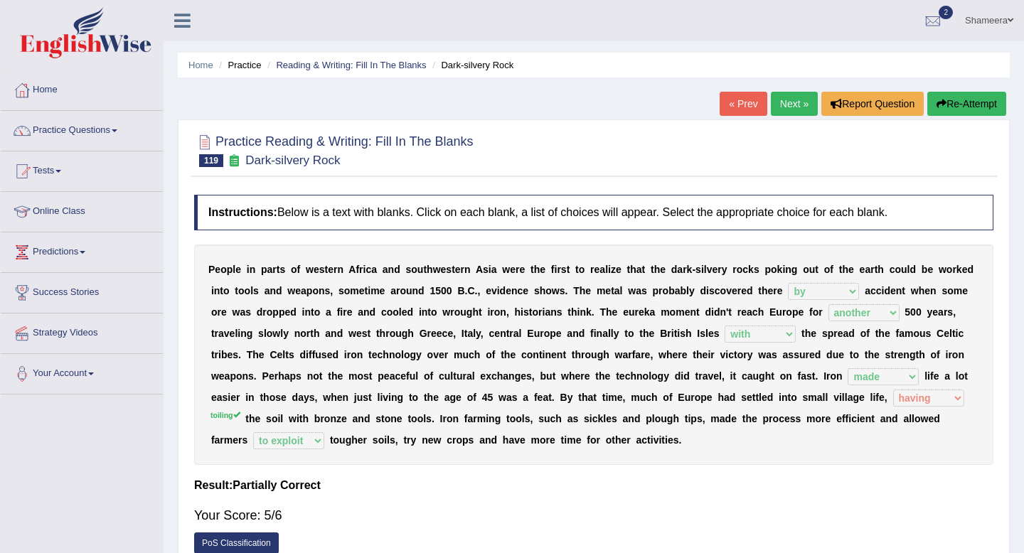
click at [775, 109] on link "Next »" at bounding box center [794, 104] width 47 height 24
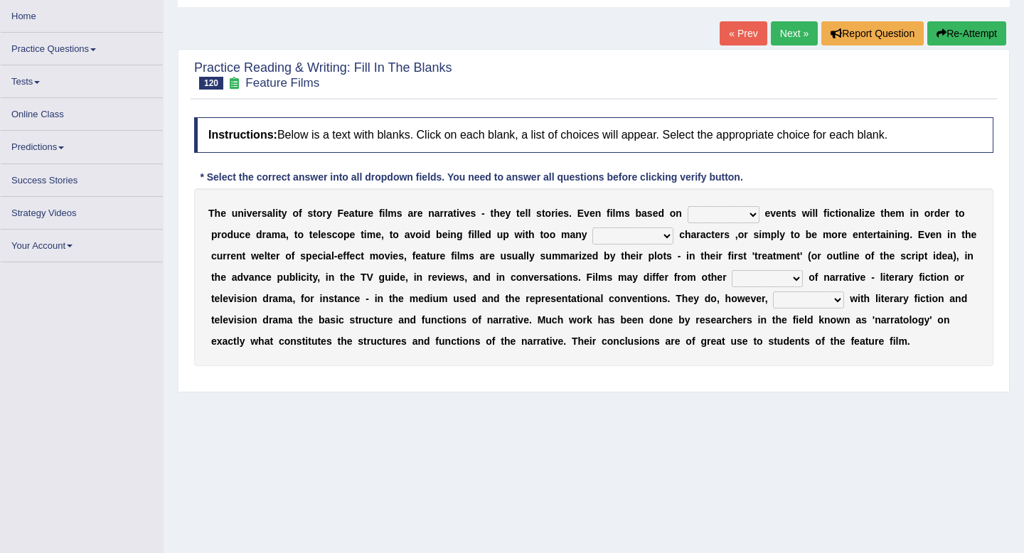
scroll to position [75, 0]
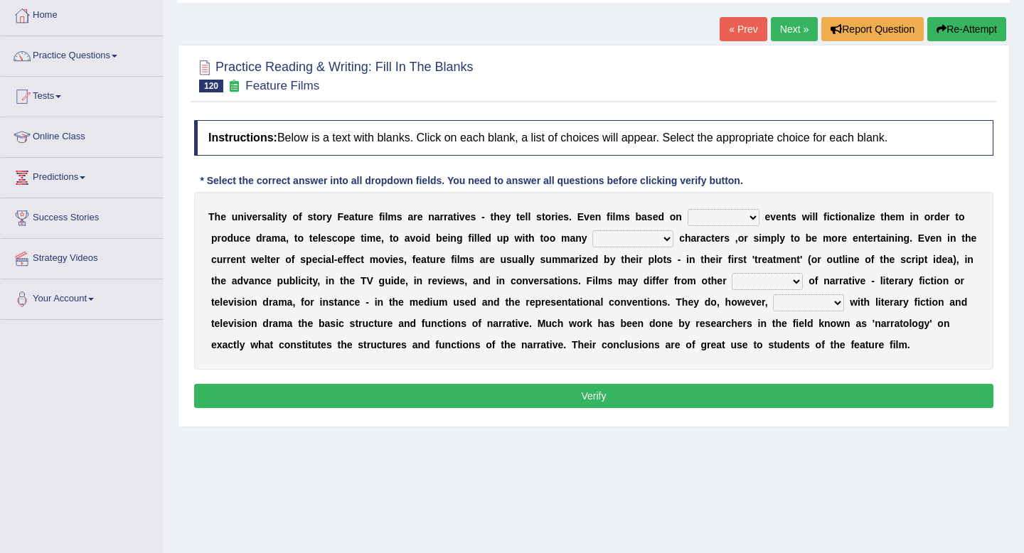
click at [710, 222] on select "prehistoric common true harsh" at bounding box center [723, 217] width 72 height 17
select select "true"
click at [687, 209] on select "prehistoric common true harsh" at bounding box center [723, 217] width 72 height 17
click at [635, 239] on select "minor objective sheer marginalized" at bounding box center [632, 238] width 81 height 17
select select "minor"
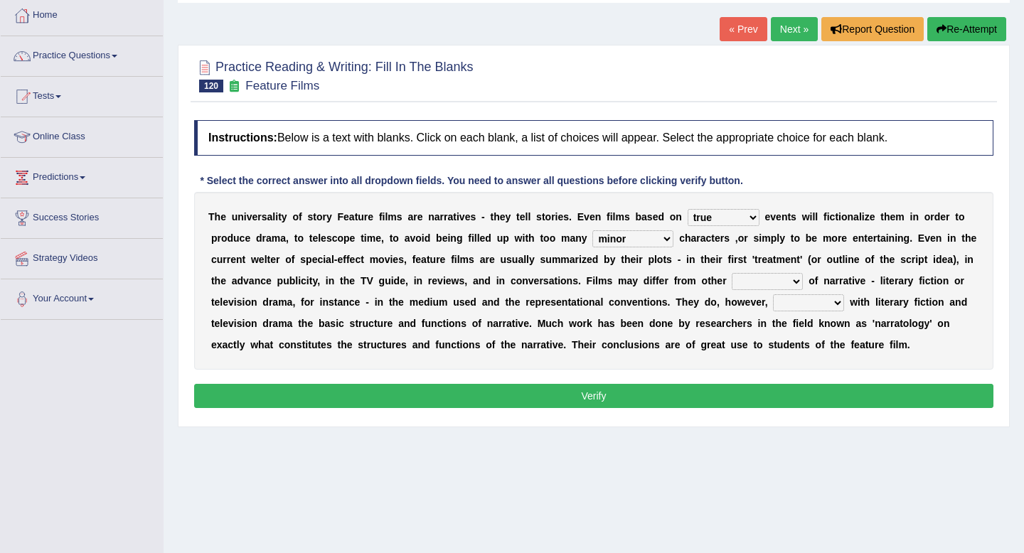
click at [593, 230] on select "minor objective sheer marginalized" at bounding box center [632, 238] width 81 height 17
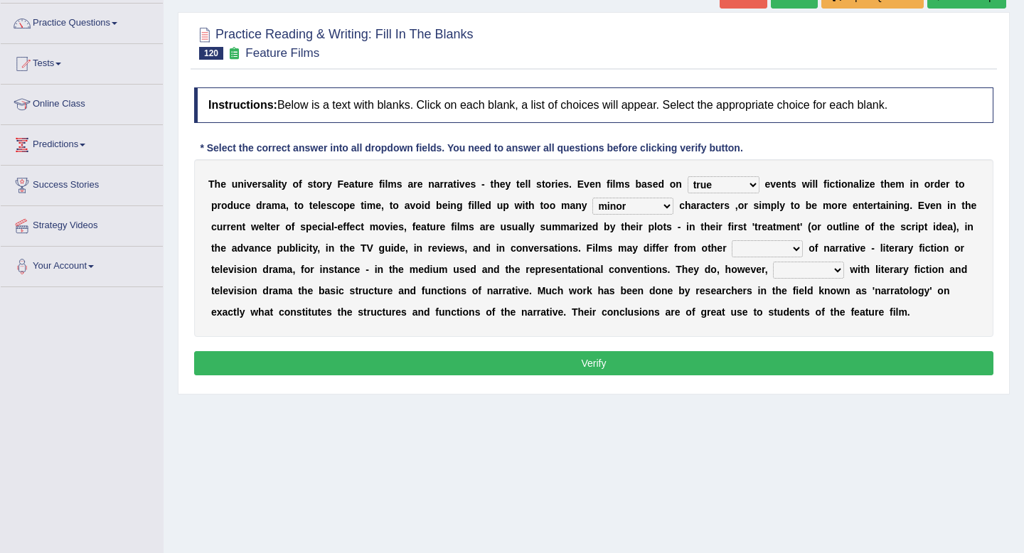
scroll to position [106, 0]
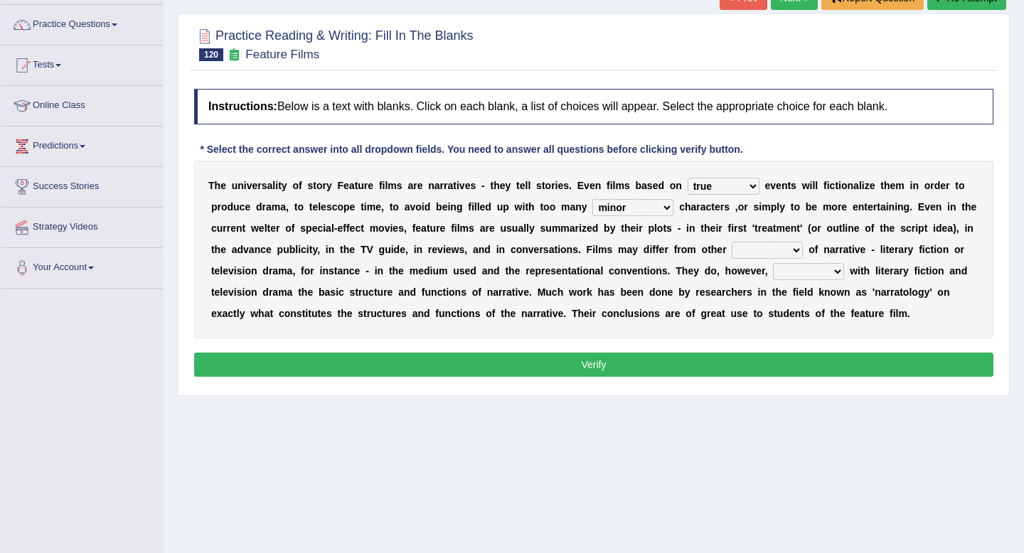
click at [737, 252] on select "amounts kinds properties qualities" at bounding box center [767, 250] width 71 height 17
select select "kinds"
click at [732, 242] on select "amounts kinds properties qualities" at bounding box center [767, 250] width 71 height 17
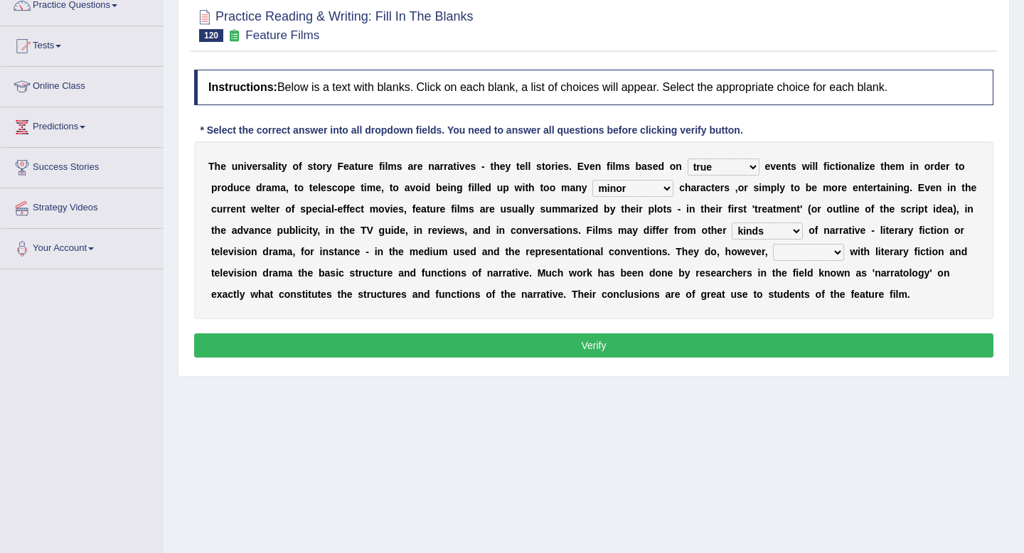
click at [801, 260] on select "spare share abide conform" at bounding box center [808, 252] width 71 height 17
select select "abide"
click at [773, 244] on select "spare share abide conform" at bounding box center [808, 252] width 71 height 17
click at [818, 334] on button "Verify" at bounding box center [593, 345] width 799 height 24
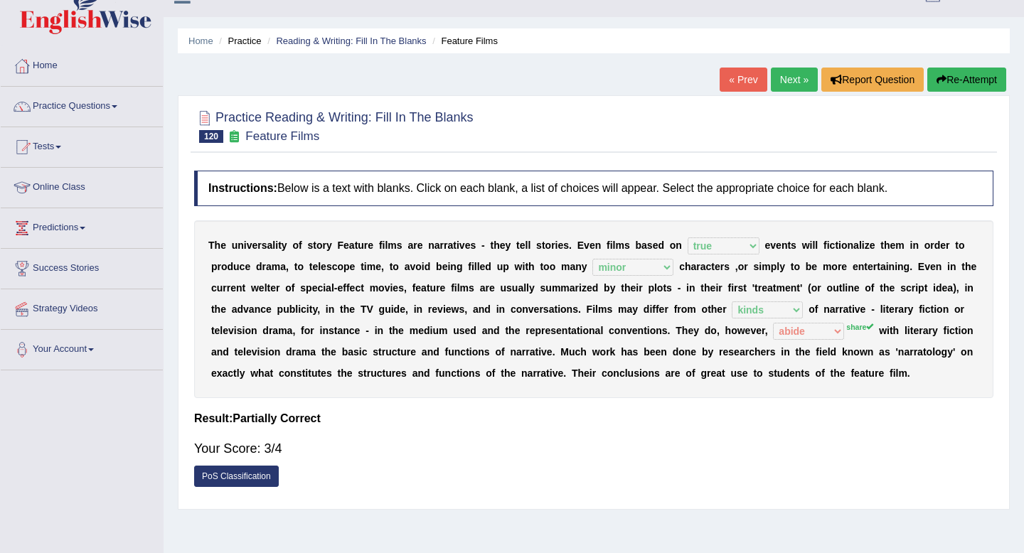
scroll to position [26, 0]
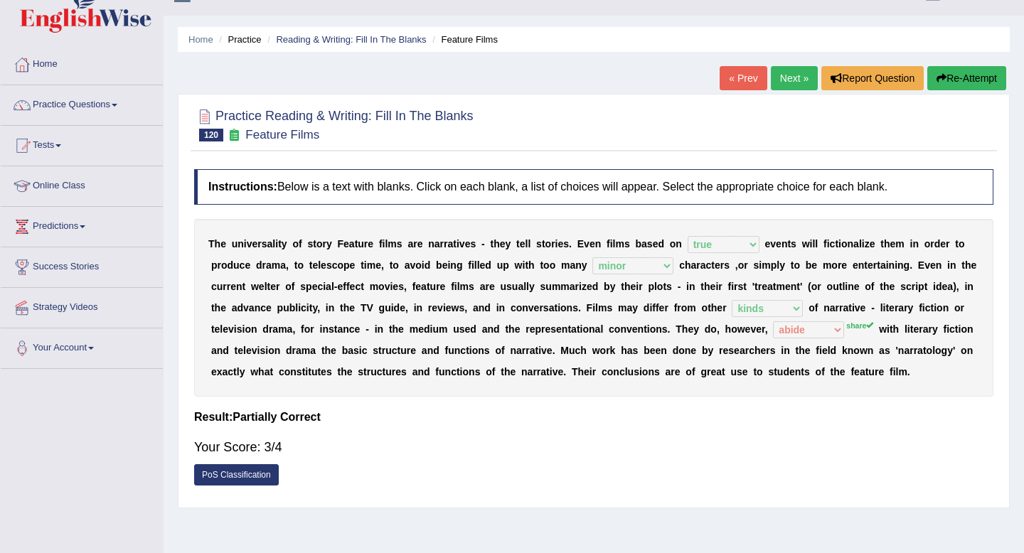
click at [786, 80] on link "Next »" at bounding box center [794, 78] width 47 height 24
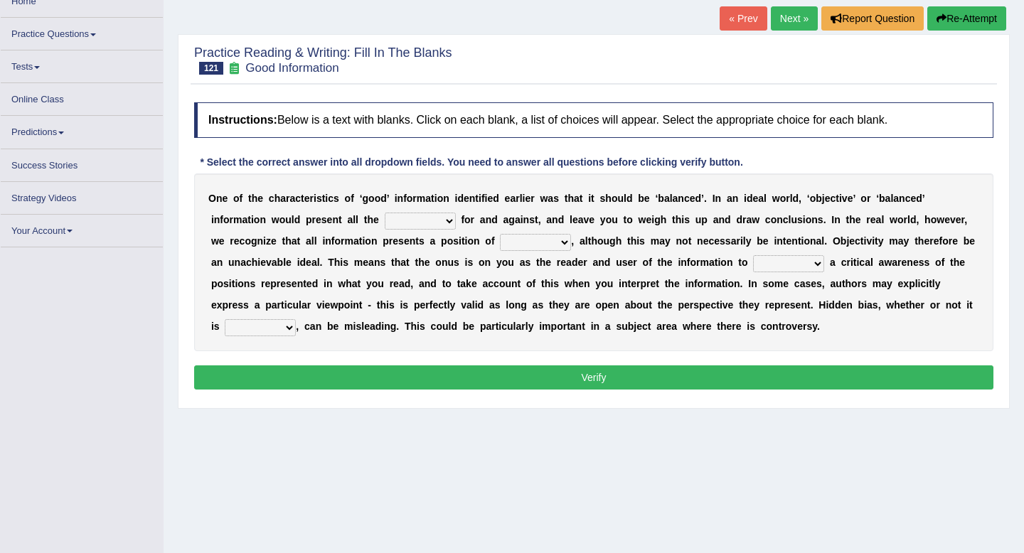
scroll to position [95, 0]
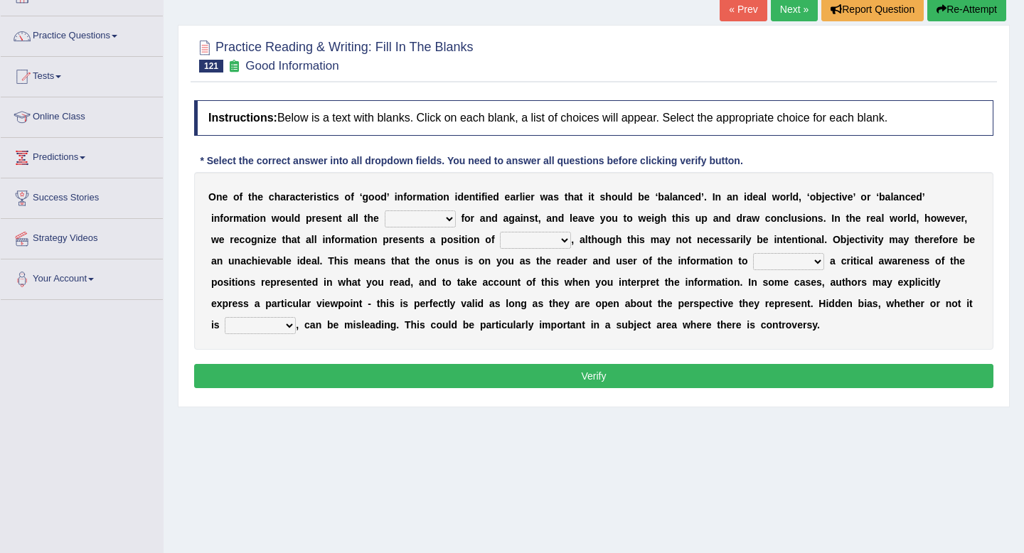
click at [406, 223] on select "assurance evidence greatness present" at bounding box center [420, 218] width 71 height 17
click at [421, 223] on select "assurance evidence greatness present" at bounding box center [420, 218] width 71 height 17
select select "evidence"
click at [385, 210] on select "assurance evidence greatness present" at bounding box center [420, 218] width 71 height 17
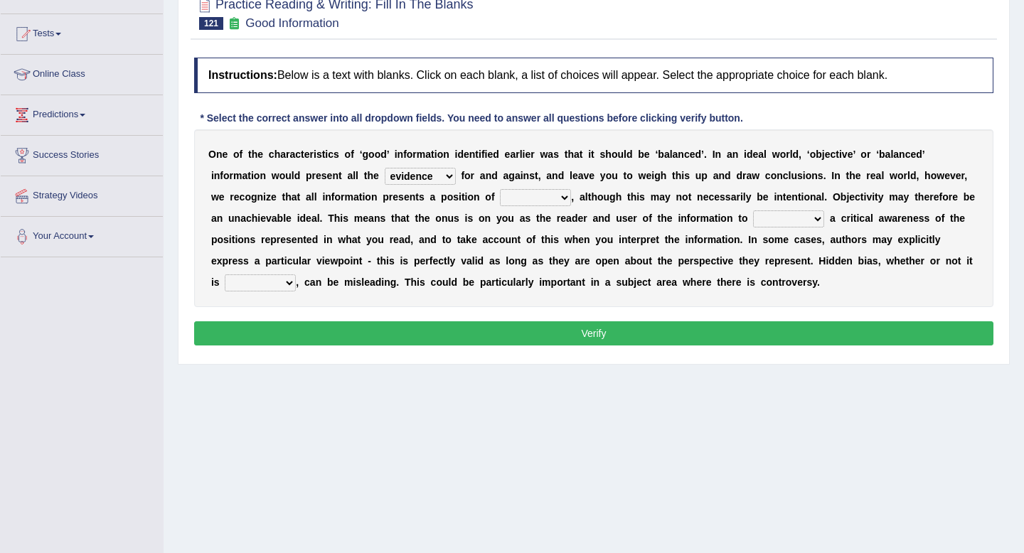
scroll to position [143, 0]
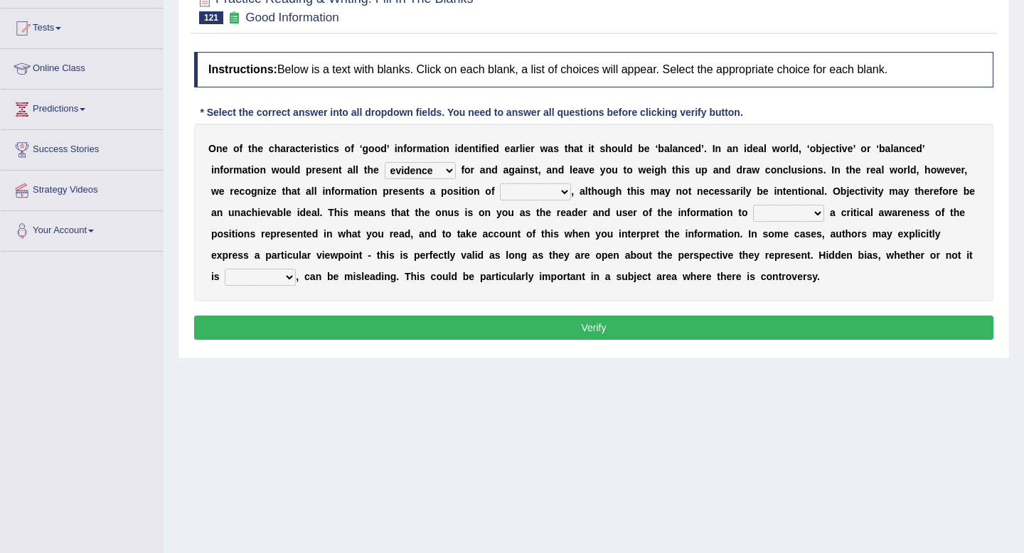
click at [439, 172] on select "assurance evidence greatness present" at bounding box center [420, 170] width 71 height 17
click at [515, 192] on select "ensigns gross interest exact" at bounding box center [535, 191] width 71 height 17
select select "interest"
click at [500, 183] on select "ensigns gross interest exact" at bounding box center [535, 191] width 71 height 17
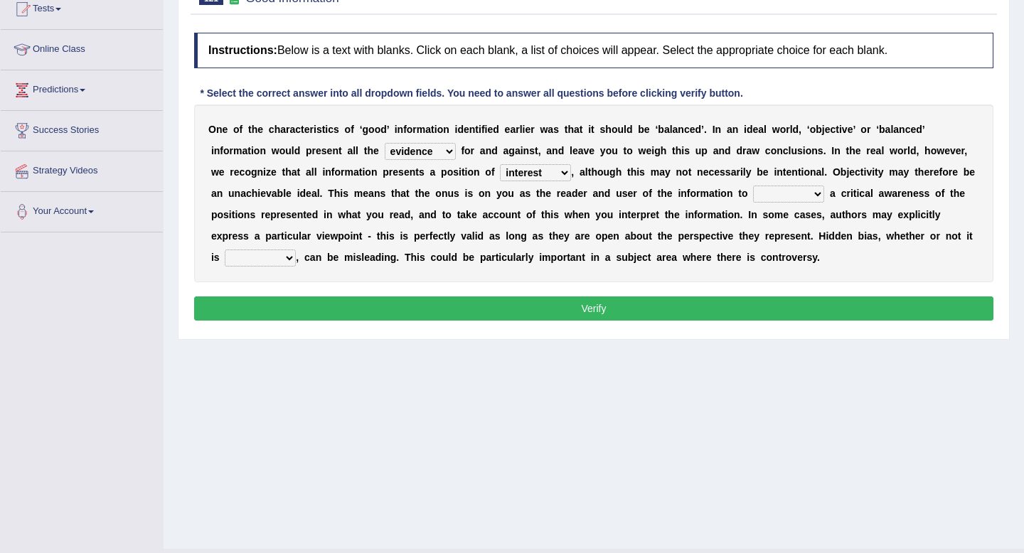
scroll to position [173, 0]
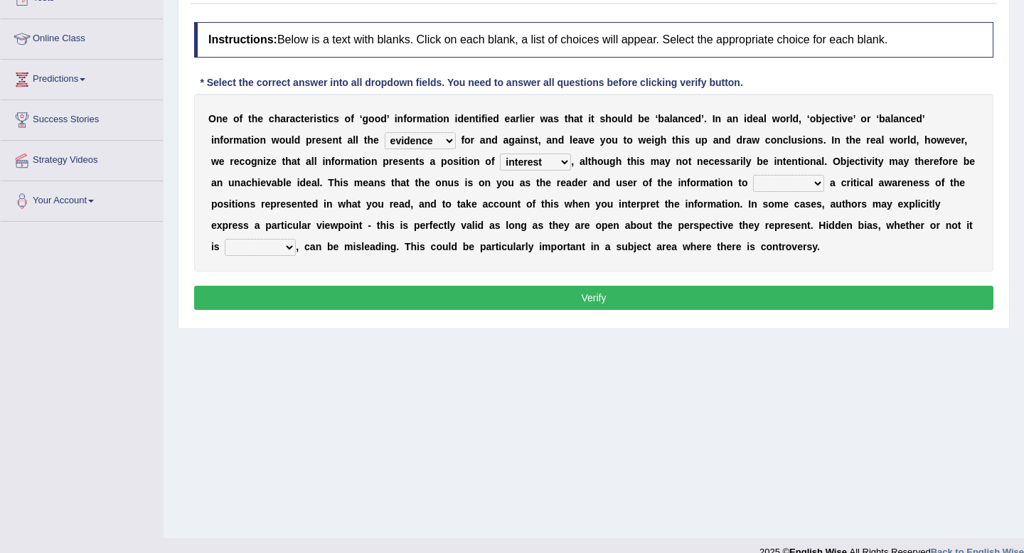
click at [783, 190] on select "regret rebel develop intact" at bounding box center [788, 183] width 71 height 17
select select "develop"
click at [753, 175] on select "regret rebel develop intact" at bounding box center [788, 183] width 71 height 17
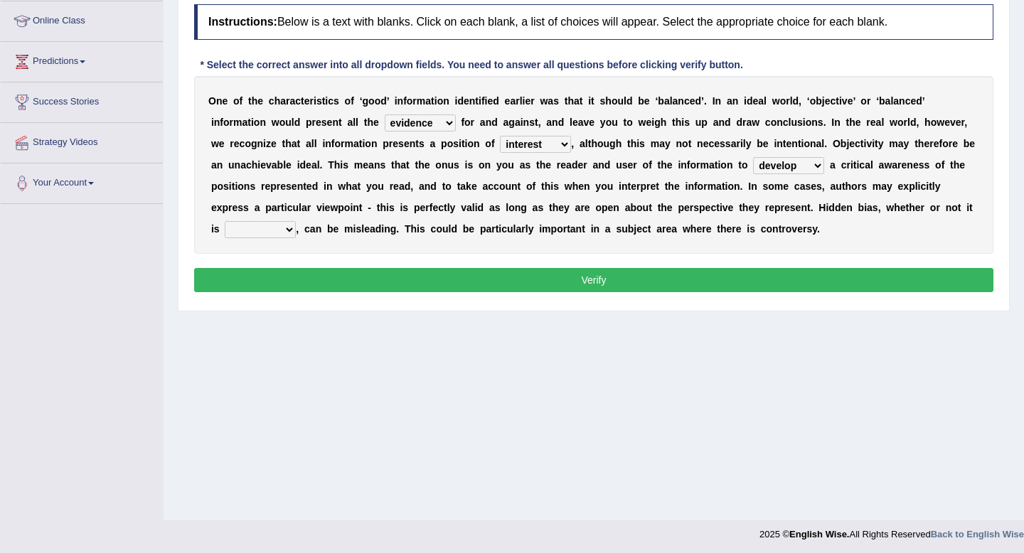
scroll to position [191, 0]
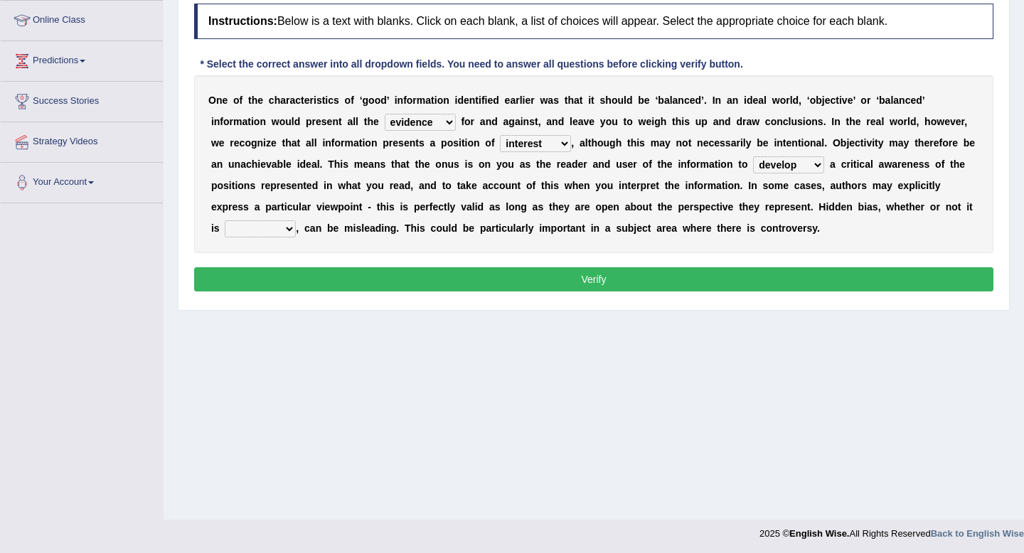
click at [282, 227] on select "deliberate narrate sustain aggregate" at bounding box center [260, 228] width 71 height 17
select select "deliberate"
click at [225, 220] on select "deliberate narrate sustain aggregate" at bounding box center [260, 228] width 71 height 17
click at [331, 277] on button "Verify" at bounding box center [593, 279] width 799 height 24
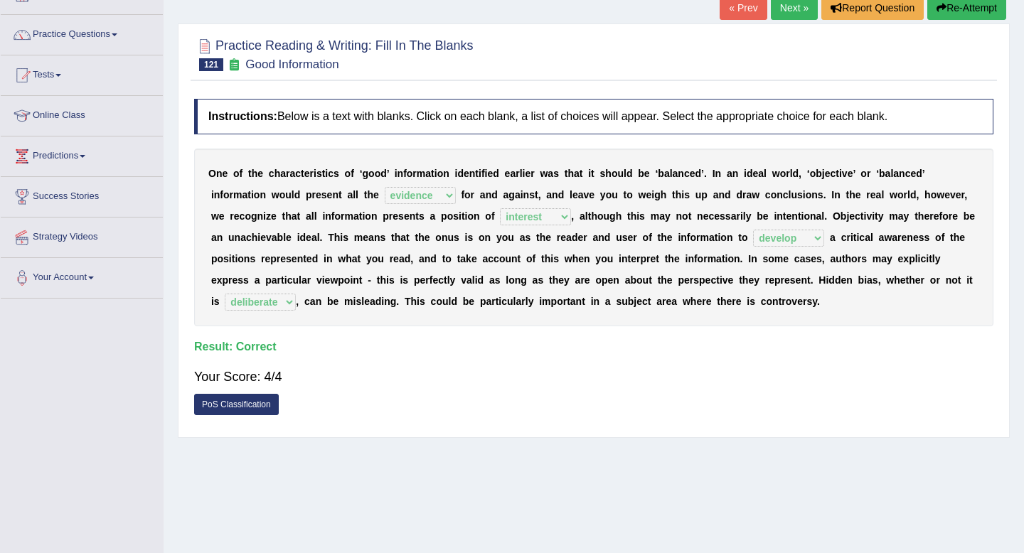
scroll to position [95, 0]
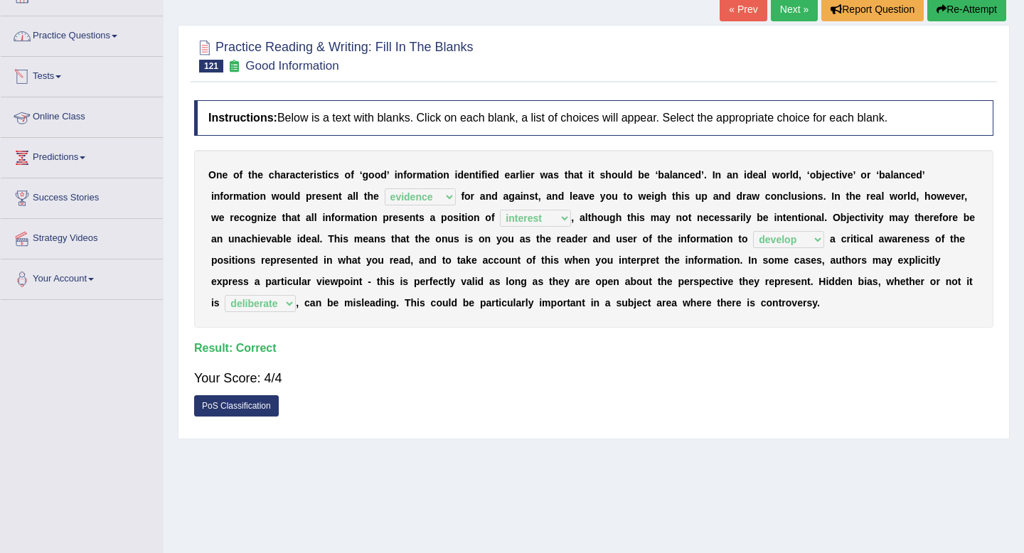
click at [113, 36] on link "Practice Questions" at bounding box center [82, 34] width 162 height 36
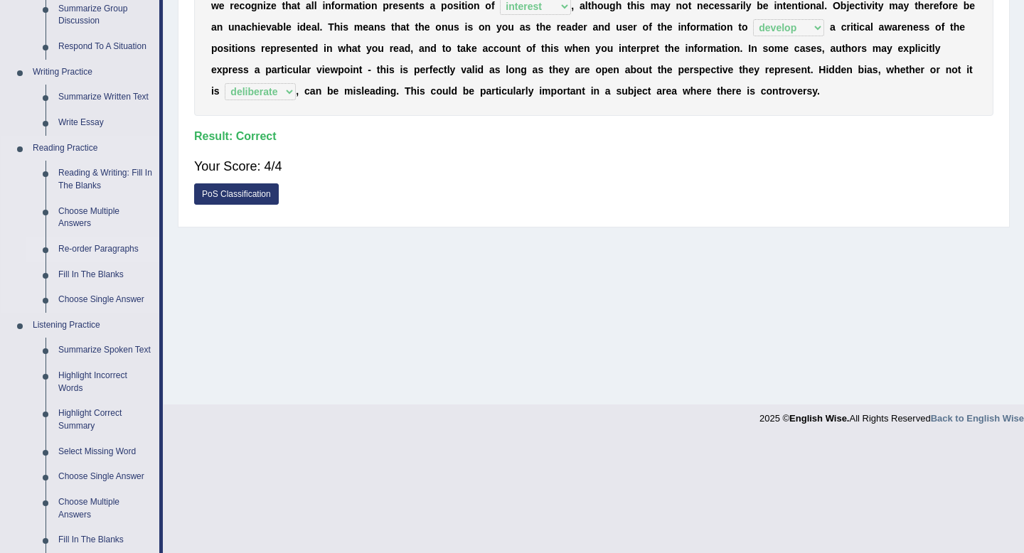
click at [118, 249] on link "Re-order Paragraphs" at bounding box center [105, 250] width 107 height 26
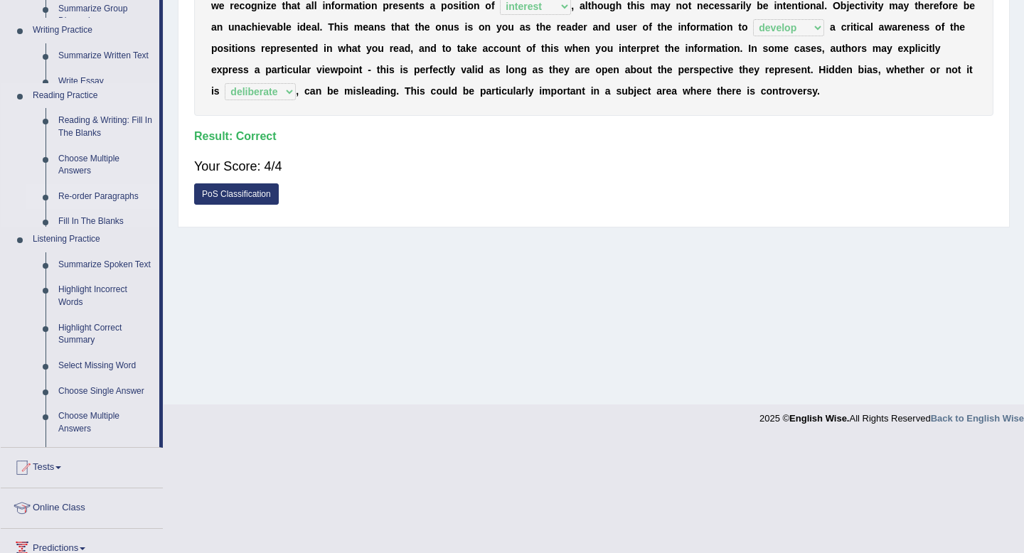
scroll to position [193, 0]
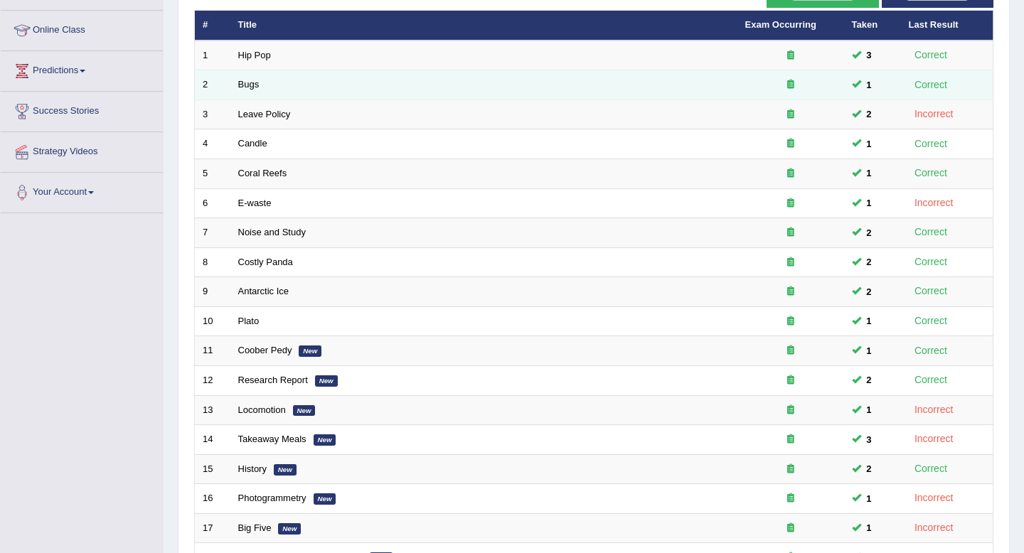
scroll to position [388, 0]
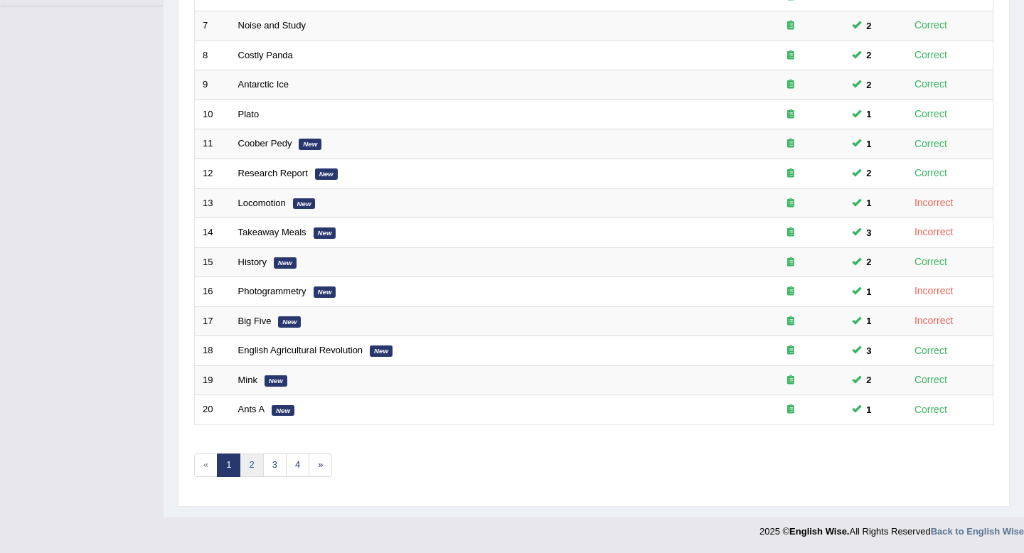
click at [249, 459] on link "2" at bounding box center [251, 465] width 23 height 23
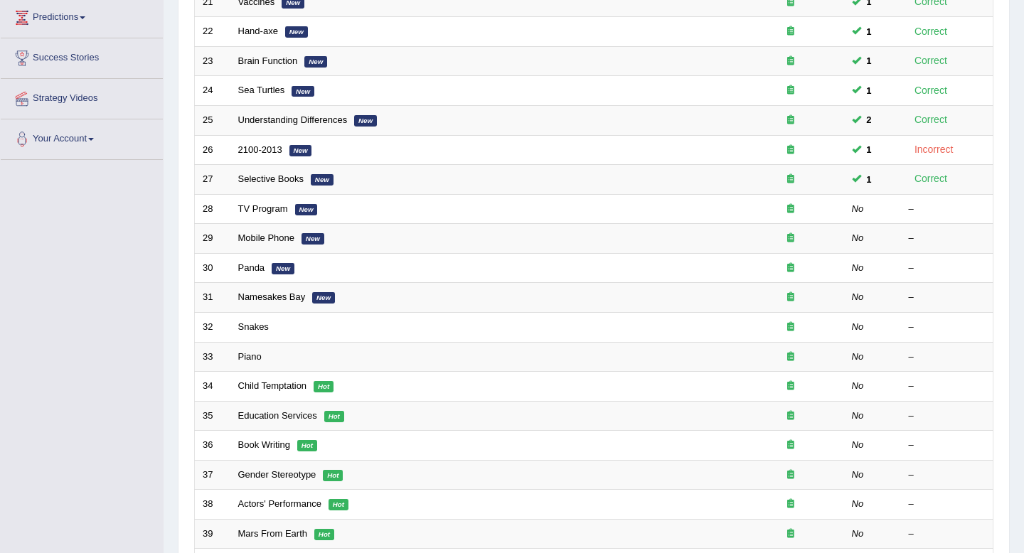
scroll to position [151, 0]
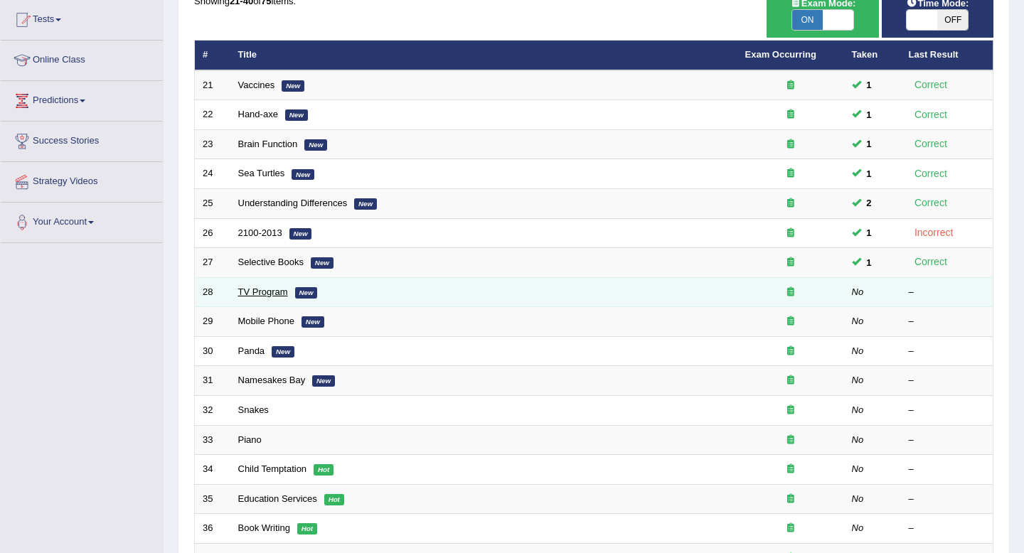
click at [246, 289] on link "TV Program" at bounding box center [263, 292] width 50 height 11
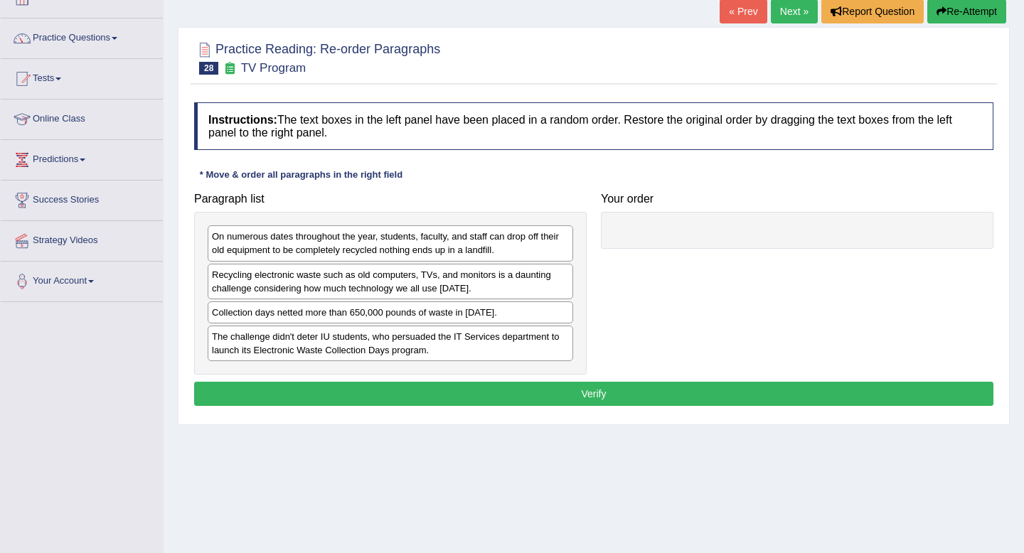
scroll to position [92, 0]
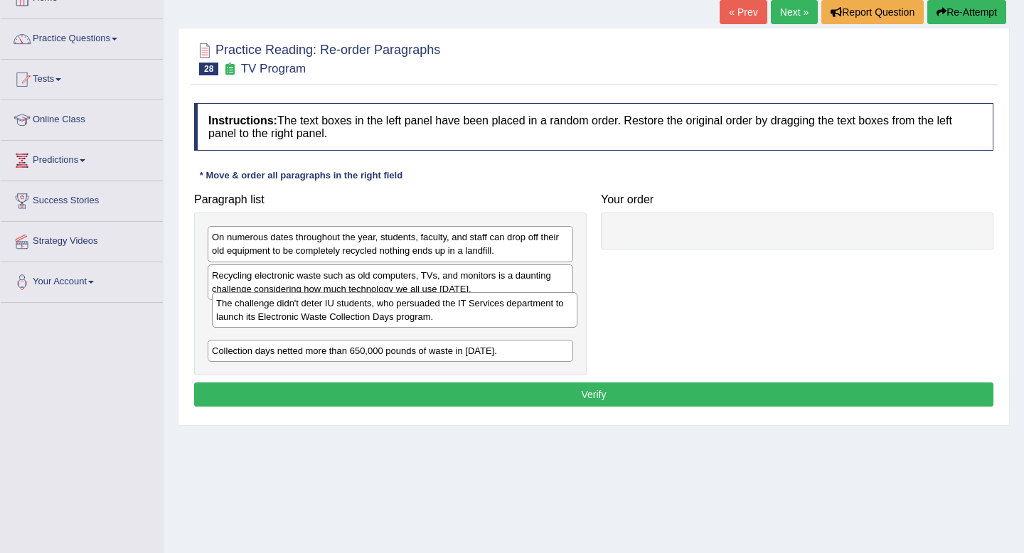
drag, startPoint x: 344, startPoint y: 343, endPoint x: 348, endPoint y: 309, distance: 34.4
click at [348, 309] on div "The challenge didn't deter IU students, who persuaded the IT Services departmen…" at bounding box center [394, 310] width 365 height 36
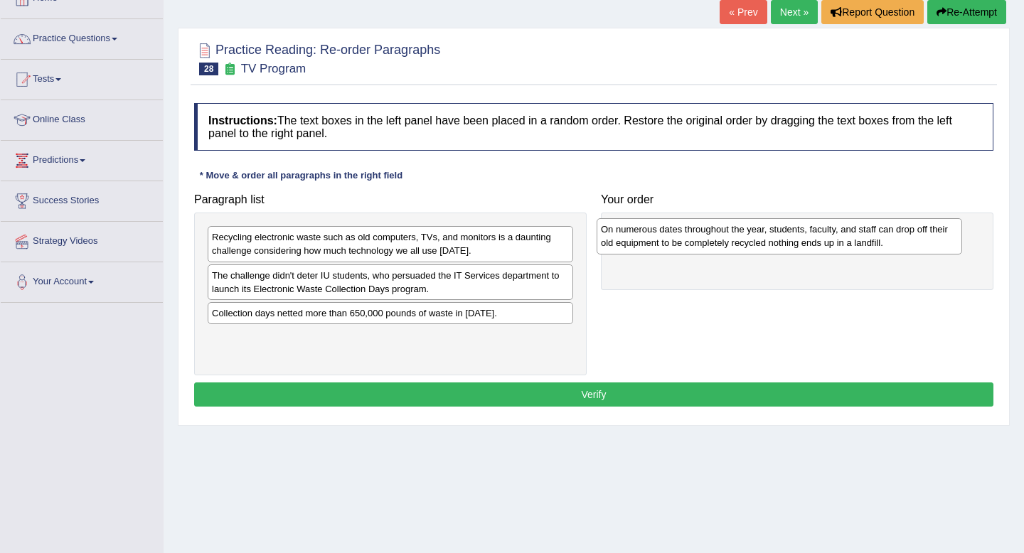
drag, startPoint x: 333, startPoint y: 252, endPoint x: 721, endPoint y: 243, distance: 388.3
click at [721, 243] on div "On numerous dates throughout the year, students, faculty, and staff can drop of…" at bounding box center [778, 236] width 365 height 36
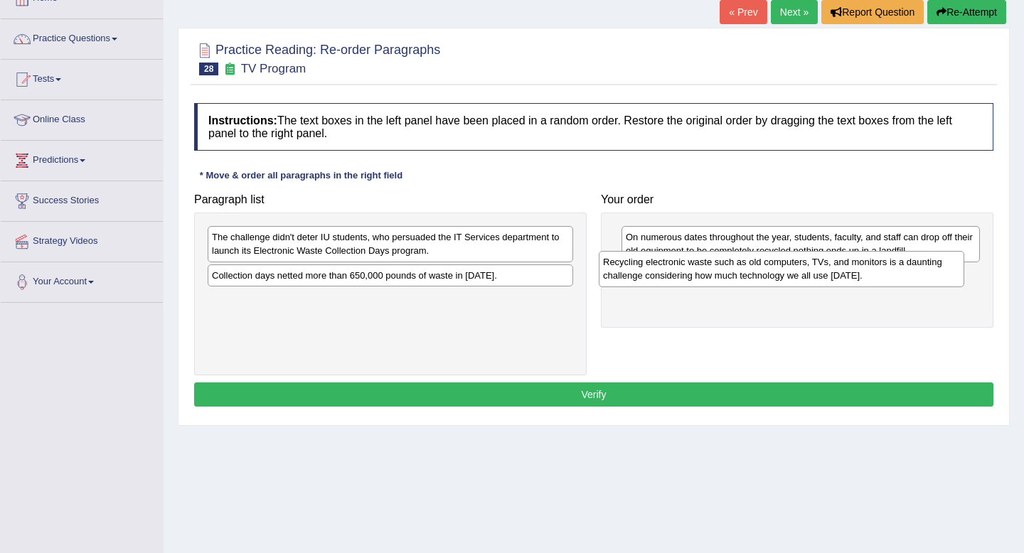
drag, startPoint x: 438, startPoint y: 243, endPoint x: 829, endPoint y: 268, distance: 391.8
click at [829, 268] on div "Recycling electronic waste such as old computers, TVs, and monitors is a daunti…" at bounding box center [781, 269] width 365 height 36
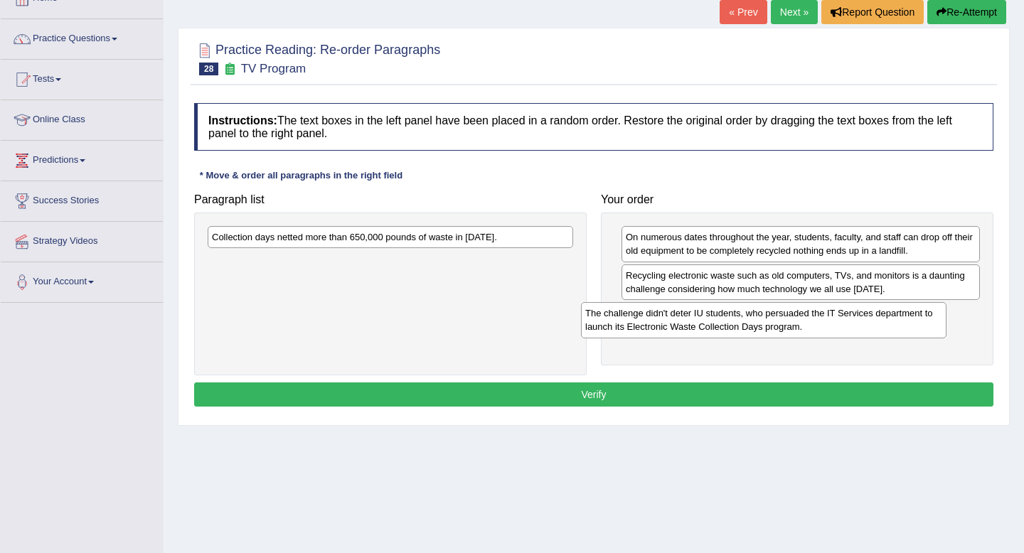
drag, startPoint x: 510, startPoint y: 241, endPoint x: 884, endPoint y: 317, distance: 380.9
click at [884, 317] on div "The challenge didn't deter IU students, who persuaded the IT Services departmen…" at bounding box center [763, 320] width 365 height 36
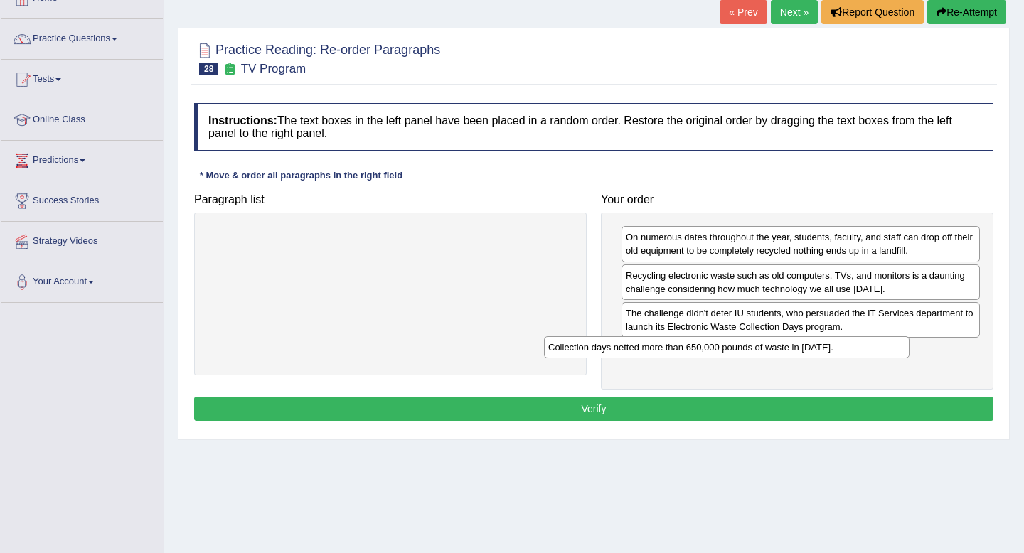
drag, startPoint x: 453, startPoint y: 242, endPoint x: 800, endPoint y: 354, distance: 364.4
click at [800, 354] on div "Collection days netted more than 650,000 pounds of waste in [DATE]." at bounding box center [726, 347] width 365 height 22
click at [751, 411] on button "Verify" at bounding box center [593, 409] width 799 height 24
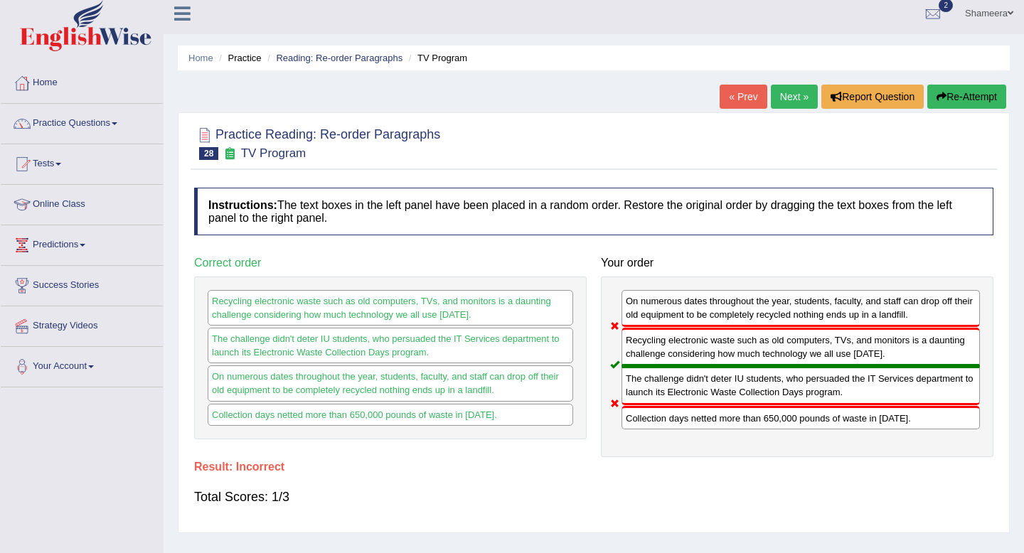
scroll to position [0, 0]
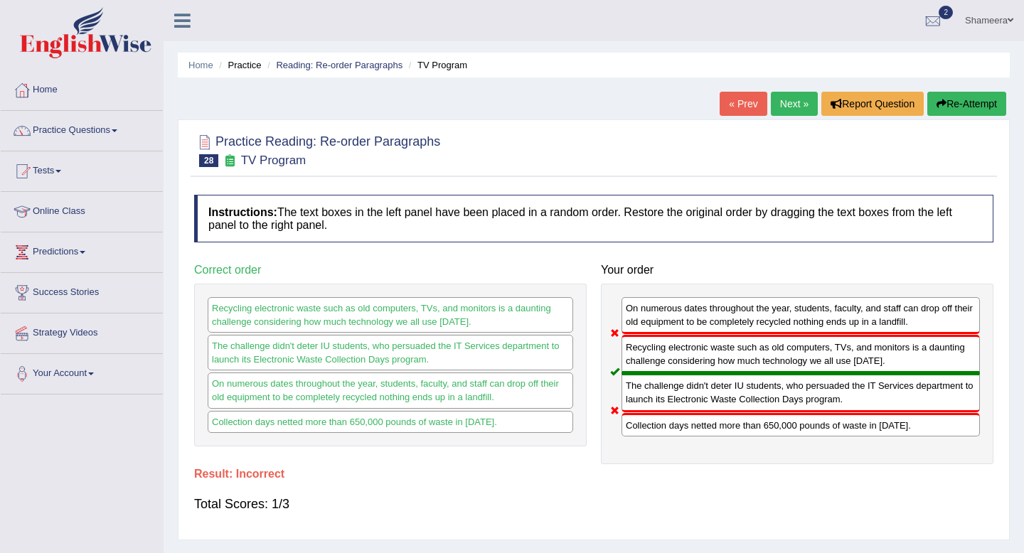
click at [946, 105] on button "Re-Attempt" at bounding box center [966, 104] width 79 height 24
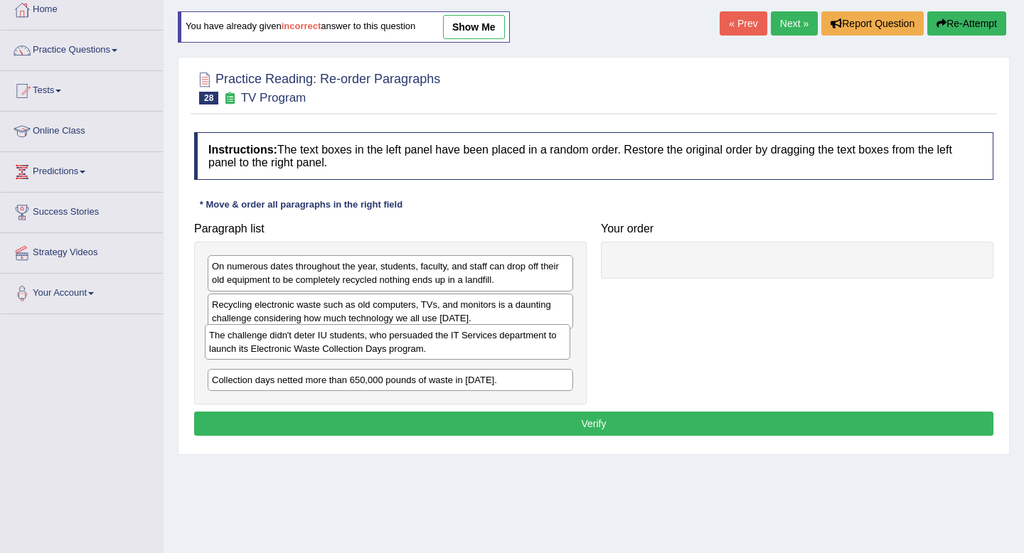
drag, startPoint x: 488, startPoint y: 380, endPoint x: 485, endPoint y: 348, distance: 31.4
click at [485, 348] on div "The challenge didn't deter IU students, who persuaded the IT Services departmen…" at bounding box center [387, 342] width 365 height 36
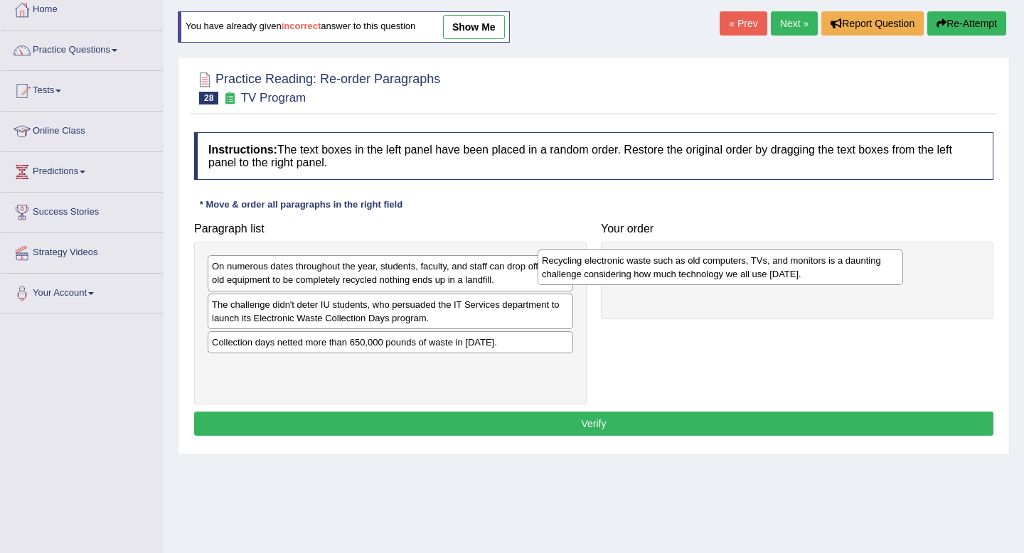
drag, startPoint x: 456, startPoint y: 317, endPoint x: 786, endPoint y: 273, distance: 332.8
click at [786, 273] on div "Recycling electronic waste such as old computers, TVs, and monitors is a daunti…" at bounding box center [719, 268] width 365 height 36
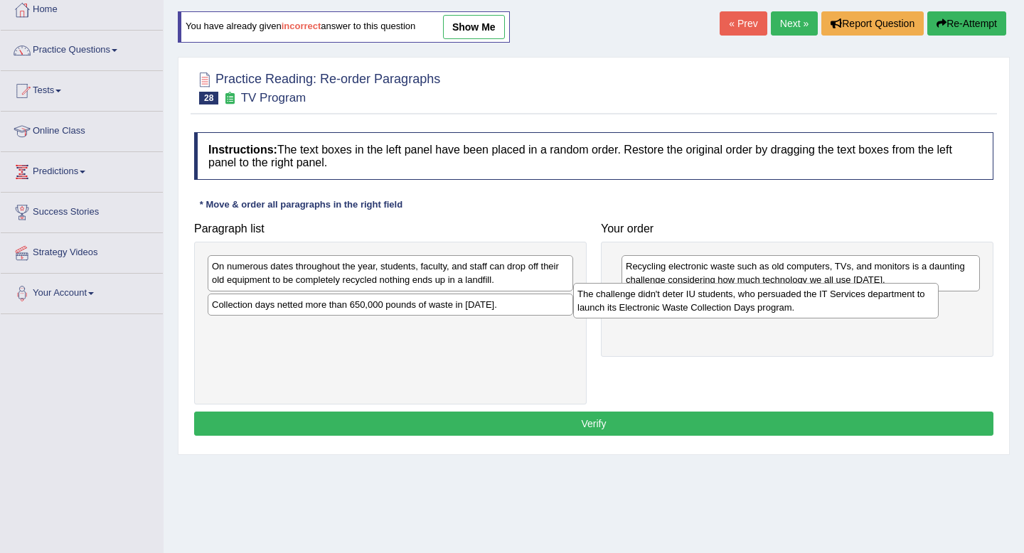
drag, startPoint x: 513, startPoint y: 323, endPoint x: 883, endPoint y: 311, distance: 369.9
click at [883, 311] on div "The challenge didn't deter IU students, who persuaded the IT Services departmen…" at bounding box center [755, 301] width 365 height 36
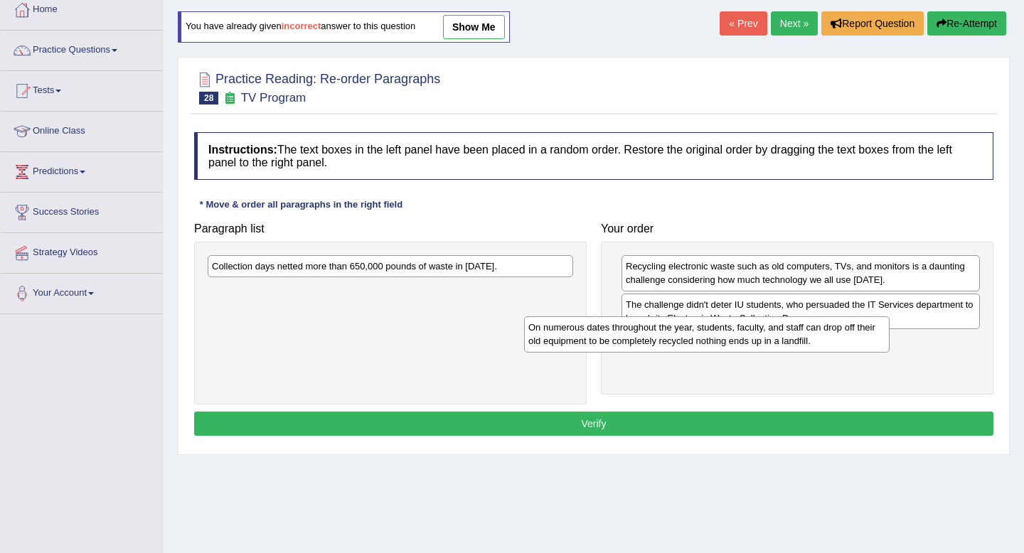
drag, startPoint x: 498, startPoint y: 280, endPoint x: 830, endPoint y: 340, distance: 338.0
click at [829, 340] on div "On numerous dates throughout the year, students, faculty, and staff can drop of…" at bounding box center [706, 334] width 365 height 36
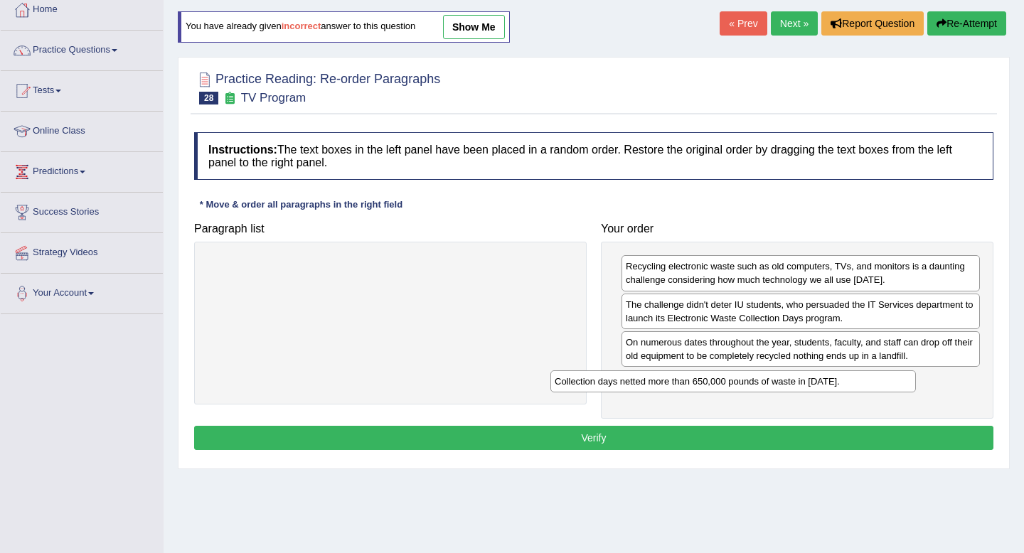
drag, startPoint x: 517, startPoint y: 271, endPoint x: 889, endPoint y: 375, distance: 386.7
click at [889, 375] on div "Collection days netted more than 650,000 pounds of waste in 2010." at bounding box center [732, 381] width 365 height 22
click at [801, 434] on button "Verify" at bounding box center [593, 438] width 799 height 24
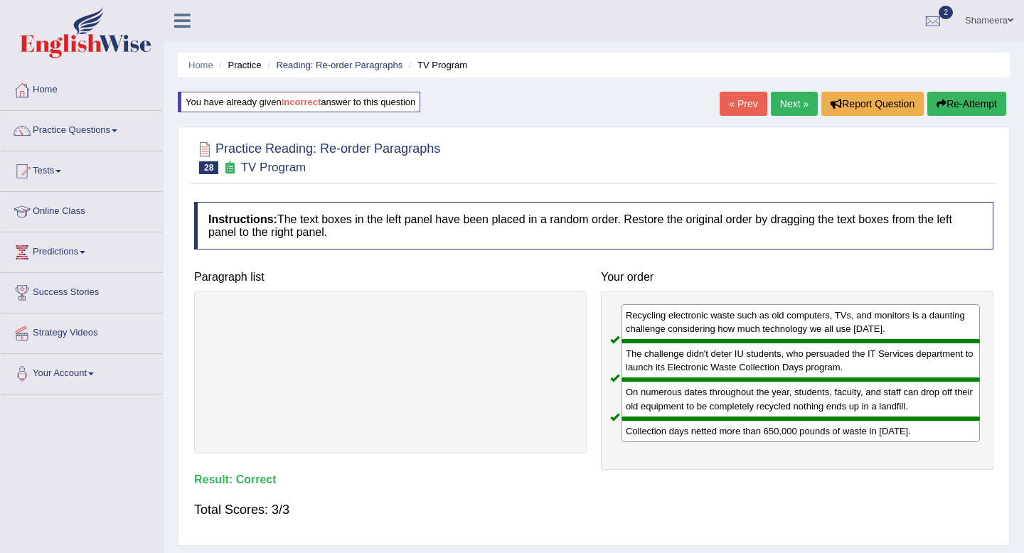
click at [781, 107] on link "Next »" at bounding box center [794, 104] width 47 height 24
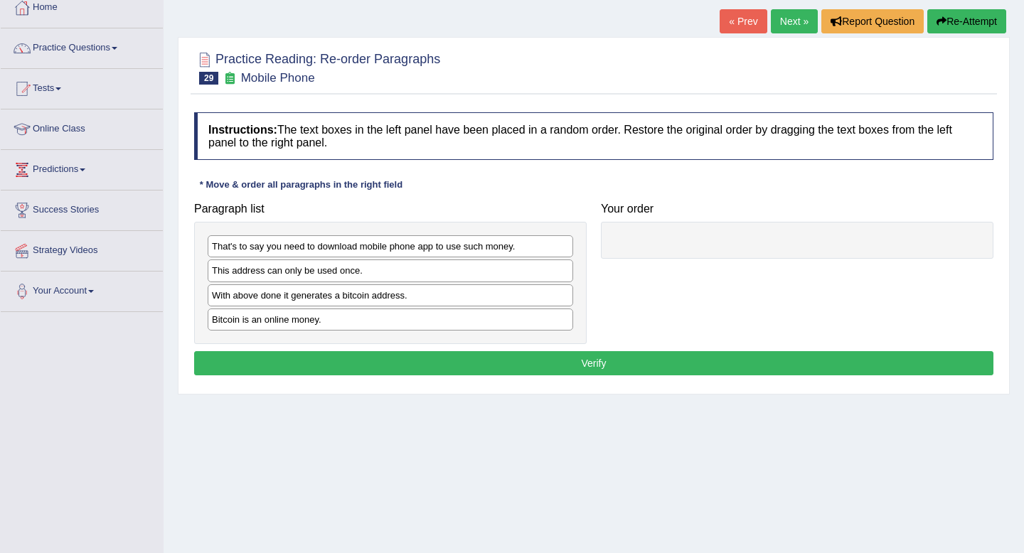
scroll to position [84, 0]
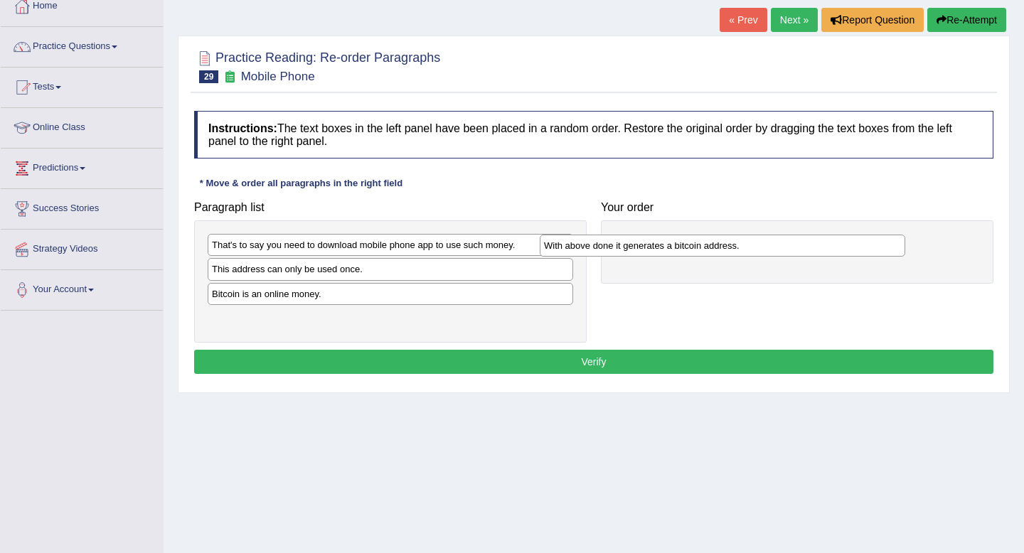
drag, startPoint x: 483, startPoint y: 299, endPoint x: 819, endPoint y: 252, distance: 339.5
click at [819, 252] on div "With above done it generates a bitcoin address." at bounding box center [722, 246] width 365 height 22
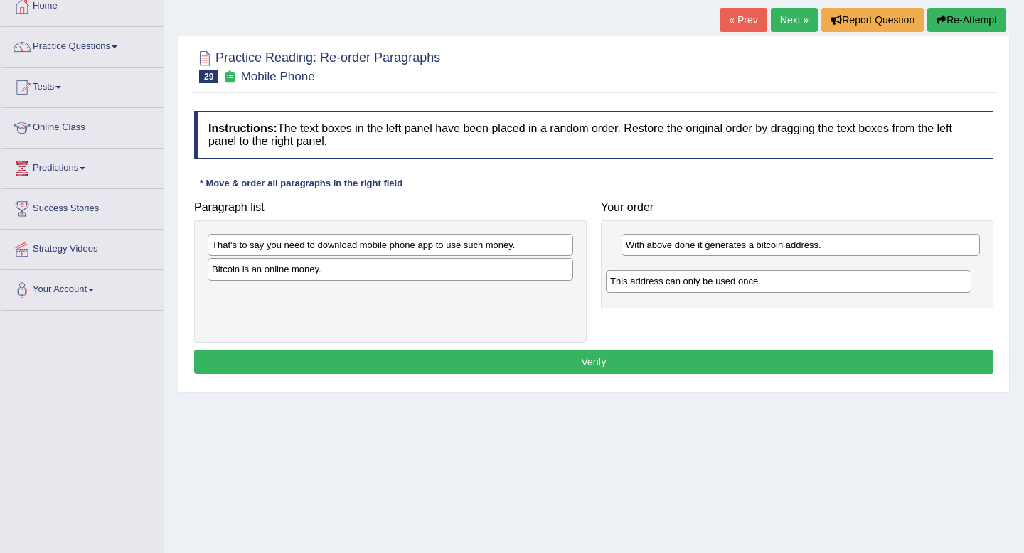
drag, startPoint x: 552, startPoint y: 264, endPoint x: 953, endPoint y: 274, distance: 400.4
click at [953, 274] on div "This address can only be used once." at bounding box center [788, 281] width 365 height 22
click at [510, 272] on div "Bitcoin is an online money." at bounding box center [390, 269] width 365 height 22
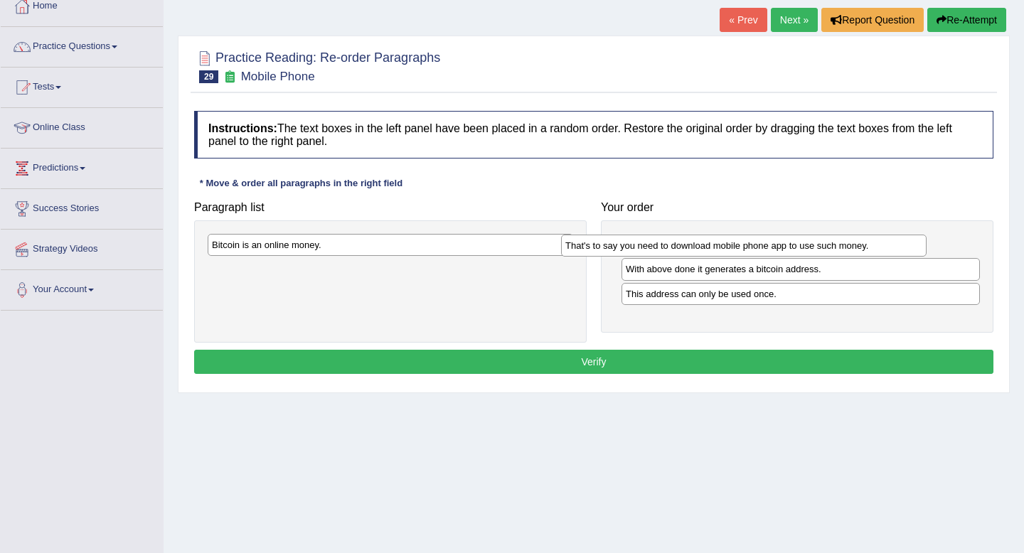
drag, startPoint x: 503, startPoint y: 253, endPoint x: 859, endPoint y: 255, distance: 355.5
click at [858, 255] on div "That's to say you need to download mobile phone app to use such money." at bounding box center [743, 246] width 365 height 22
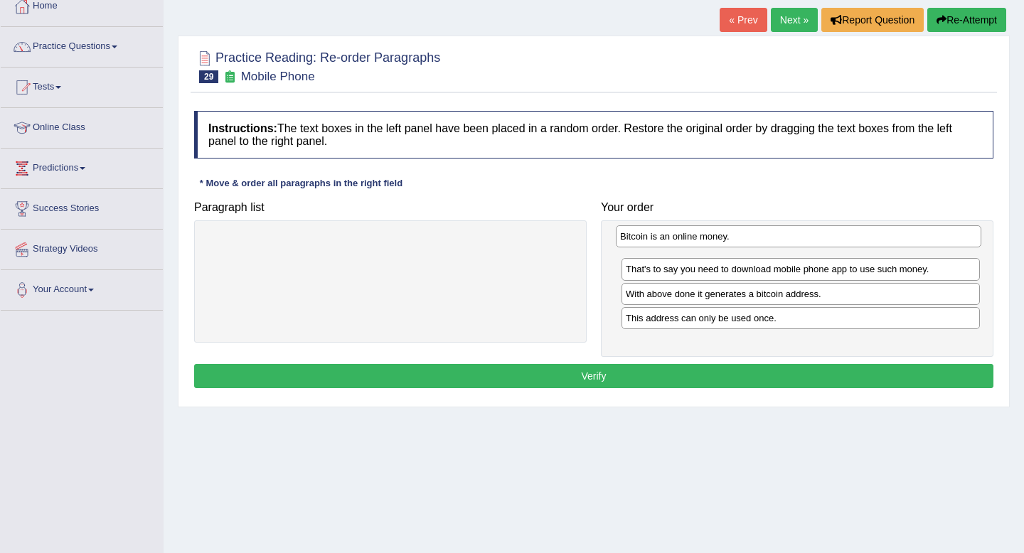
drag, startPoint x: 416, startPoint y: 248, endPoint x: 823, endPoint y: 243, distance: 406.7
click at [823, 243] on div "Bitcoin is an online money." at bounding box center [798, 236] width 365 height 22
click at [696, 370] on button "Verify" at bounding box center [593, 376] width 799 height 24
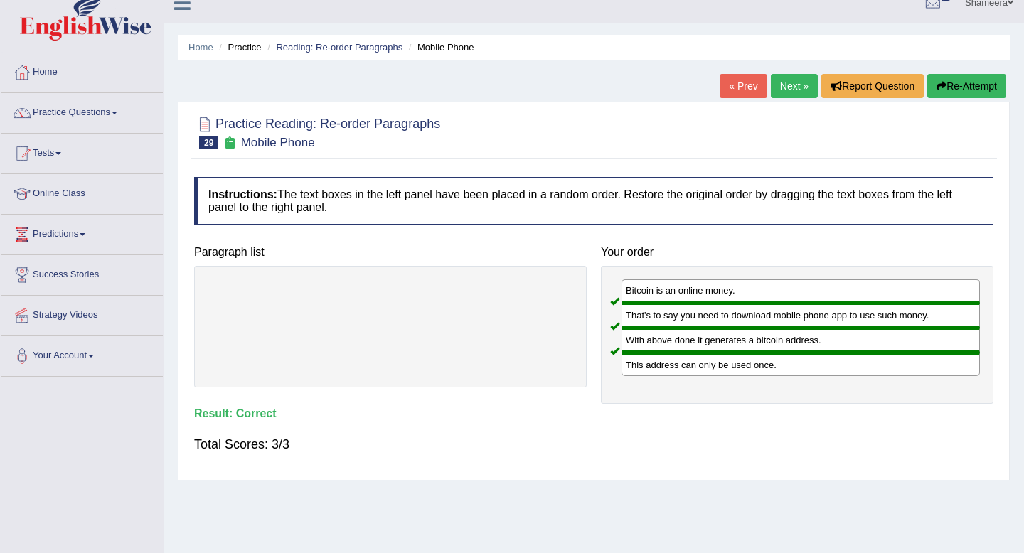
scroll to position [0, 0]
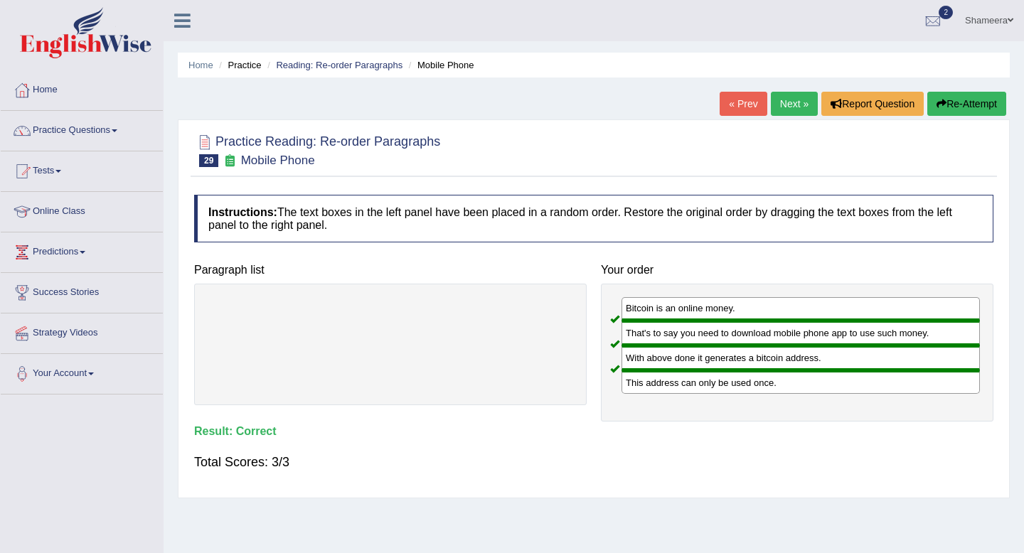
click at [792, 103] on link "Next »" at bounding box center [794, 104] width 47 height 24
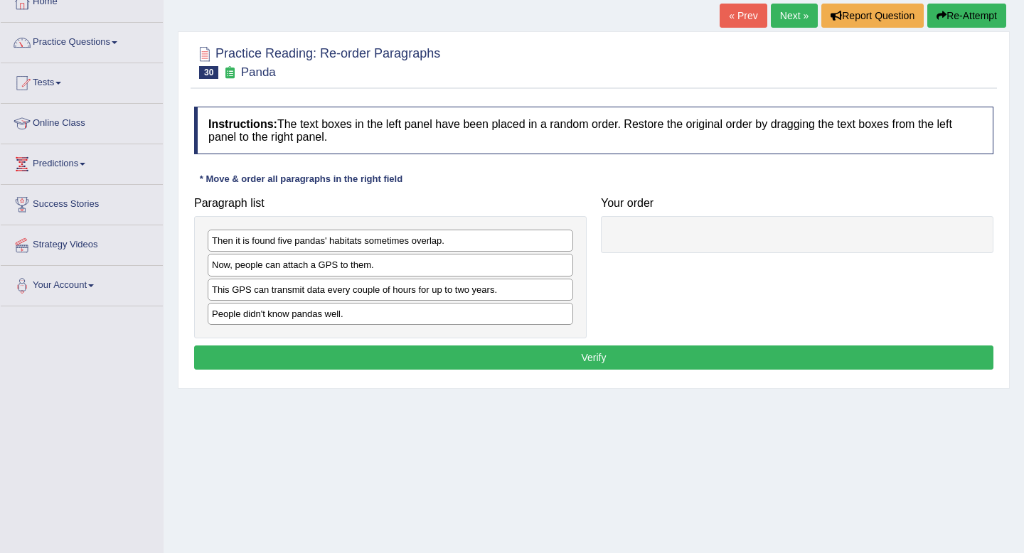
scroll to position [90, 0]
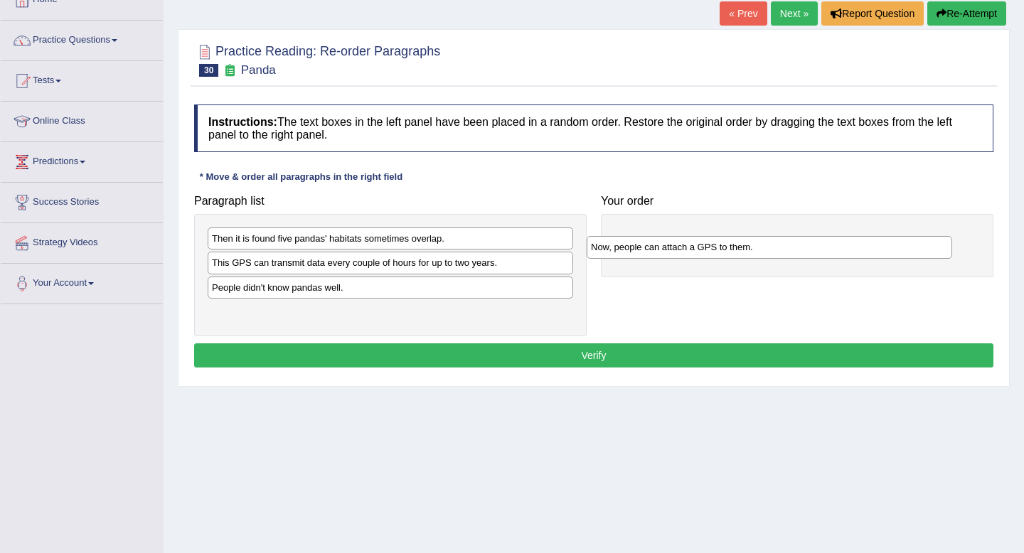
drag, startPoint x: 453, startPoint y: 266, endPoint x: 835, endPoint y: 247, distance: 383.0
click at [835, 247] on div "Now, people can attach a GPS to them." at bounding box center [769, 247] width 365 height 22
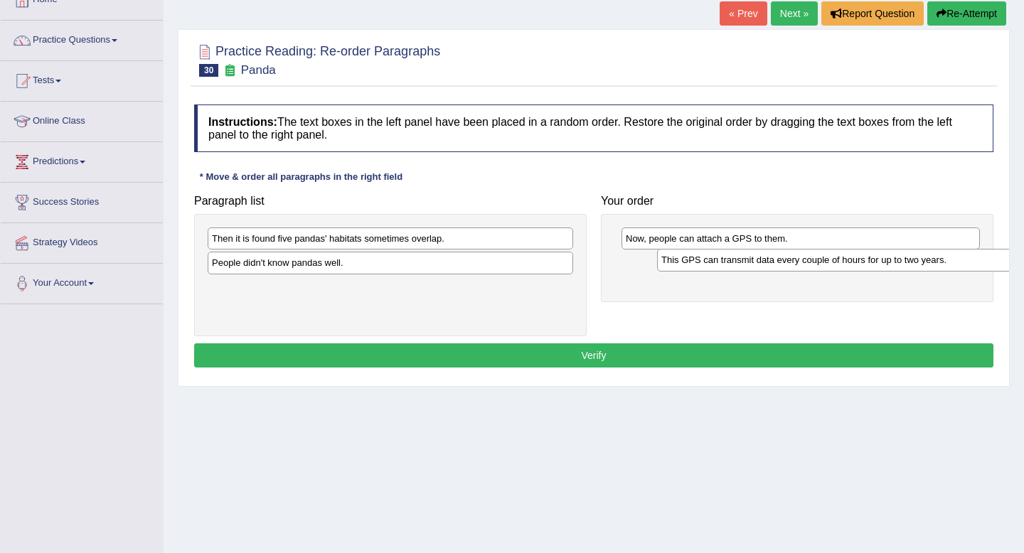
drag, startPoint x: 522, startPoint y: 269, endPoint x: 971, endPoint y: 265, distance: 449.3
click at [971, 265] on div "This GPS can transmit data every couple of hours for up to two years." at bounding box center [839, 260] width 365 height 22
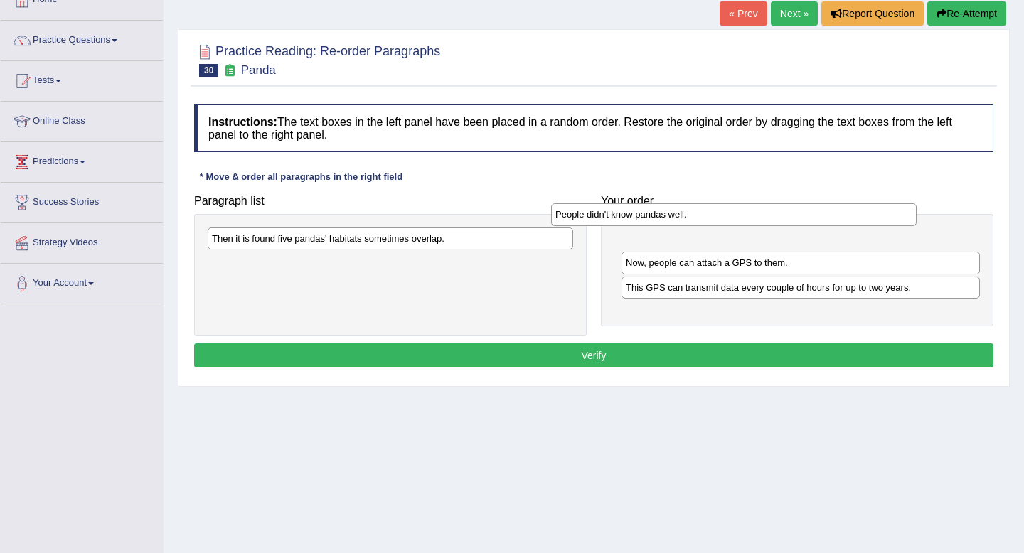
drag, startPoint x: 454, startPoint y: 265, endPoint x: 818, endPoint y: 236, distance: 365.2
click at [818, 225] on div "People didn't know pandas well." at bounding box center [733, 214] width 365 height 22
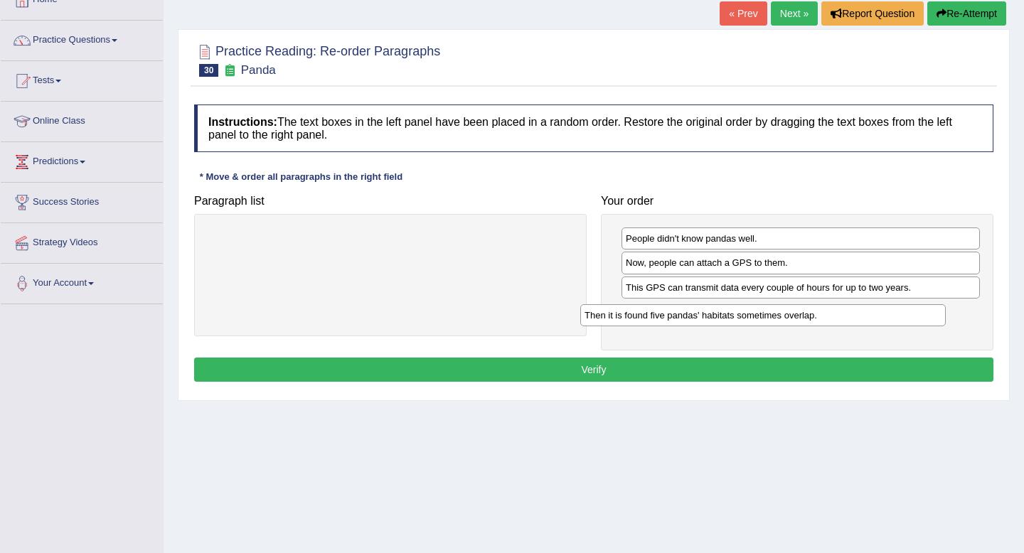
drag, startPoint x: 397, startPoint y: 246, endPoint x: 780, endPoint y: 315, distance: 388.6
click at [780, 315] on div "Then it is found five pandas' habitats sometimes overlap." at bounding box center [762, 315] width 365 height 22
click at [748, 379] on button "Verify" at bounding box center [593, 370] width 799 height 24
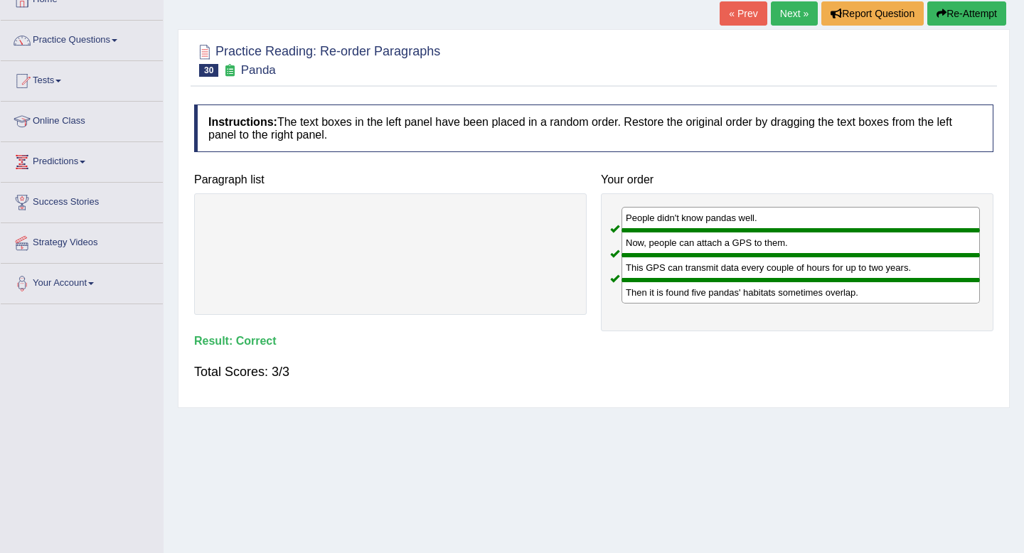
scroll to position [0, 0]
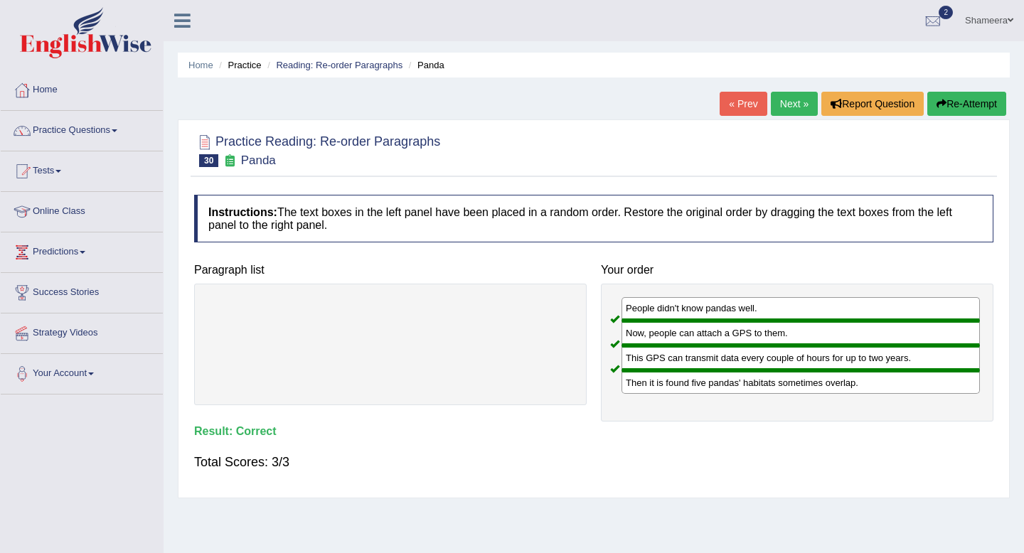
click at [781, 102] on link "Next »" at bounding box center [794, 104] width 47 height 24
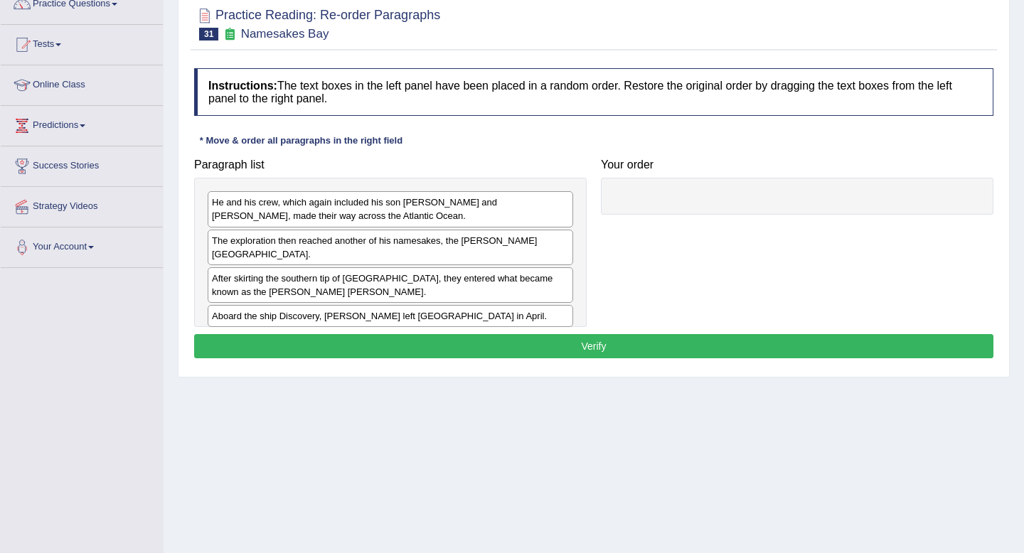
scroll to position [128, 0]
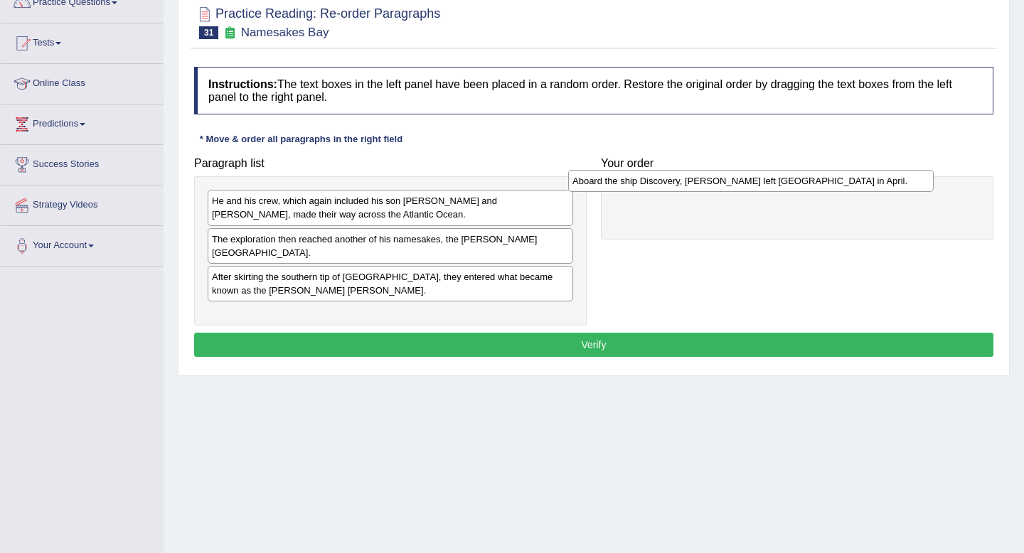
drag, startPoint x: 471, startPoint y: 304, endPoint x: 833, endPoint y: 184, distance: 381.1
click at [833, 184] on div "Aboard the ship Discovery, Hudson left England in April." at bounding box center [750, 181] width 365 height 22
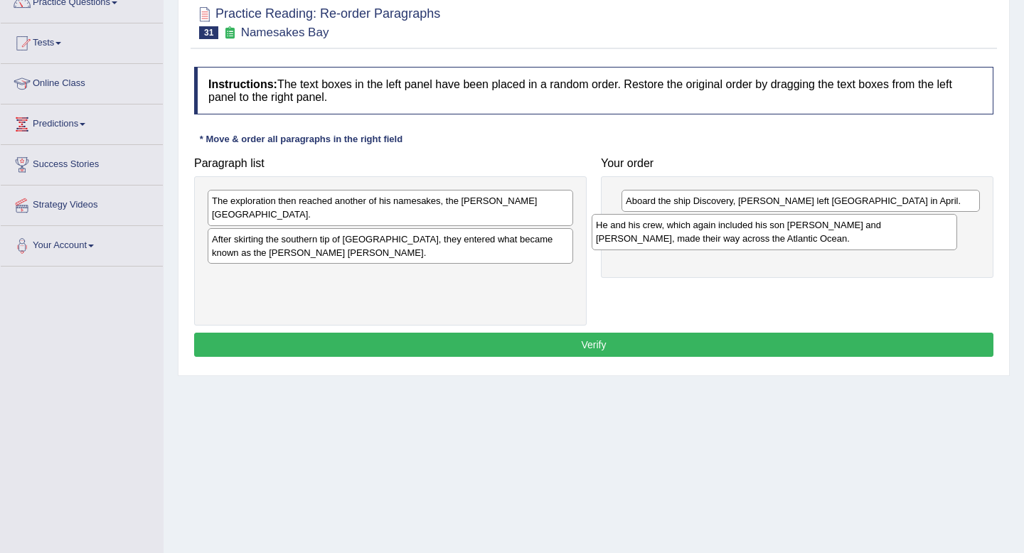
drag, startPoint x: 492, startPoint y: 218, endPoint x: 876, endPoint y: 242, distance: 384.7
click at [876, 242] on div "He and his crew, which again included his son John and Robert Juet, made their …" at bounding box center [773, 232] width 365 height 36
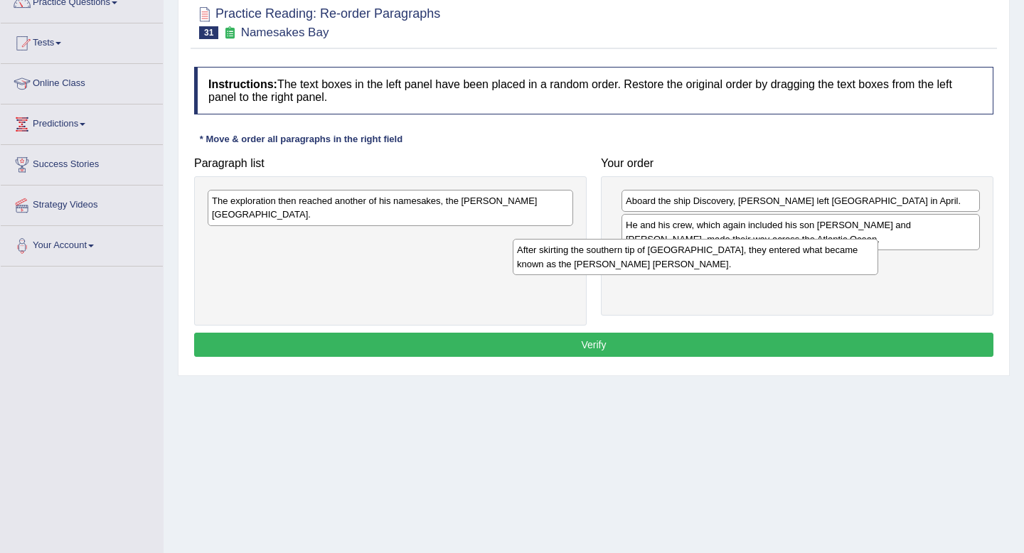
drag, startPoint x: 518, startPoint y: 236, endPoint x: 828, endPoint y: 259, distance: 310.8
click at [828, 259] on div "After skirting the southern tip of Greenland, they entered what became known as…" at bounding box center [695, 257] width 365 height 36
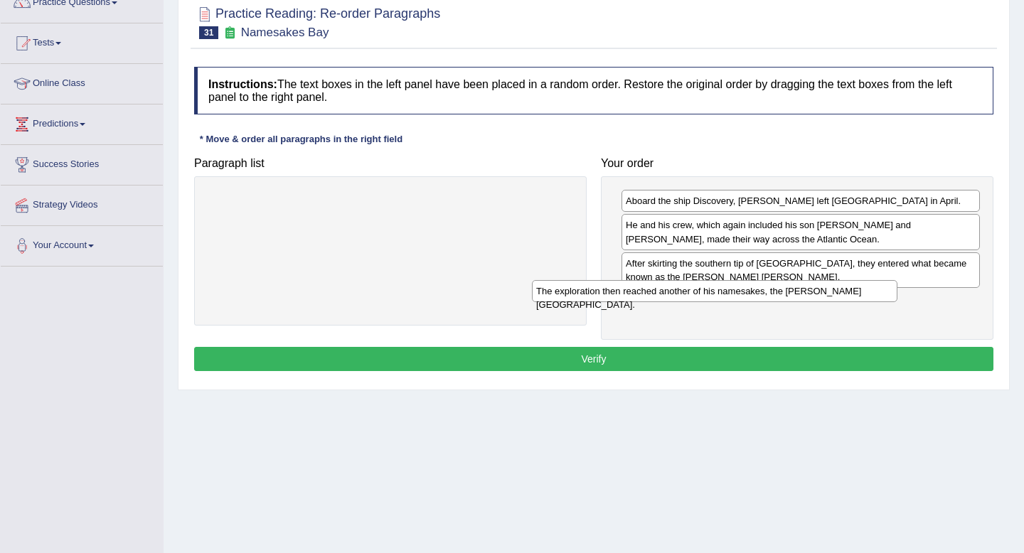
drag, startPoint x: 502, startPoint y: 202, endPoint x: 829, endPoint y: 292, distance: 339.3
click at [827, 292] on div "The exploration then reached another of his namesakes, the Hudson Bay." at bounding box center [714, 291] width 365 height 22
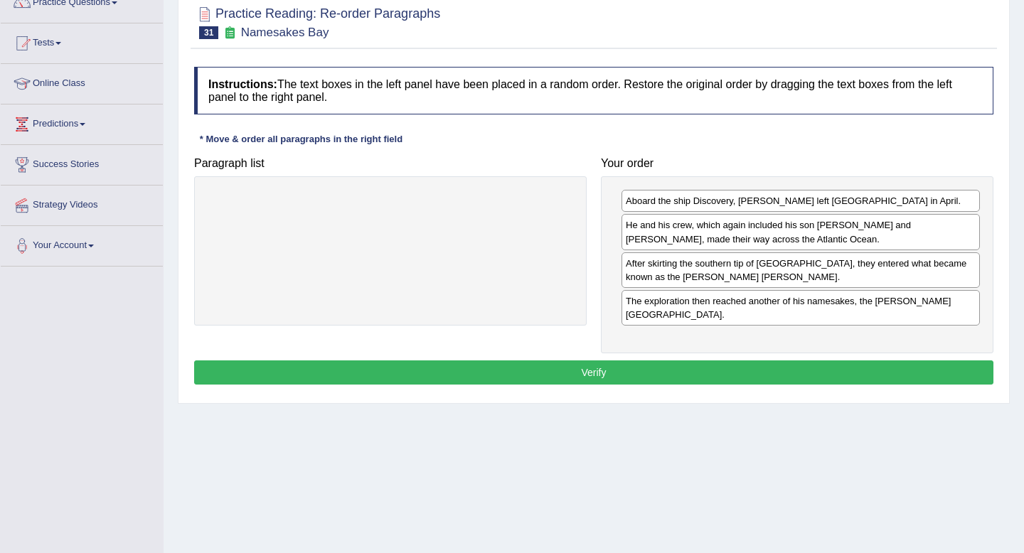
click at [781, 363] on button "Verify" at bounding box center [593, 372] width 799 height 24
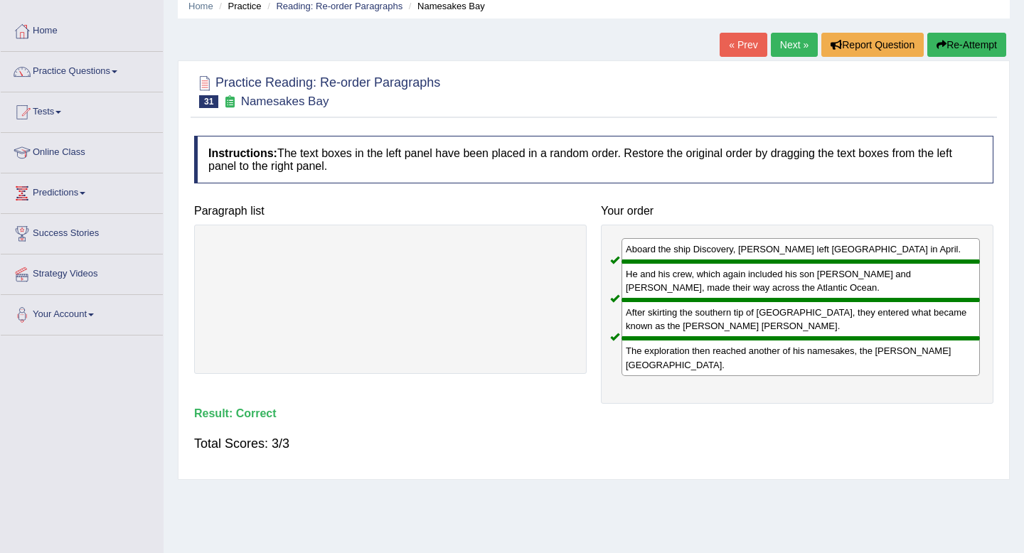
scroll to position [0, 0]
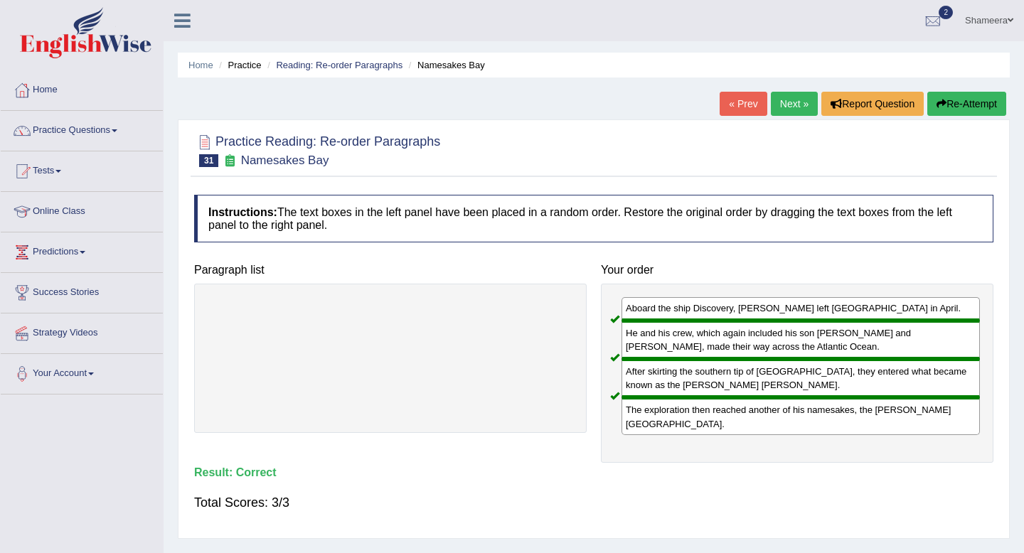
click at [781, 111] on link "Next »" at bounding box center [794, 104] width 47 height 24
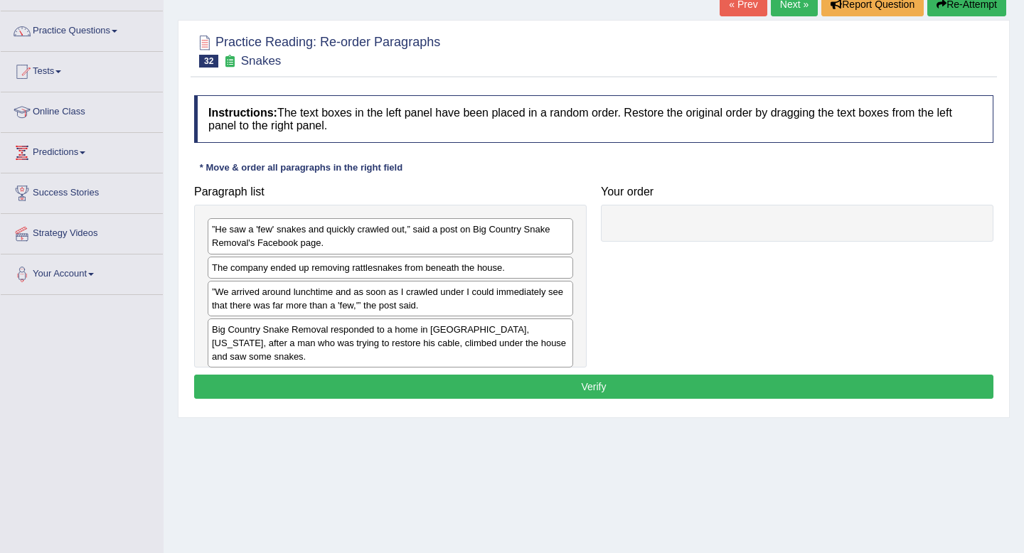
scroll to position [101, 0]
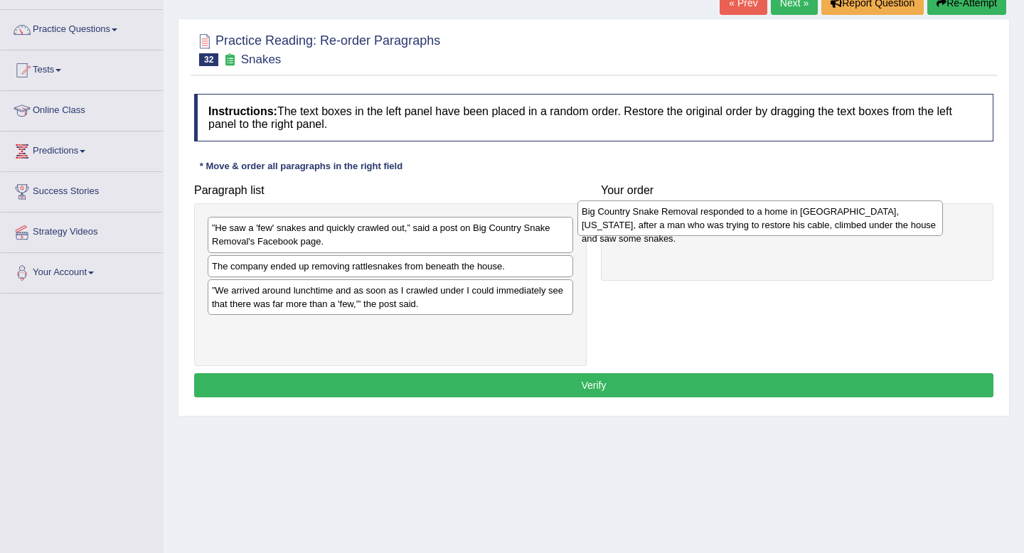
drag, startPoint x: 503, startPoint y: 343, endPoint x: 872, endPoint y: 226, distance: 387.6
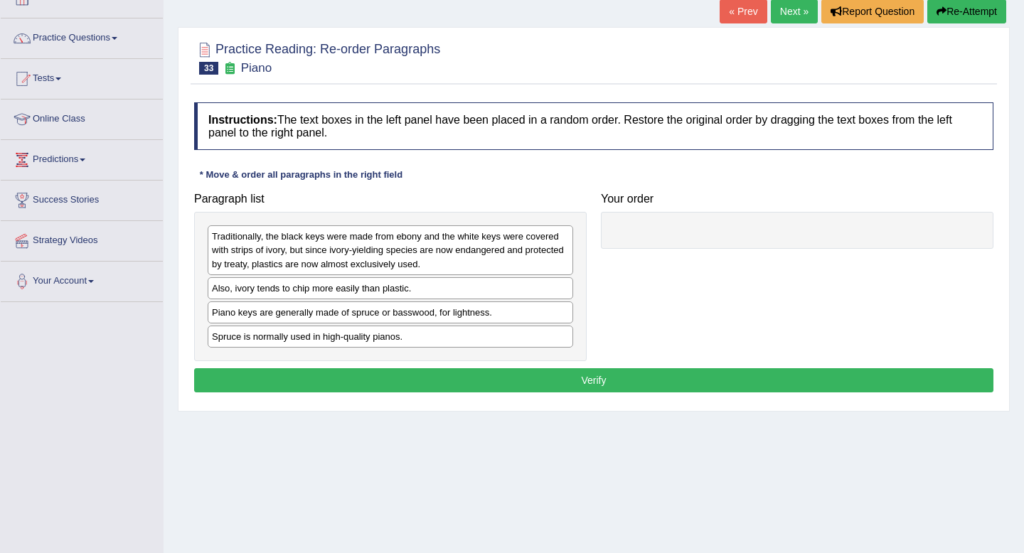
scroll to position [95, 0]
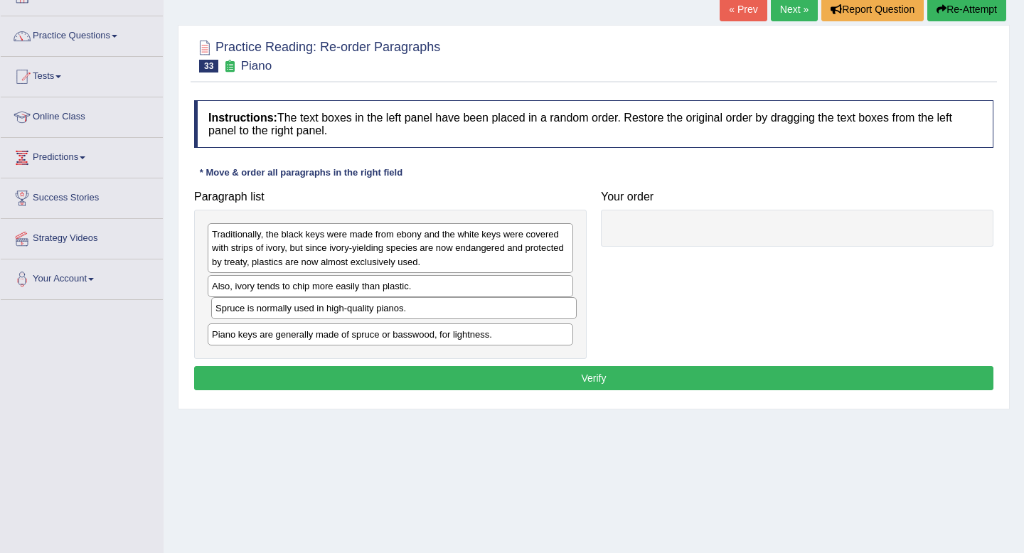
drag, startPoint x: 359, startPoint y: 337, endPoint x: 361, endPoint y: 314, distance: 22.8
click at [361, 314] on div "Spruce is normally used in high-quality pianos." at bounding box center [393, 308] width 365 height 22
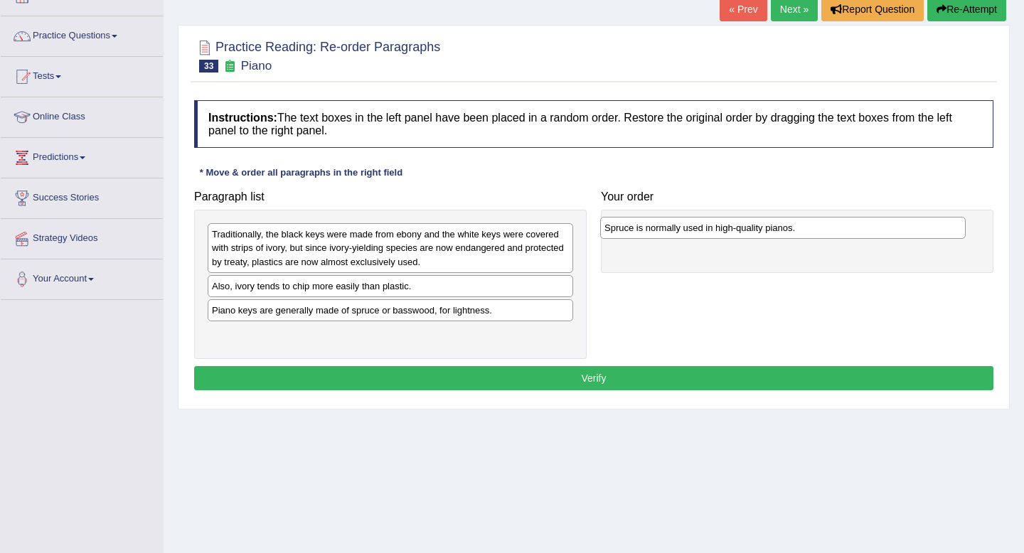
drag, startPoint x: 364, startPoint y: 314, endPoint x: 763, endPoint y: 228, distance: 407.9
click at [763, 228] on div "Spruce is normally used in high-quality pianos." at bounding box center [782, 228] width 365 height 22
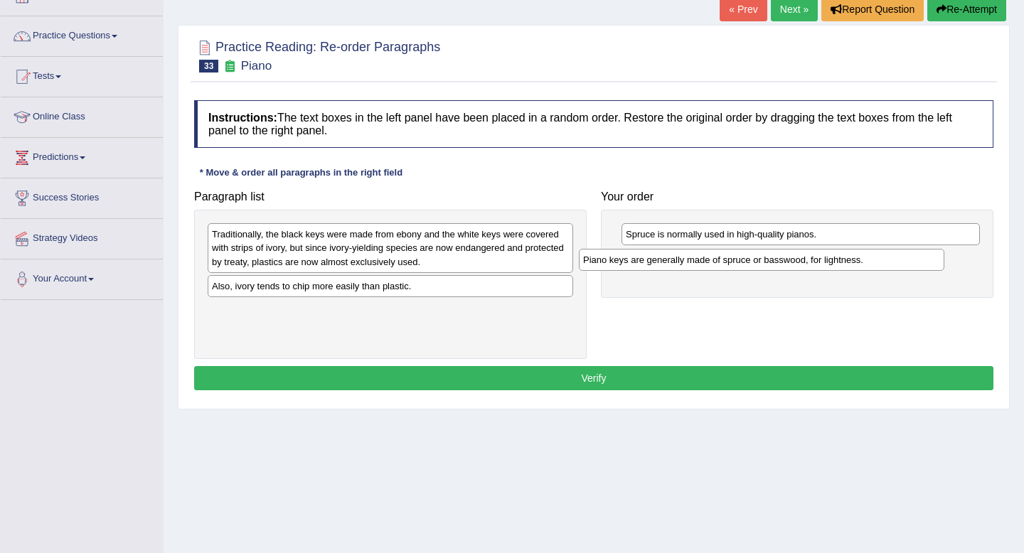
drag, startPoint x: 520, startPoint y: 304, endPoint x: 892, endPoint y: 253, distance: 376.0
click at [892, 253] on div "Piano keys are generally made of spruce or basswood, for lightness." at bounding box center [761, 260] width 365 height 22
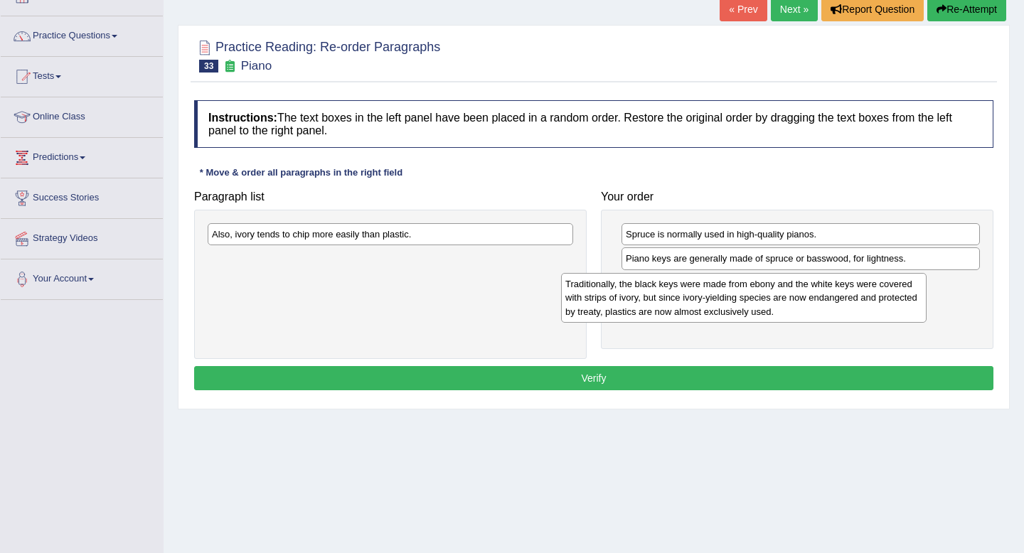
drag, startPoint x: 479, startPoint y: 255, endPoint x: 848, endPoint y: 296, distance: 371.4
click at [848, 296] on div "Traditionally, the black keys were made from ebony and the white keys were cove…" at bounding box center [743, 297] width 365 height 49
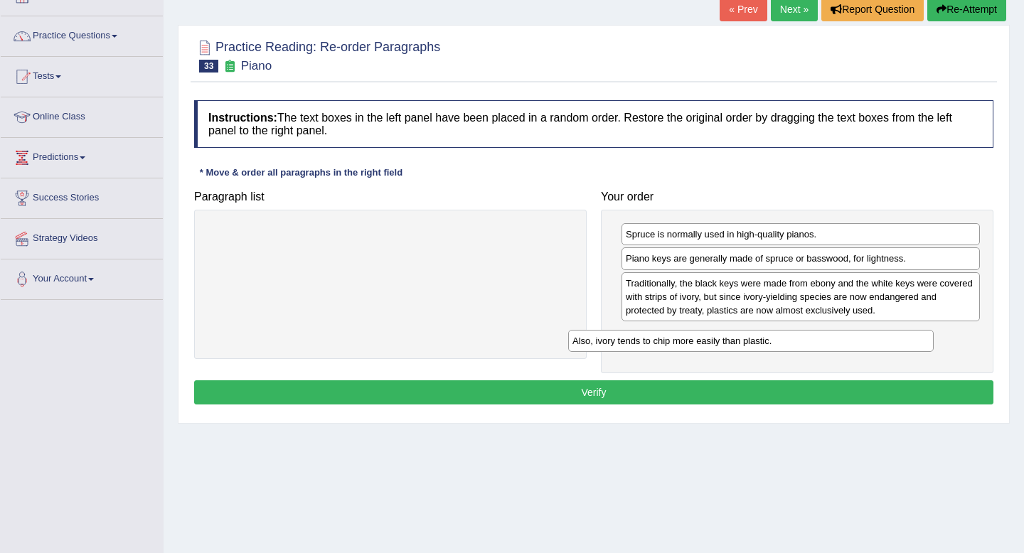
drag, startPoint x: 473, startPoint y: 230, endPoint x: 857, endPoint y: 321, distance: 395.2
click at [857, 330] on div "Also, ivory tends to chip more easily than plastic." at bounding box center [750, 341] width 365 height 22
click at [780, 391] on button "Verify" at bounding box center [593, 392] width 799 height 24
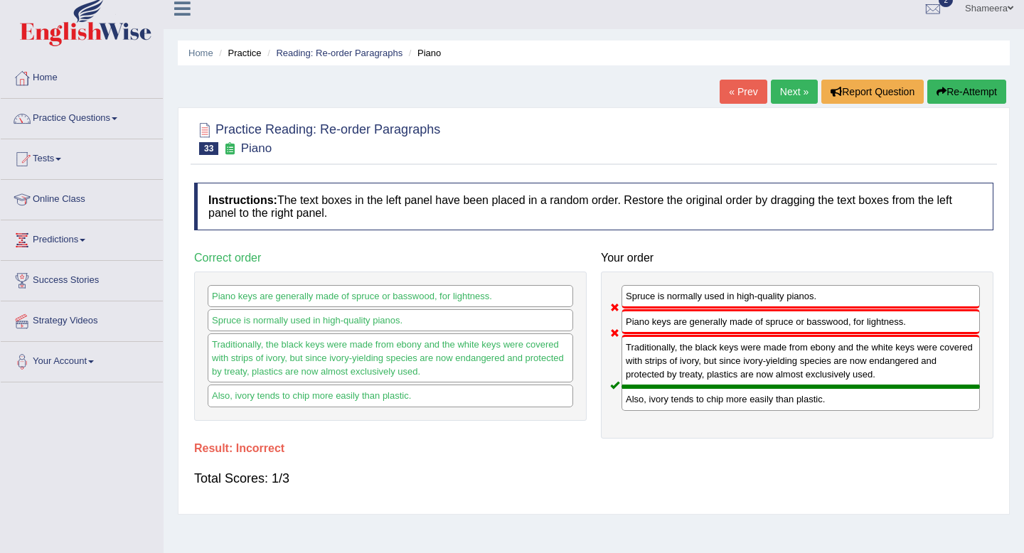
scroll to position [0, 0]
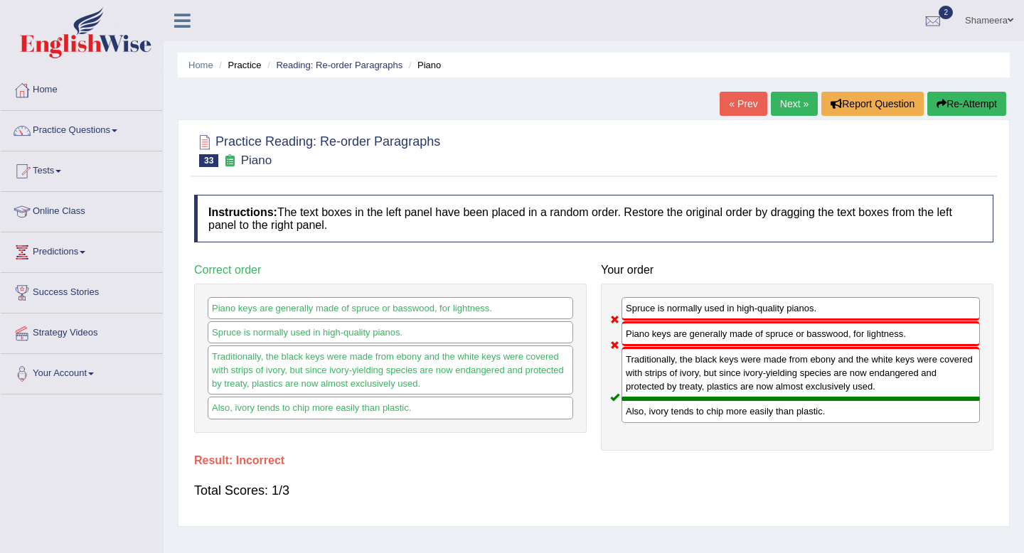
click at [793, 106] on link "Next »" at bounding box center [794, 104] width 47 height 24
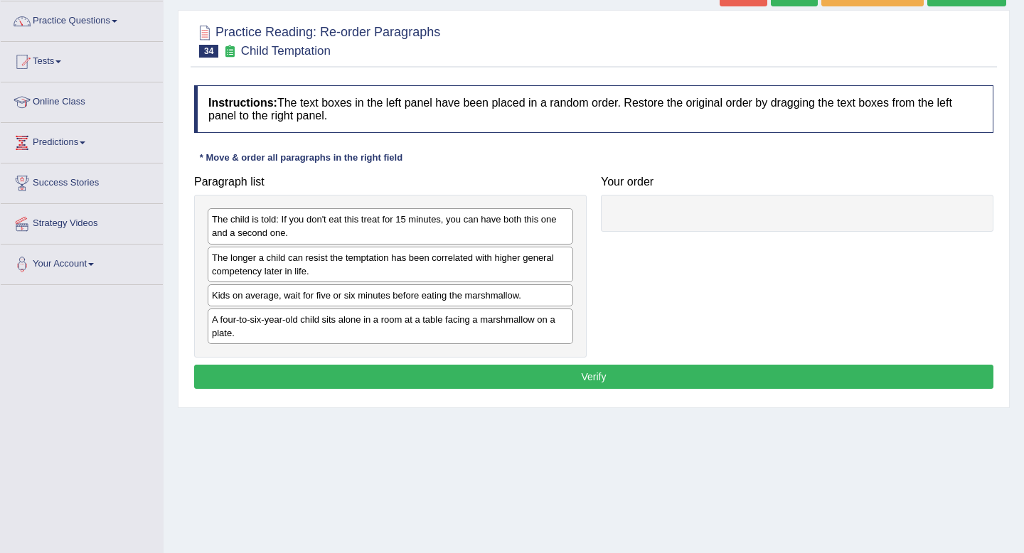
scroll to position [111, 0]
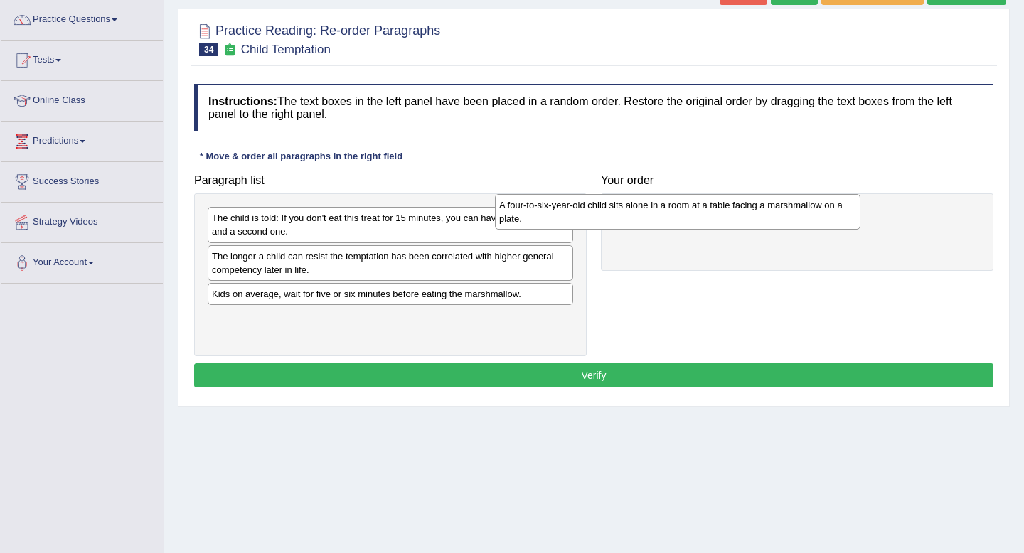
drag, startPoint x: 505, startPoint y: 328, endPoint x: 843, endPoint y: 214, distance: 356.3
click at [842, 214] on div "A four-to-six-year-old child sits alone in a room at a table facing a marshmall…" at bounding box center [677, 212] width 365 height 36
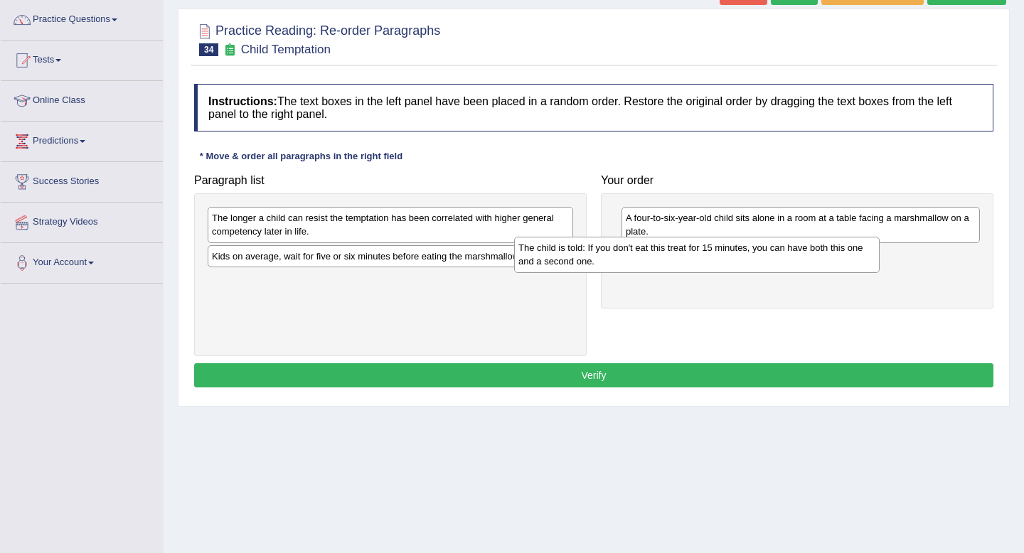
drag, startPoint x: 446, startPoint y: 232, endPoint x: 766, endPoint y: 262, distance: 321.3
click at [766, 262] on div "The child is told: If you don't eat this treat for 15 minutes, you can have bot…" at bounding box center [696, 255] width 365 height 36
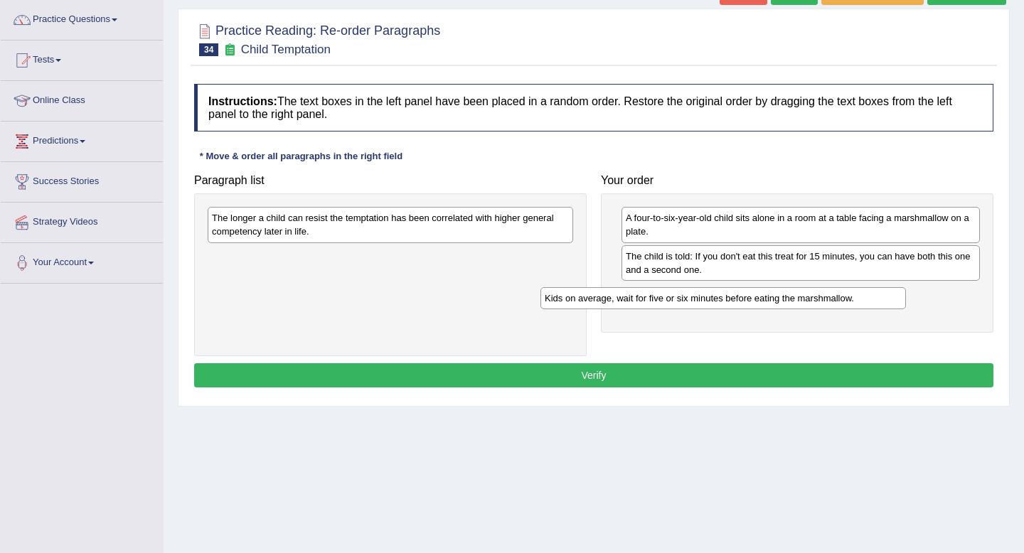
drag, startPoint x: 407, startPoint y: 259, endPoint x: 751, endPoint y: 290, distance: 345.5
click at [751, 290] on div "Kids on average, wait for five or six minutes before eating the marshmallow." at bounding box center [722, 298] width 365 height 22
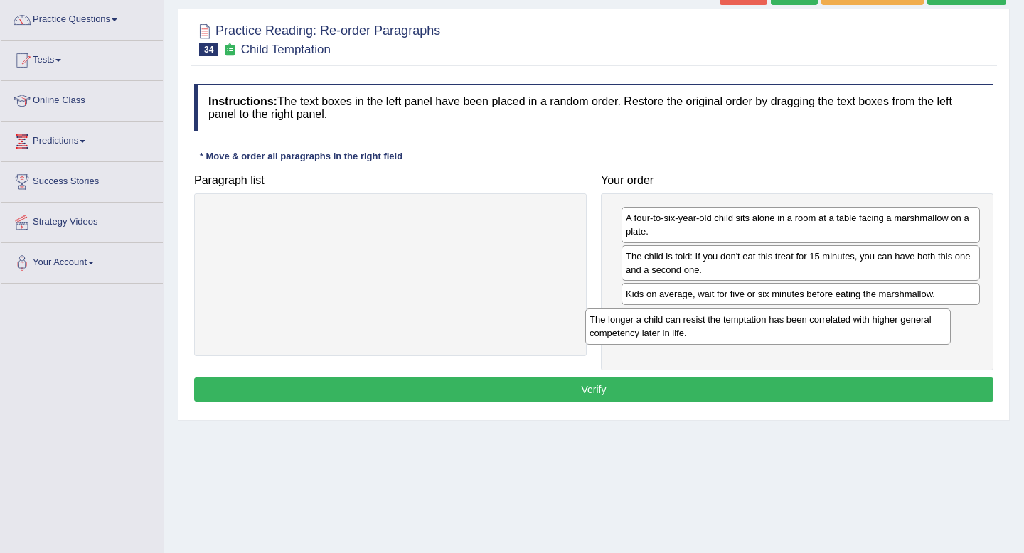
drag, startPoint x: 534, startPoint y: 226, endPoint x: 920, endPoint y: 320, distance: 397.3
click at [920, 320] on div "The longer a child can resist the temptation has been correlated with higher ge…" at bounding box center [767, 327] width 365 height 36
click at [863, 380] on button "Verify" at bounding box center [593, 390] width 799 height 24
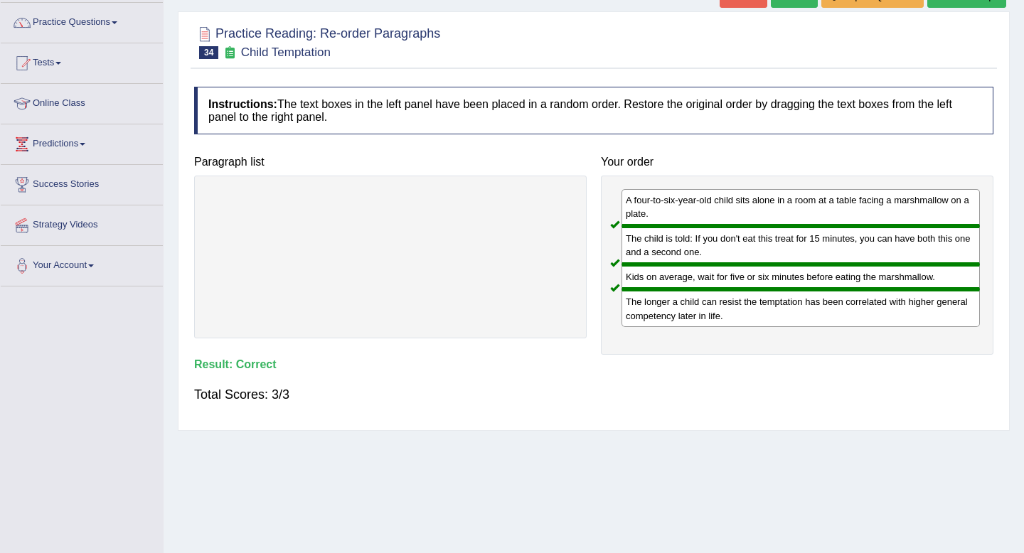
scroll to position [53, 0]
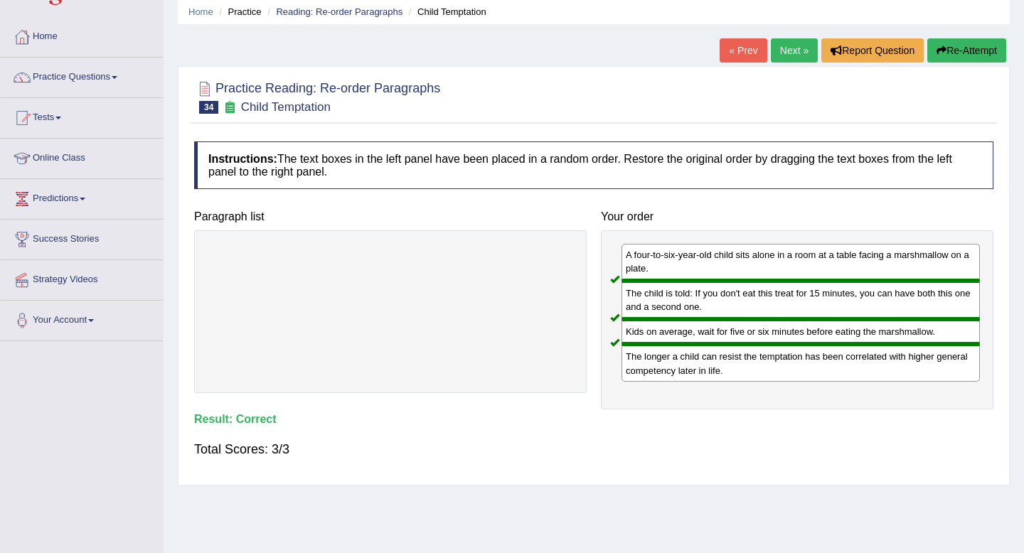
click at [791, 52] on link "Next »" at bounding box center [794, 50] width 47 height 24
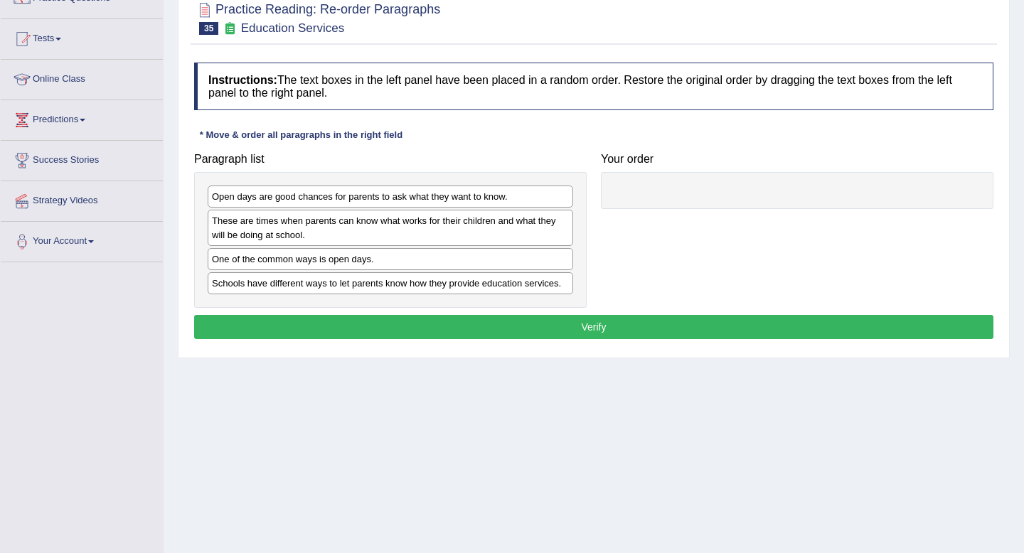
scroll to position [136, 0]
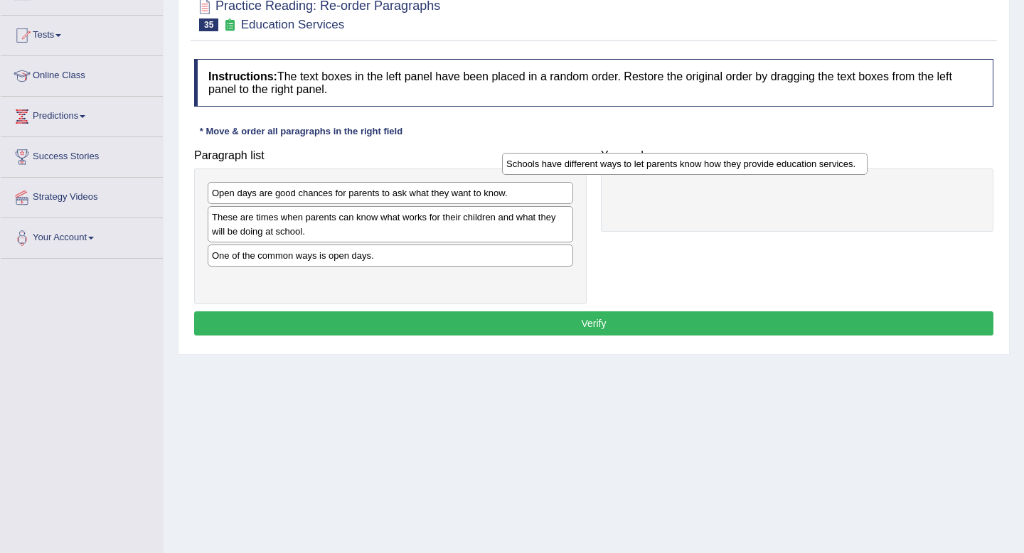
drag, startPoint x: 478, startPoint y: 278, endPoint x: 803, endPoint y: 168, distance: 342.8
click at [803, 168] on div "Schools have different ways to let parents know how they provide education serv…" at bounding box center [684, 164] width 365 height 22
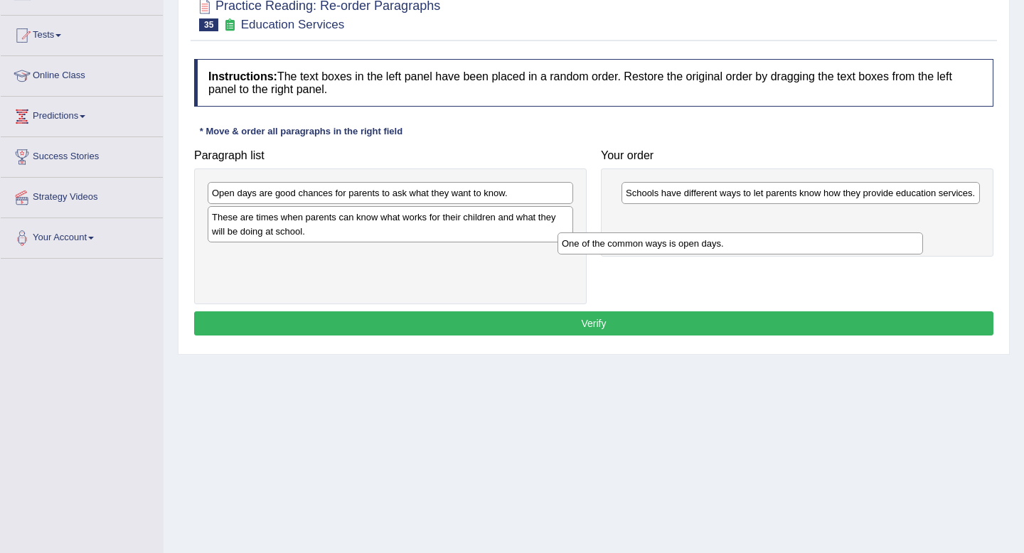
drag, startPoint x: 448, startPoint y: 263, endPoint x: 842, endPoint y: 240, distance: 394.5
click at [842, 240] on div "One of the common ways is open days." at bounding box center [739, 243] width 365 height 22
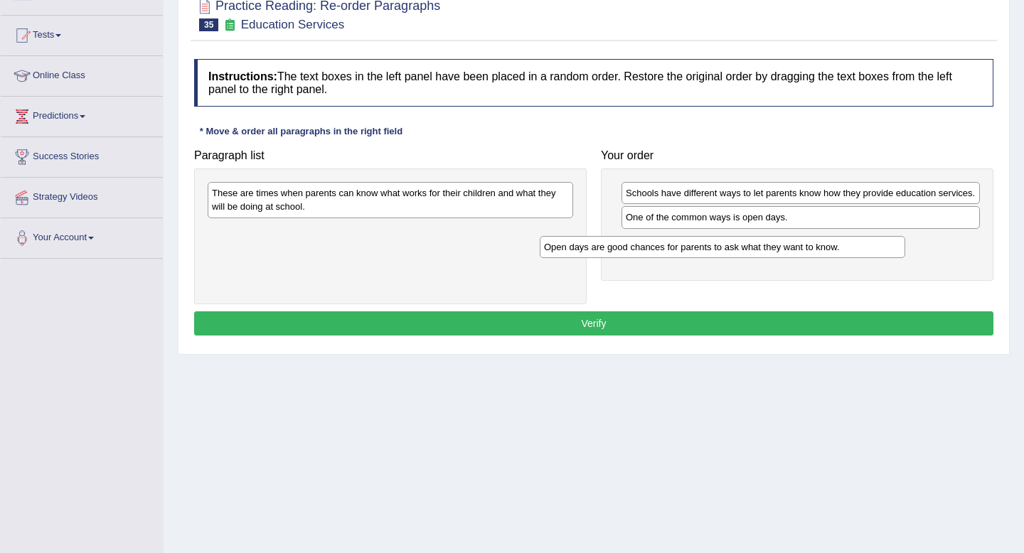
drag, startPoint x: 486, startPoint y: 195, endPoint x: 818, endPoint y: 249, distance: 336.4
click at [818, 249] on div "Open days are good chances for parents to ask what they want to know." at bounding box center [722, 247] width 365 height 22
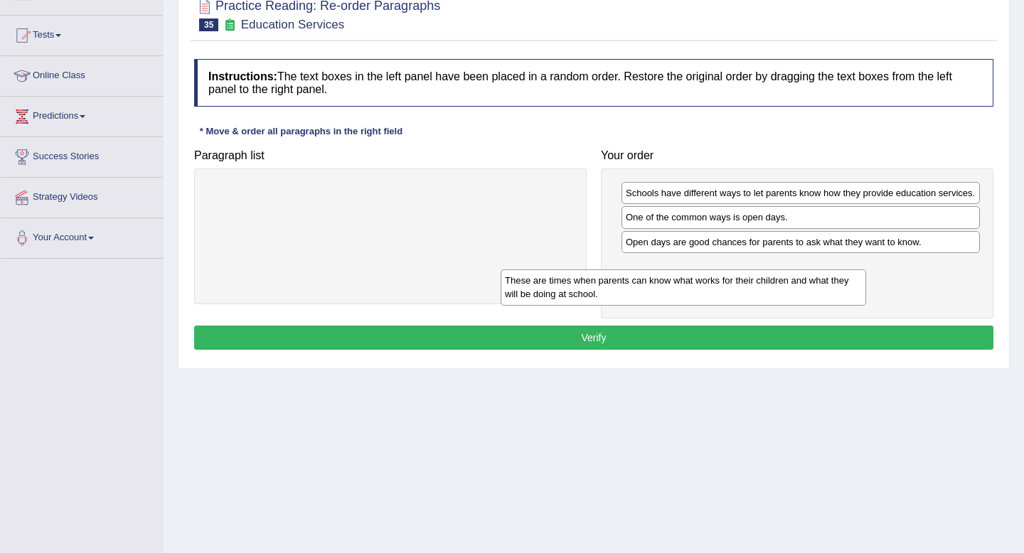
drag, startPoint x: 489, startPoint y: 200, endPoint x: 792, endPoint y: 279, distance: 313.2
click at [792, 279] on div "These are times when parents can know what works for their children and what th…" at bounding box center [682, 287] width 365 height 36
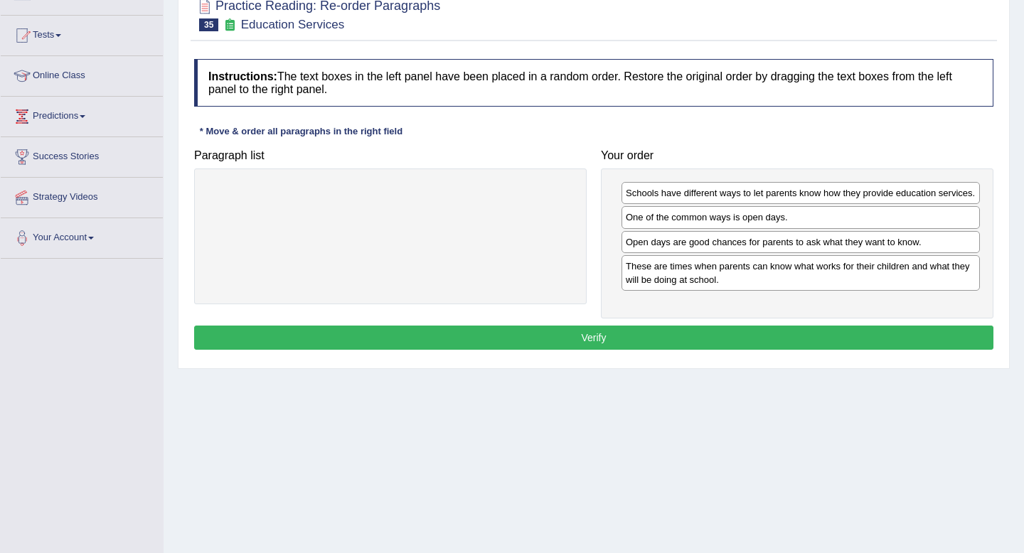
click at [758, 346] on button "Verify" at bounding box center [593, 338] width 799 height 24
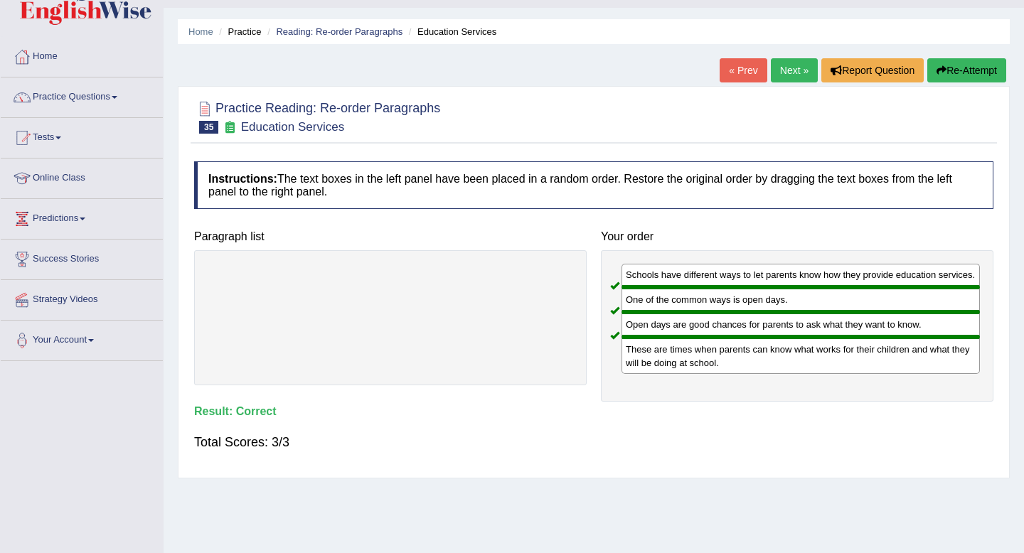
scroll to position [0, 0]
